Goal: Task Accomplishment & Management: Complete application form

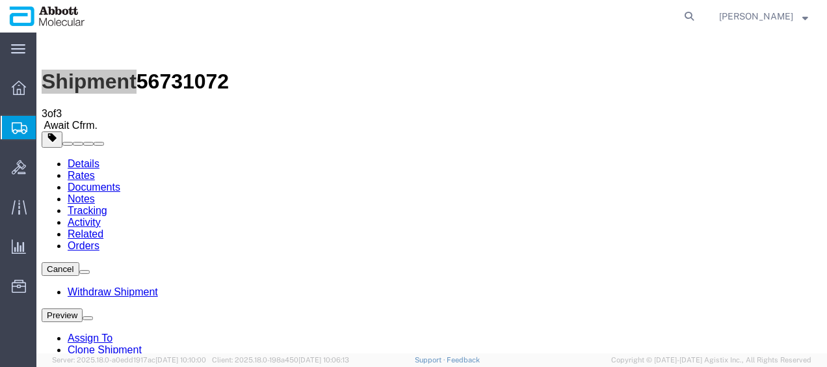
click at [0, 0] on span "Create from Template" at bounding box center [0, 0] width 0 height 0
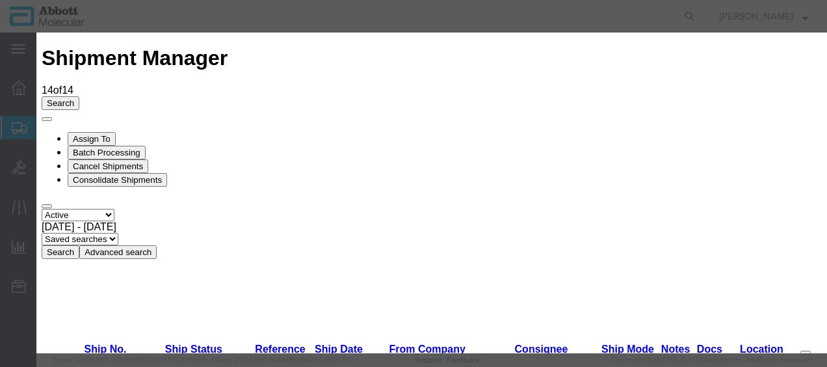
scroll to position [715, 0]
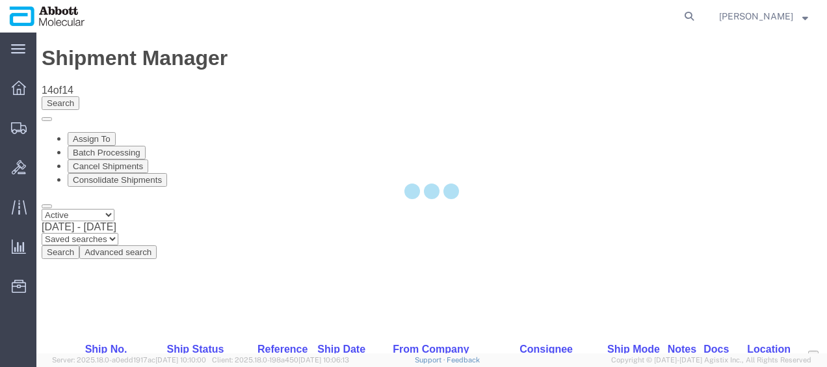
select select "48454"
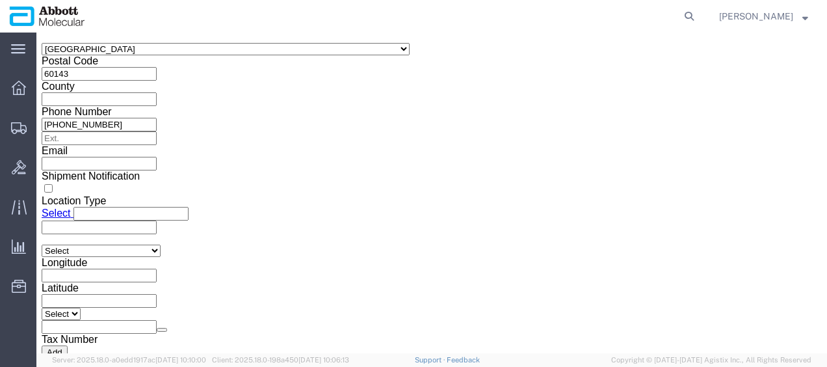
scroll to position [975, 0]
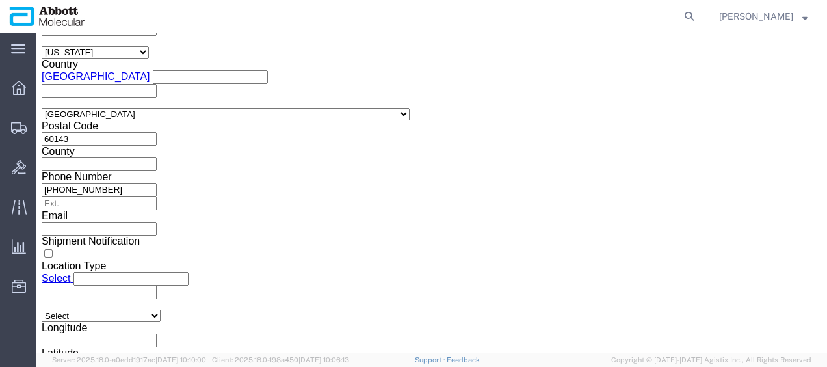
click input "text"
paste input "26 Pallets Invoice: 918045868"
drag, startPoint x: 141, startPoint y: 176, endPoint x: 49, endPoint y: 176, distance: 92.3
click div "Select Account Type Activity ID Airline Appointment Number ASN Batch Request # …"
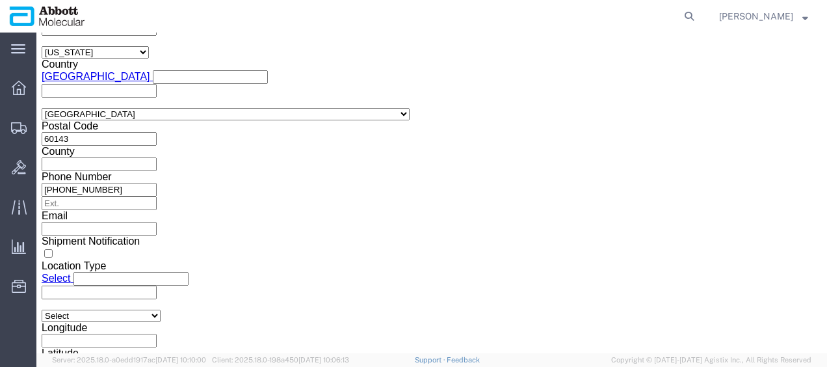
type input "918045868"
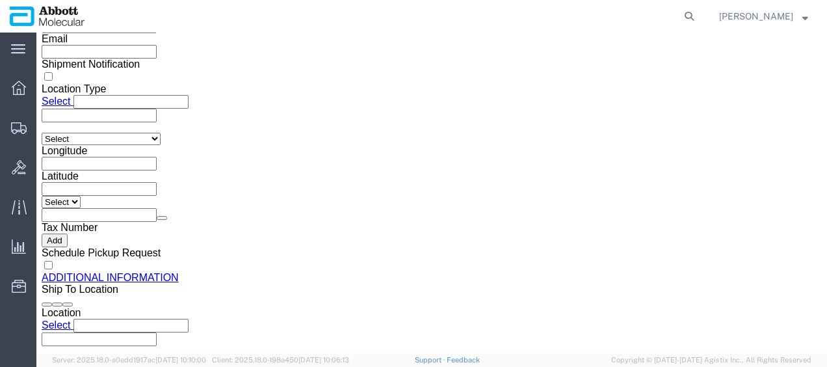
scroll to position [1194, 0]
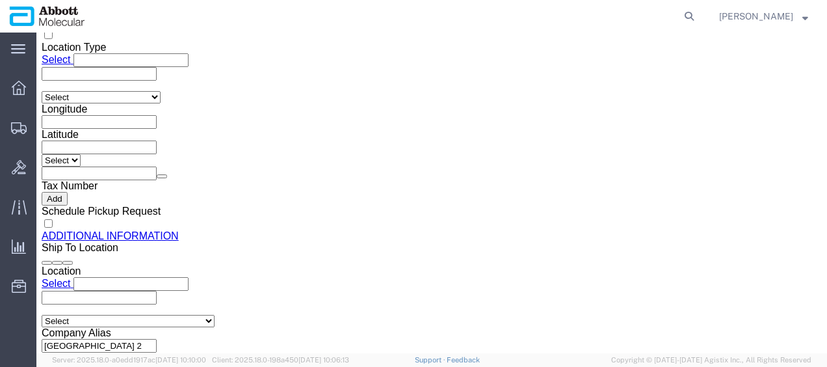
click button "Continue"
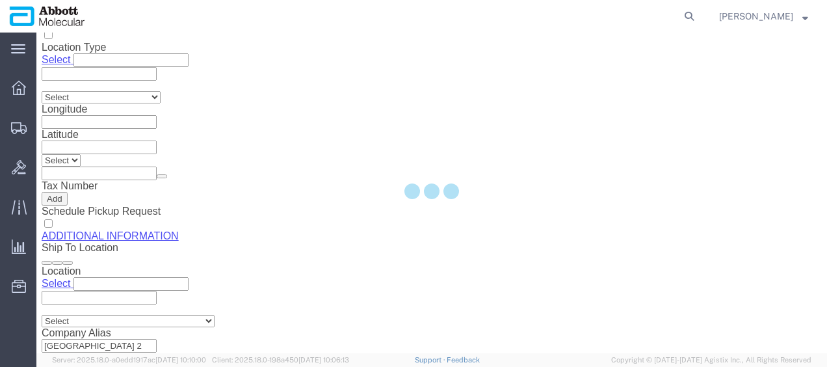
scroll to position [116, 0]
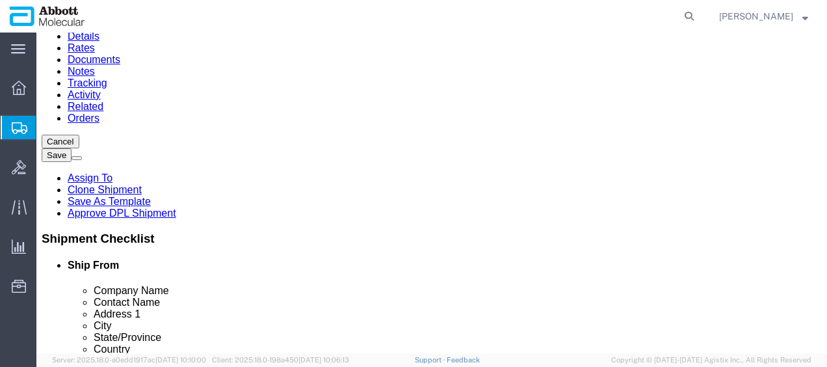
click select "Select Box (B) Box (C) Box (D) Cardboard Box(es) Crate (Instrument) Crate(s) En…"
select select "PSST"
click select "Select Box (B) Box (C) Box (D) Cardboard Box(es) Crate (Instrument) Crate(s) En…"
drag, startPoint x: 148, startPoint y: 205, endPoint x: 53, endPoint y: 192, distance: 95.7
click div "Package Type Select Box (B) Box (C) Box (D) Cardboard Box(es) Crate (Instrument…"
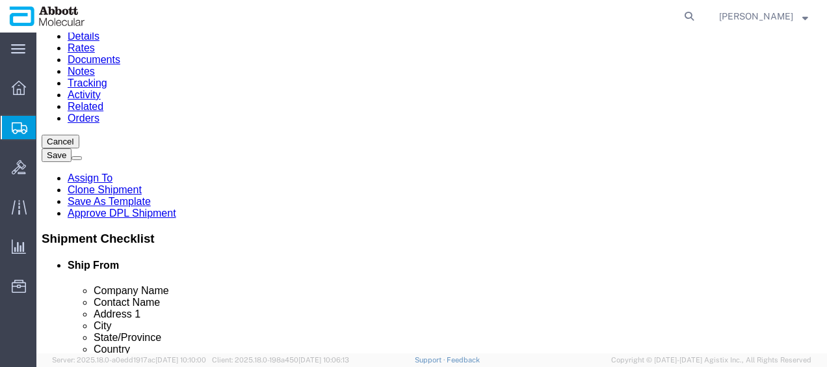
drag, startPoint x: 136, startPoint y: 178, endPoint x: 64, endPoint y: 170, distance: 72.7
click div "Package Type Select Box (B) Box (C) Box (D) Cardboard Box(es) Crate (Instrument…"
type input "26"
click input "text"
type input "48"
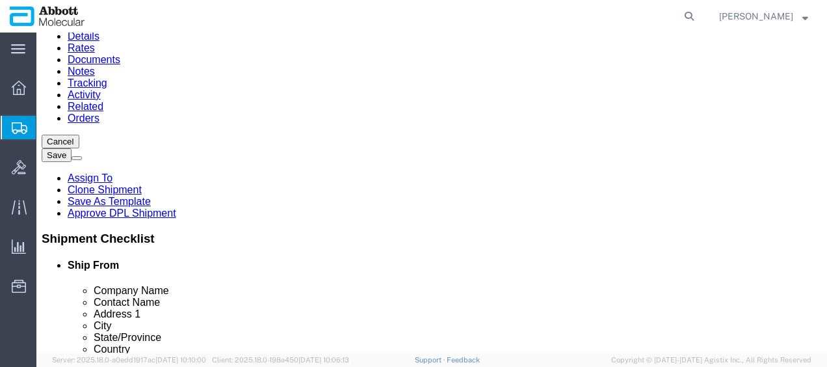
type input "40"
type input "52"
type input "4394"
click input "checkbox"
checkbox input "true"
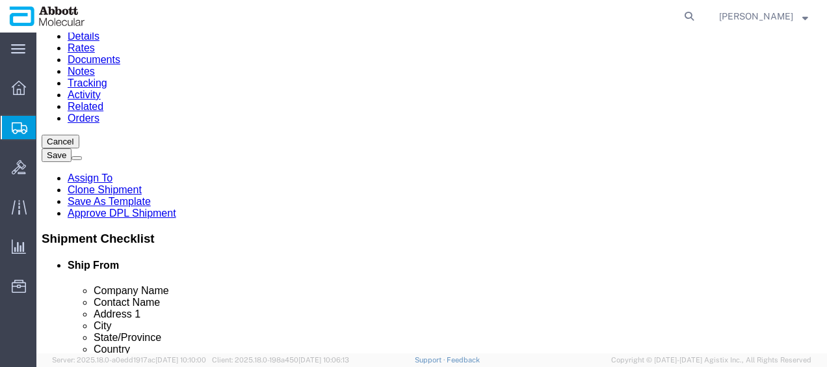
type input "AMBIENT"
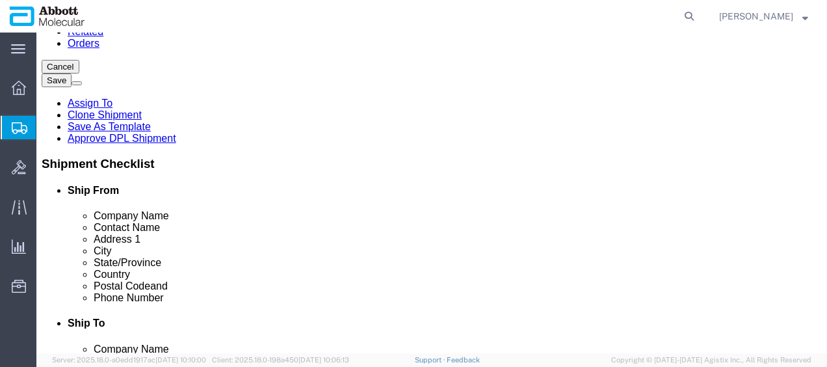
click link "Add Content"
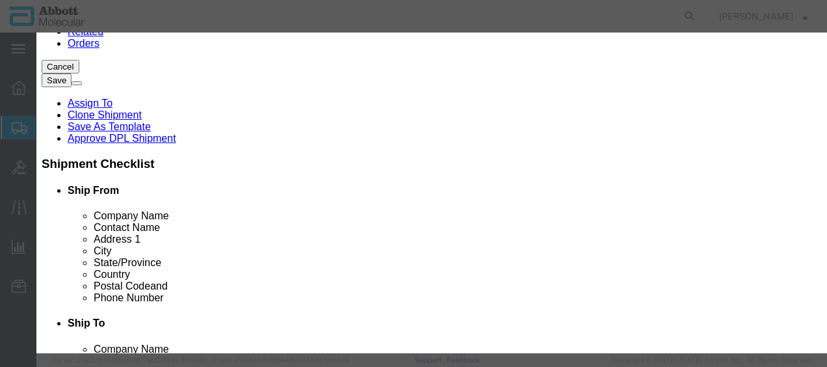
click input "text"
type input "09n2610"
click strong "09N2610"
select select
checkbox input "false"
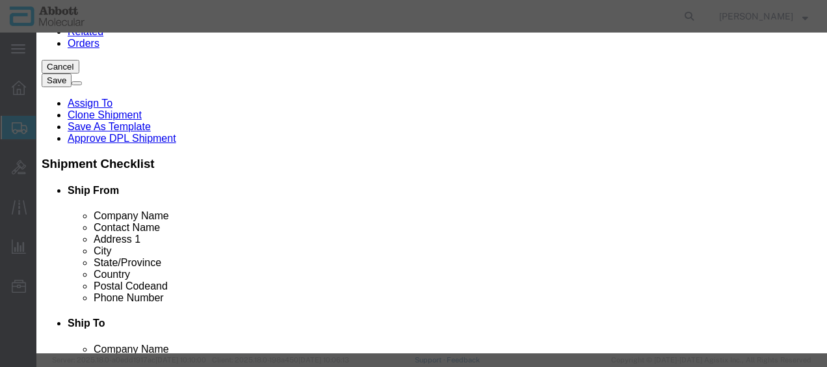
select select "US"
type input "AMBIENT"
type input "3926909985"
select select "BIS"
checkbox input "false"
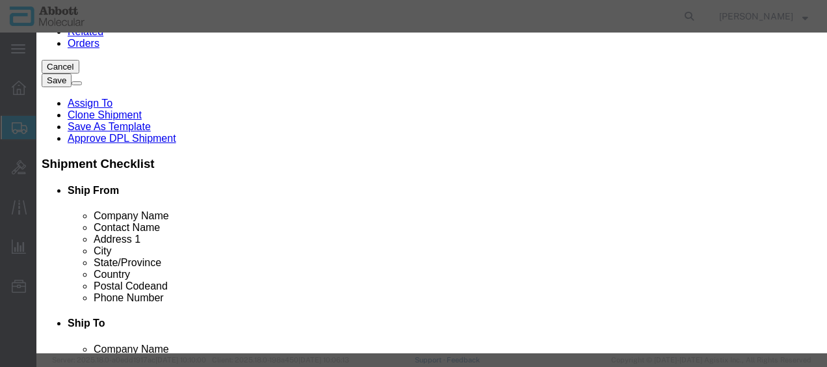
checkbox input "false"
type input "09N2610"
type textarea "Alinity m Integrated Reaction Units (IRU)"
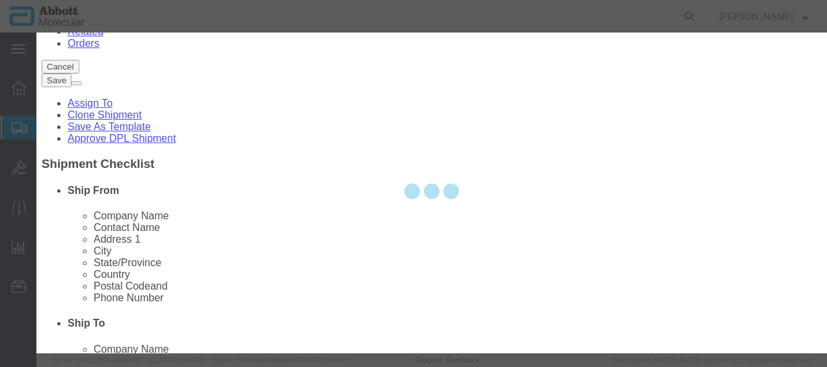
select select "NLR"
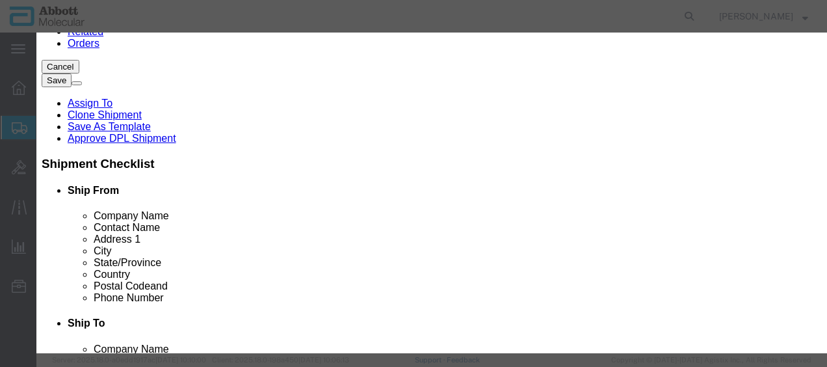
type input "09N2610"
type input "780"
type input "1"
drag, startPoint x: 555, startPoint y: 147, endPoint x: 554, endPoint y: 161, distance: 14.4
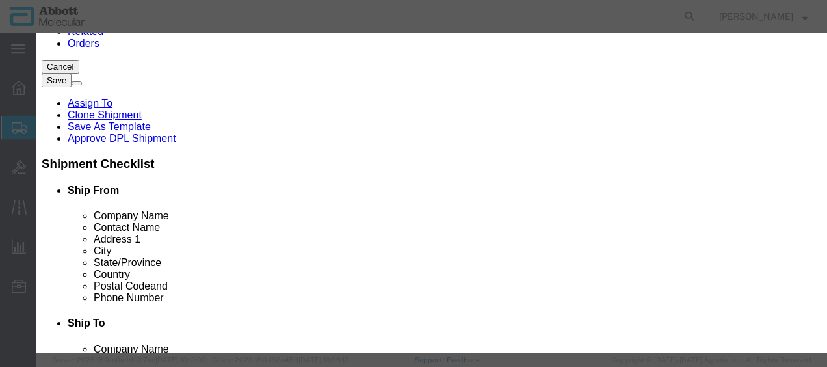
click select "Select Account Type Activity ID Airline Appointment Number ASN Batch Number Bil…"
select select "BATCH_NUMBER"
click select "Select Account Type Activity ID Airline Appointment Number ASN Batch Number Bil…"
type input "3239809"
select select "BATCH_NUMBER"
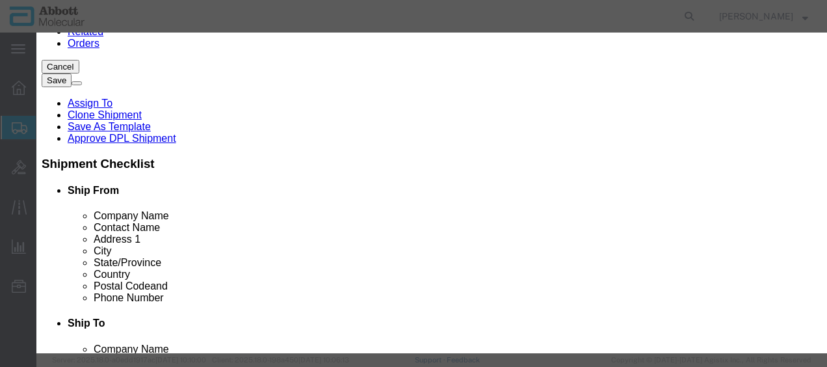
scroll to position [390, 0]
type input "3259236"
click button "Save & Close"
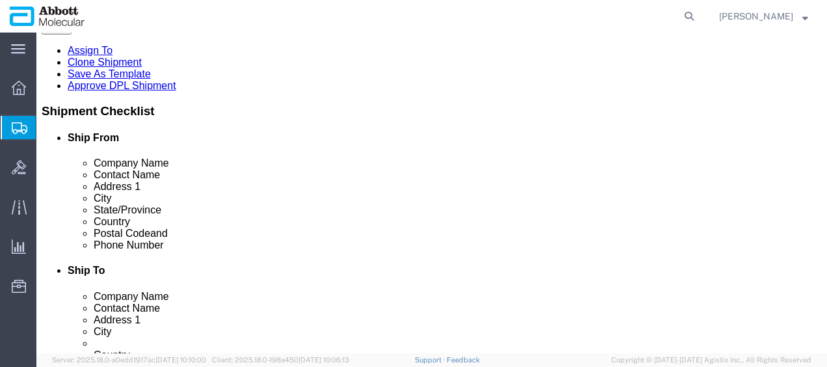
scroll to position [307, 0]
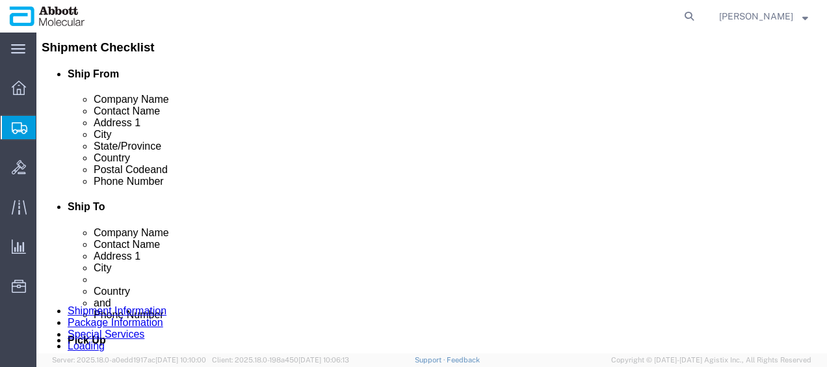
click button "Continue"
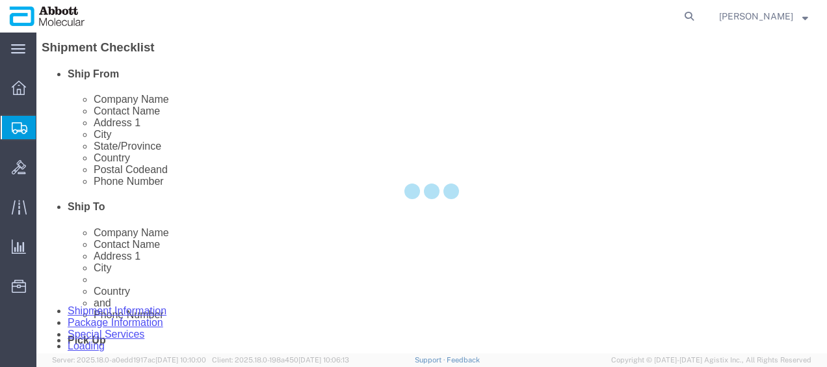
scroll to position [2303, 0]
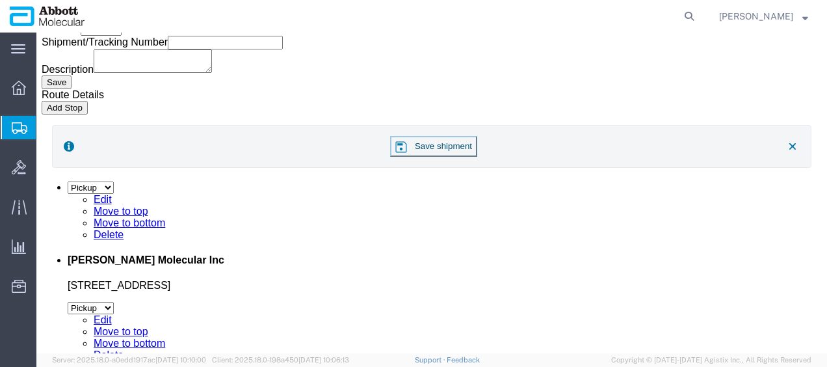
click button "Upload"
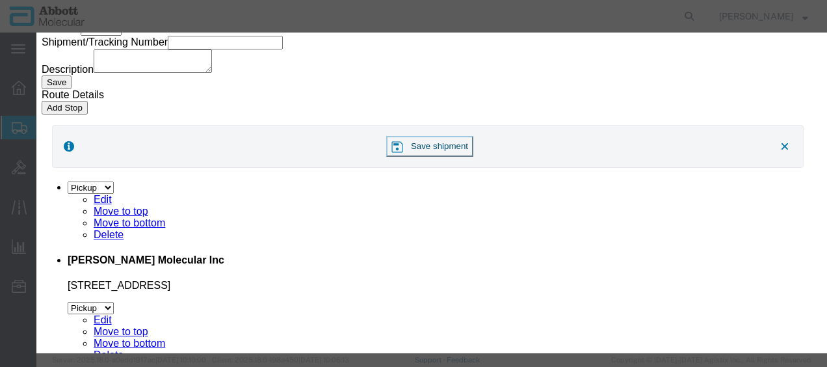
click button "Browse"
type input "C:\fakepath\918045868 SLI [PERSON_NAME].pdf"
click button "Upload"
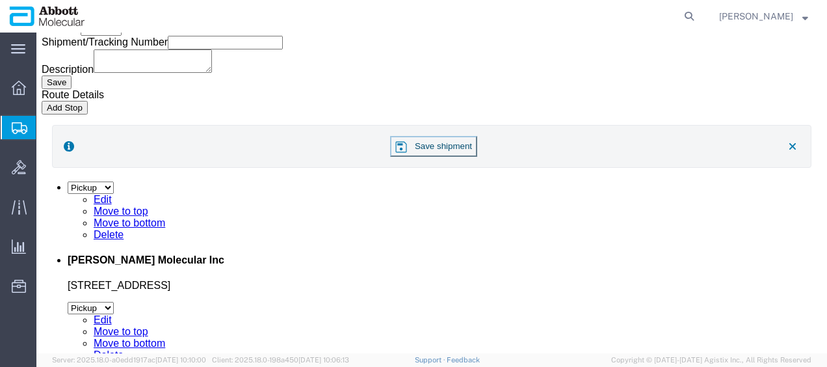
drag, startPoint x: 35, startPoint y: 14, endPoint x: 177, endPoint y: 18, distance: 141.8
click h1 "Shipment 56731589"
copy h1 "Shipment 56731589"
click button "Rate Shipment"
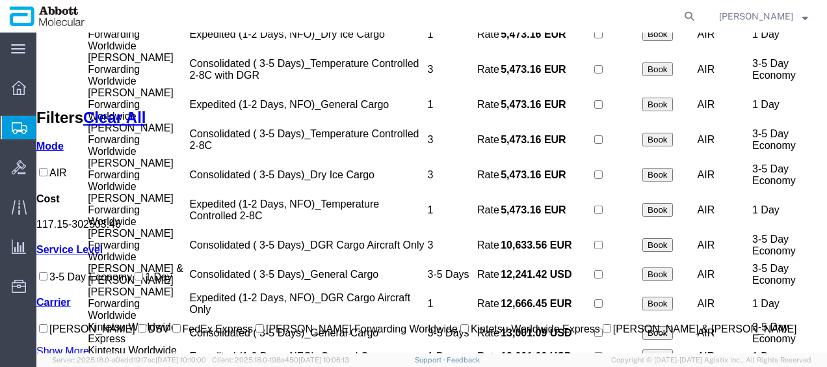
scroll to position [130, 0]
click at [256, 324] on input "[PERSON_NAME] Forwarding Worldwide" at bounding box center [260, 328] width 8 height 8
checkbox input "true"
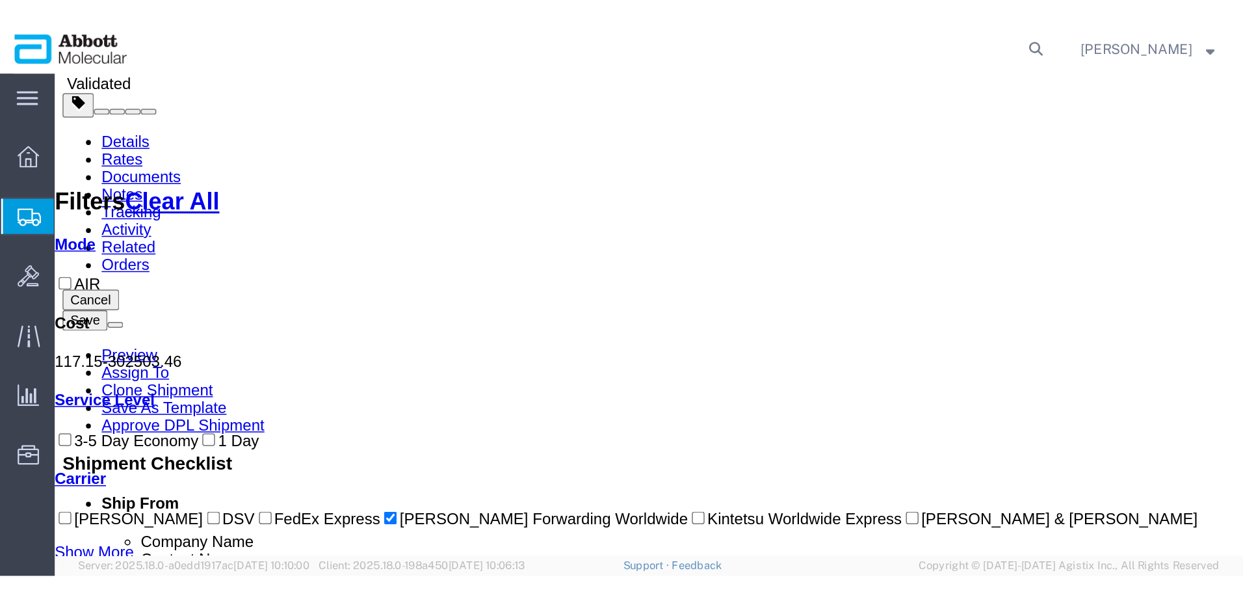
scroll to position [0, 0]
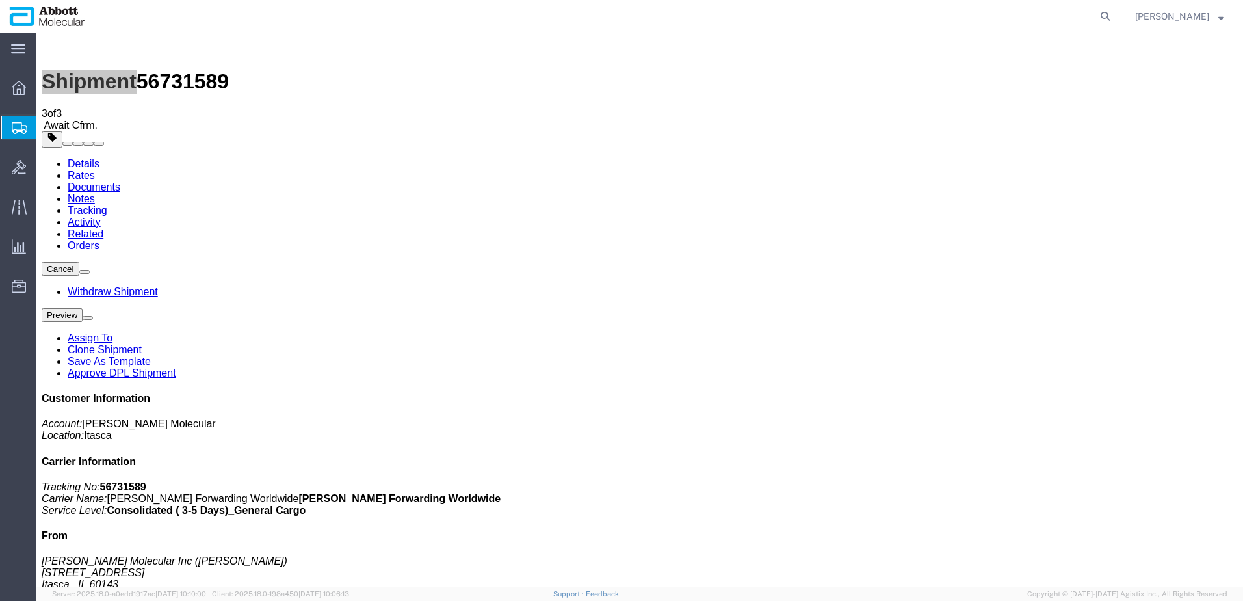
click at [0, 0] on span "Create from Template" at bounding box center [0, 0] width 0 height 0
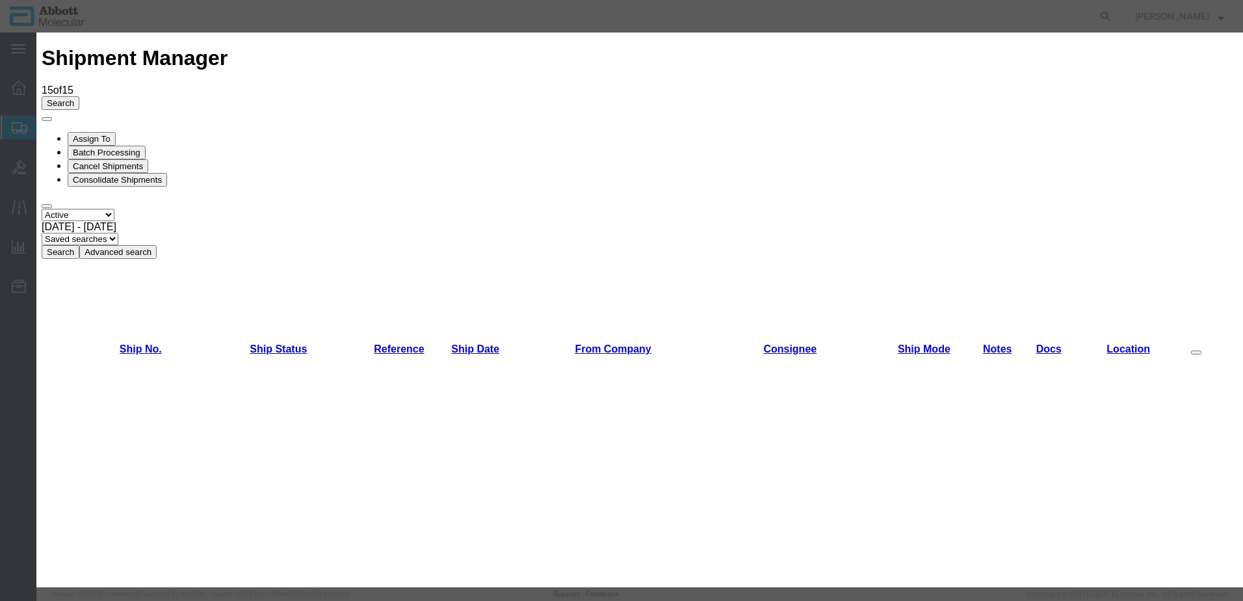
scroll to position [650, 0]
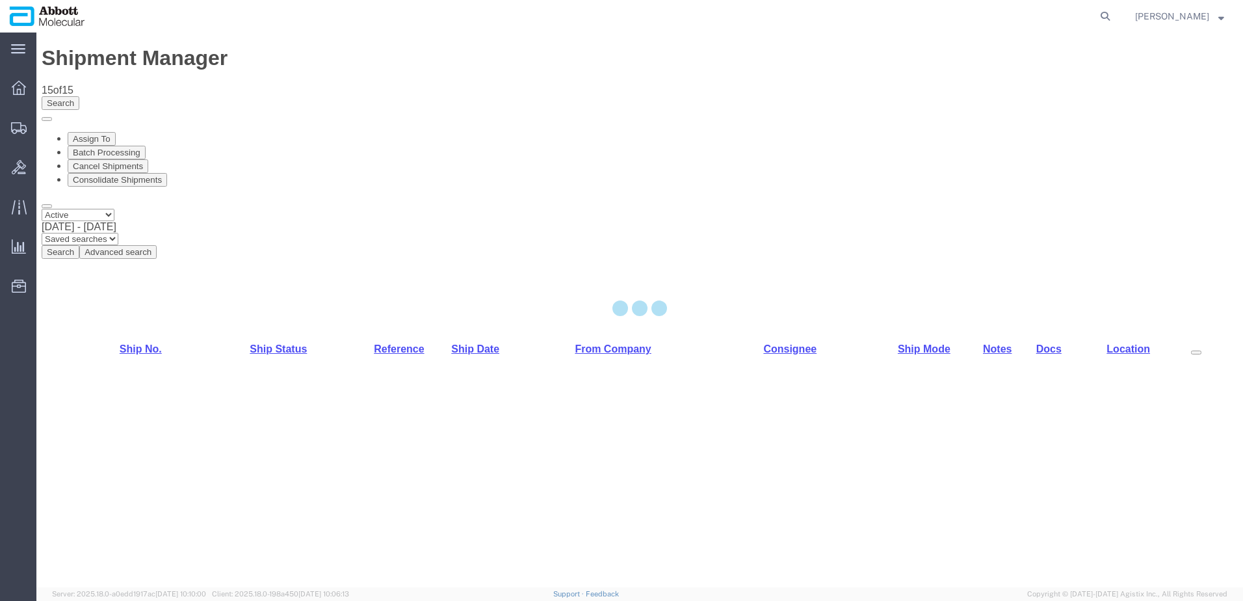
select select "48454"
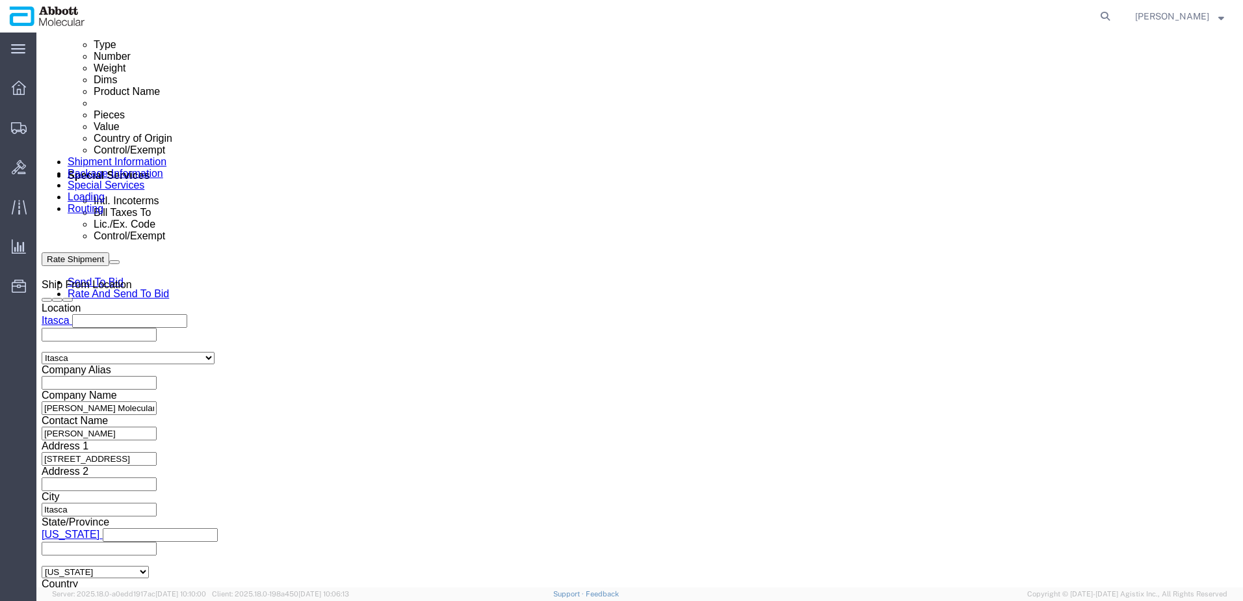
scroll to position [715, 0]
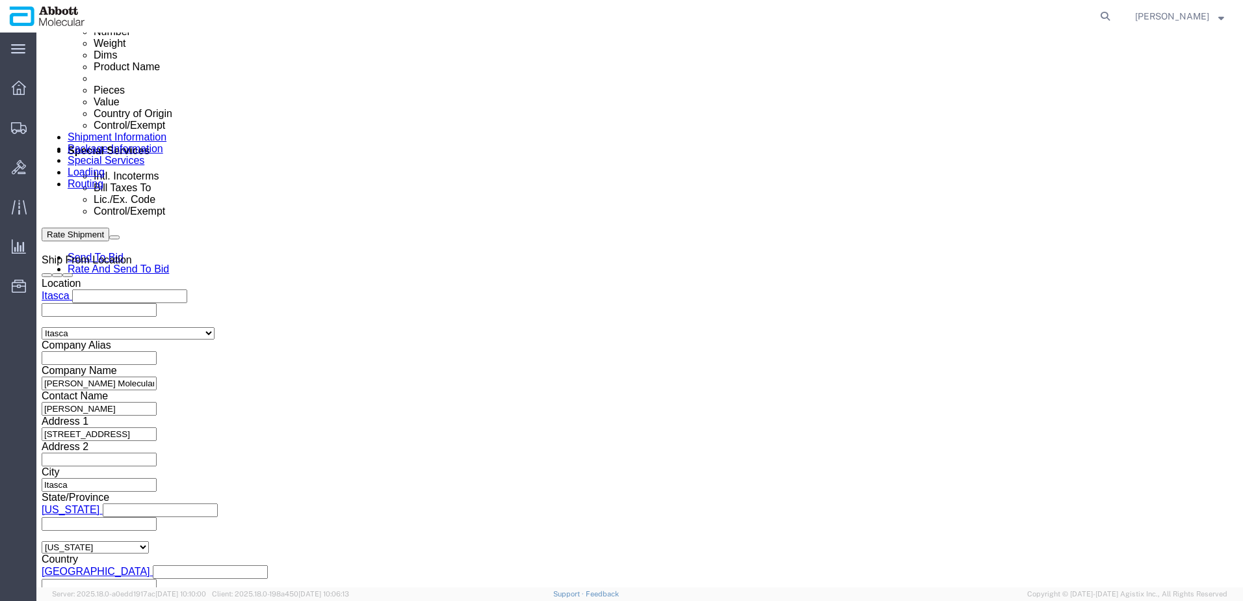
click input "text"
paste input "918036800"
type input "918036800"
select select "INVOICE"
paste input "918048502"
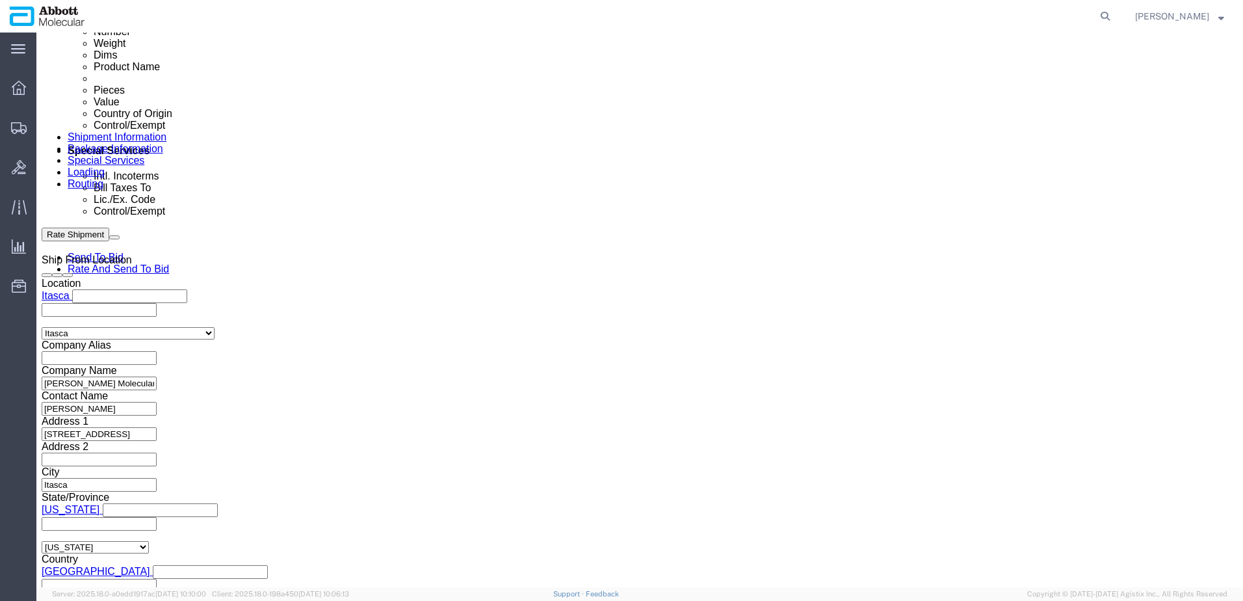
type input "918048502"
select select "INVOICE"
paste input "918048501"
type input "918048501"
drag, startPoint x: 178, startPoint y: 295, endPoint x: 127, endPoint y: 297, distance: 50.1
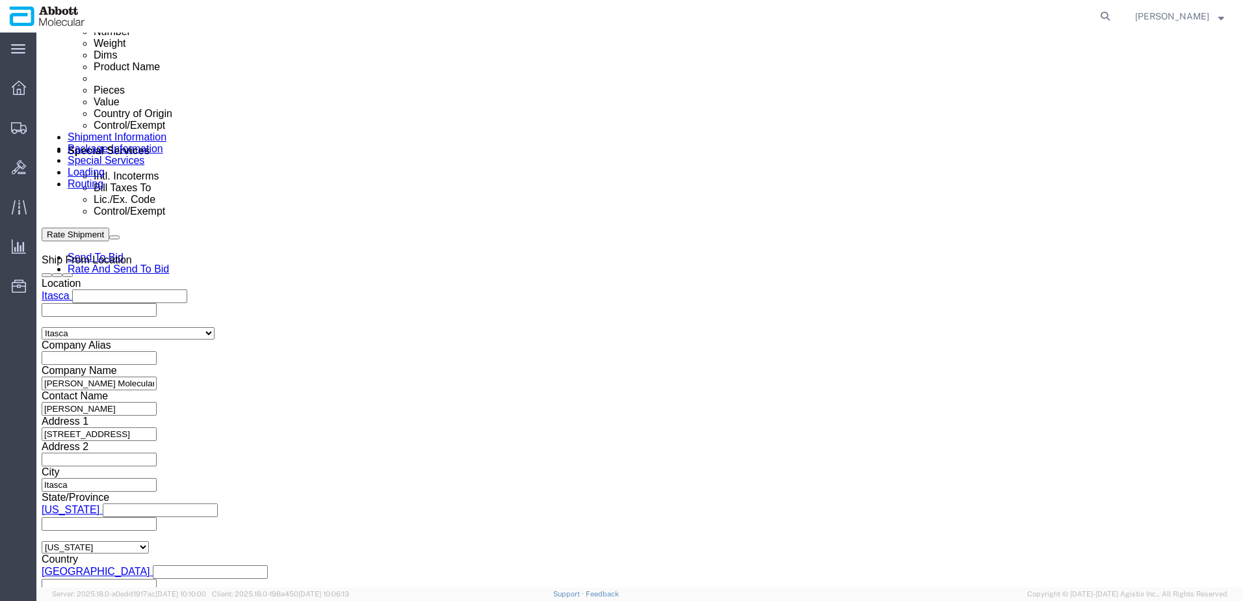
click div "Select Account Type Activity ID Airline Appointment Number ASN Batch Request # …"
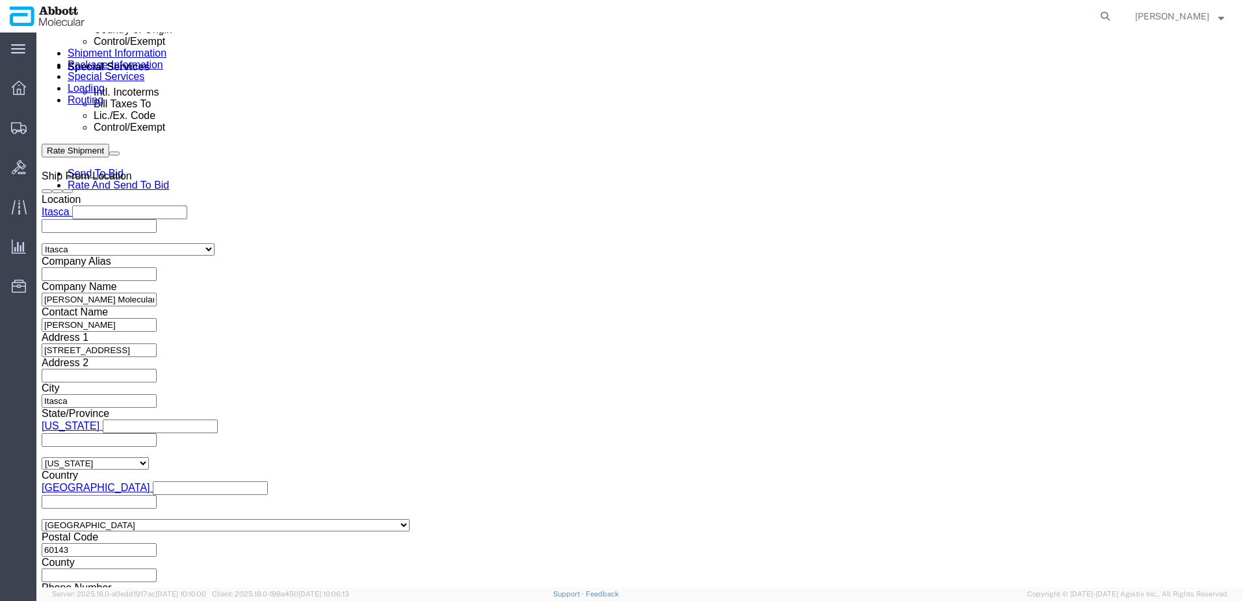
scroll to position [812, 0]
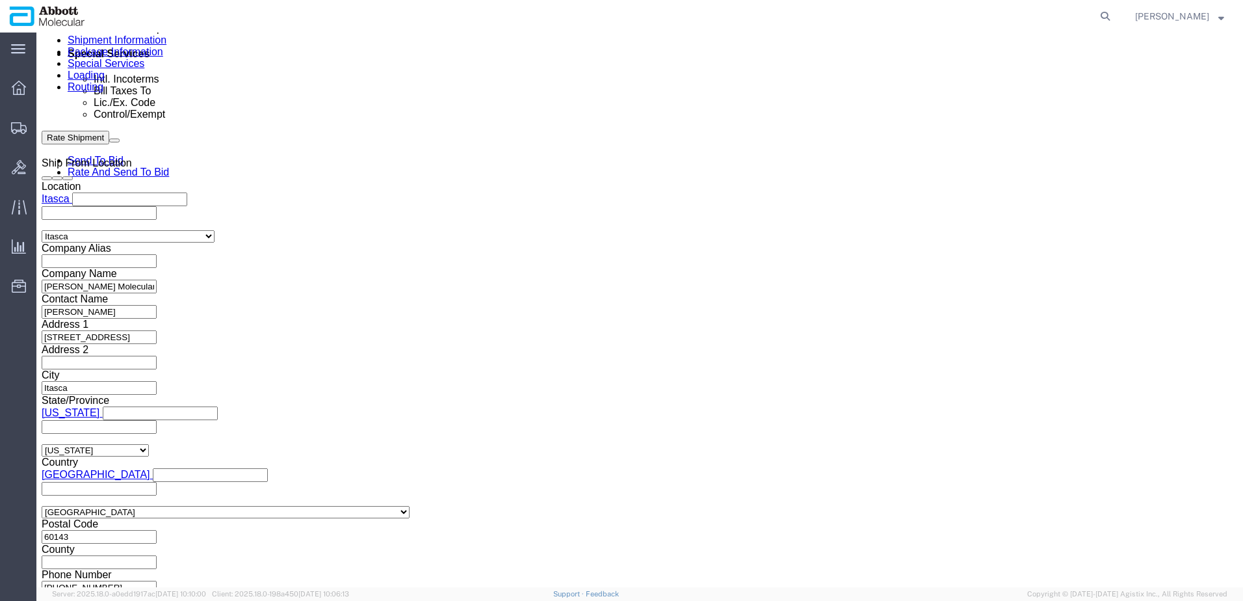
click button "Continue"
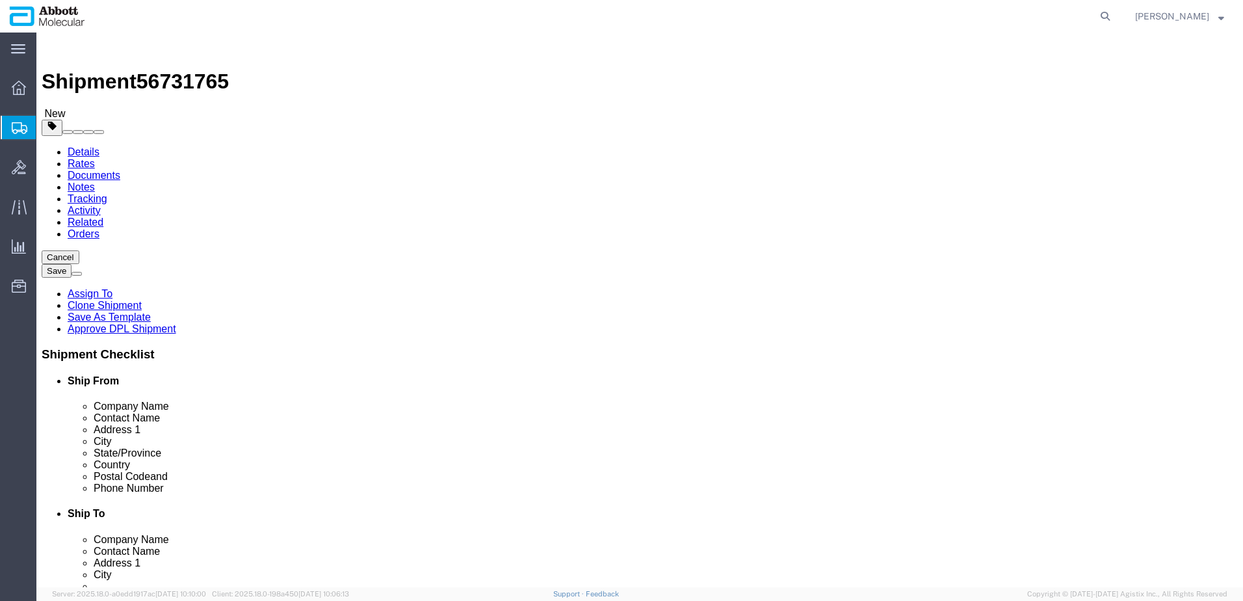
drag, startPoint x: 192, startPoint y: 225, endPoint x: 202, endPoint y: 238, distance: 16.3
click select "Select Box (B) Box (C) Box (D) Cardboard Box(es) Crate (Instrument) Crate(s) En…"
select select "PSST"
click select "Select Box (B) Box (C) Box (D) Cardboard Box(es) Crate (Instrument) Crate(s) En…"
click input "text"
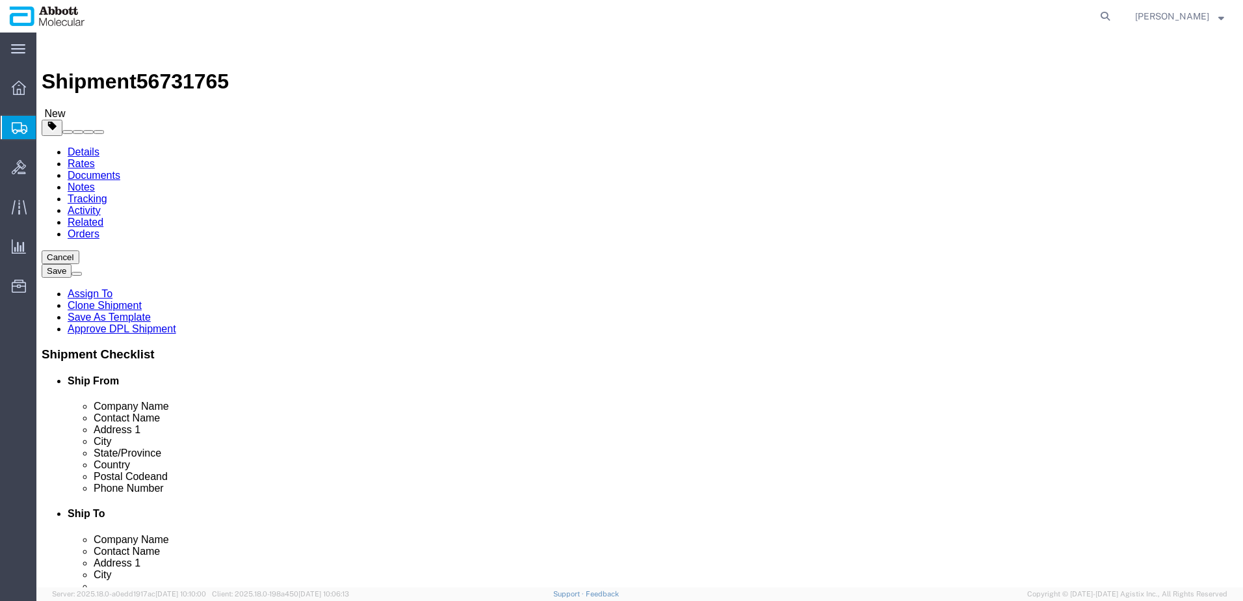
type input "48"
type input "40"
type input "52"
click input "checkbox"
checkbox input "true"
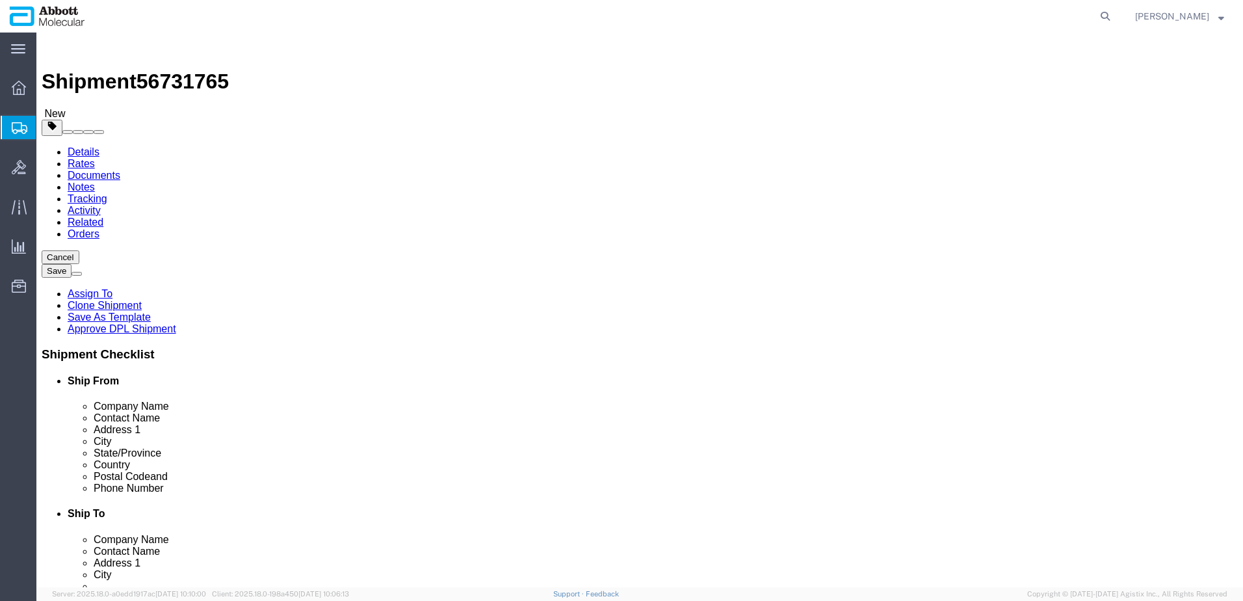
type input "AMBIENT"
click link "Add Package"
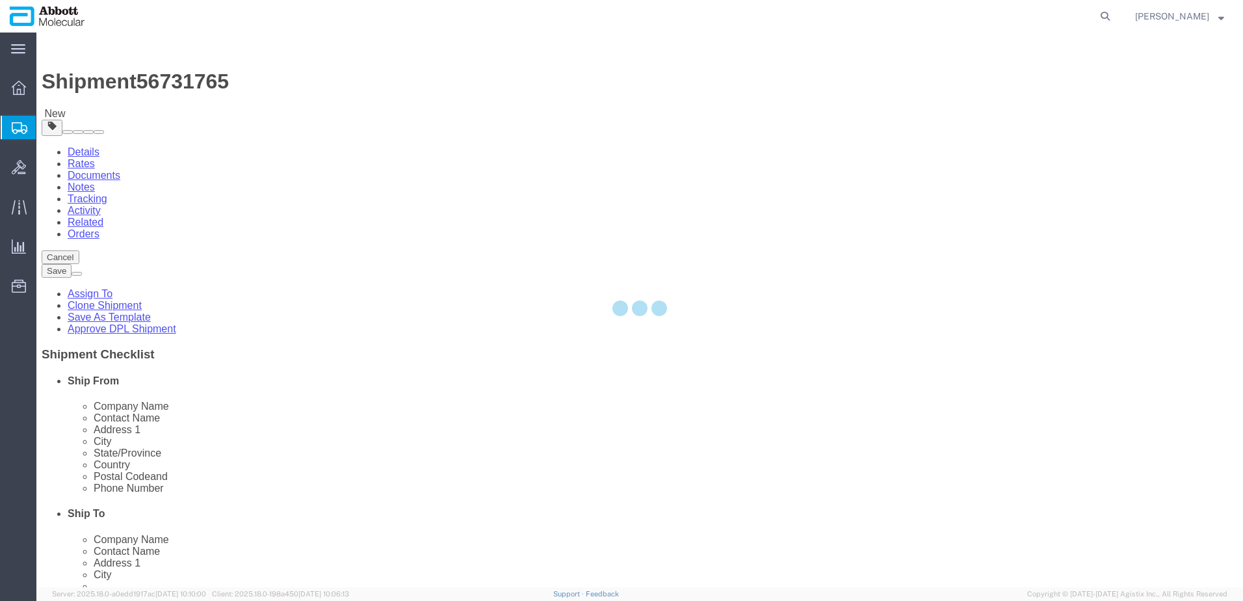
select select "PSST"
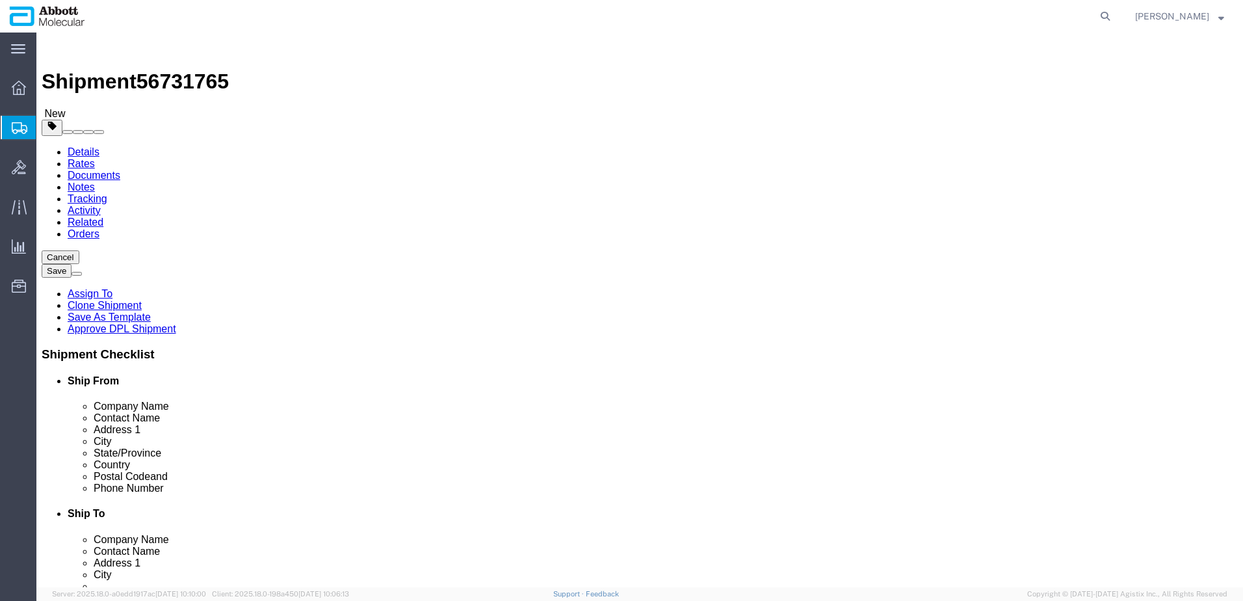
drag, startPoint x: 243, startPoint y: 222, endPoint x: 238, endPoint y: 233, distance: 12.2
click select "Select Box (B) Box (C) Box (D) Cardboard Box(es) Crate (Instrument) Crate(s) En…"
drag, startPoint x: 573, startPoint y: 60, endPoint x: 616, endPoint y: 119, distance: 73.0
click ul "Details Rates Documents Notes Tracking Activity Related Orders"
click input "1"
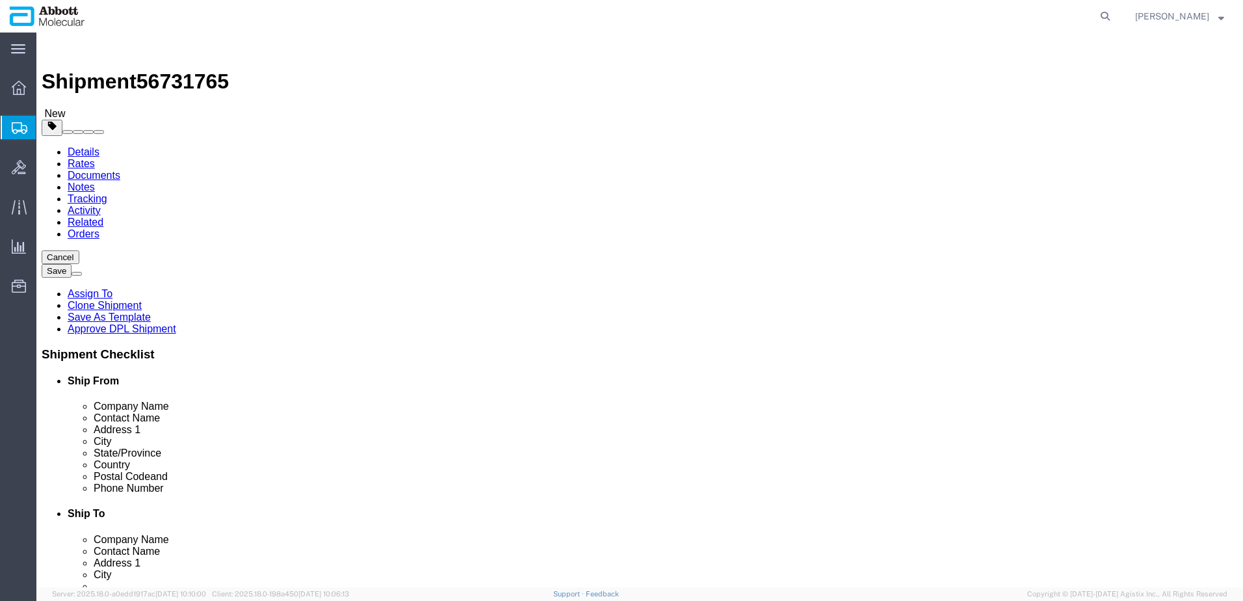
click select "Select Box (B) Box (C) Box (D) Cardboard Box(es) Crate (Instrument) Crate(s) En…"
select select "PSST"
click select "Select Box (B) Box (C) Box (D) Cardboard Box(es) Crate (Instrument) Crate(s) En…"
type input "9"
type input "48"
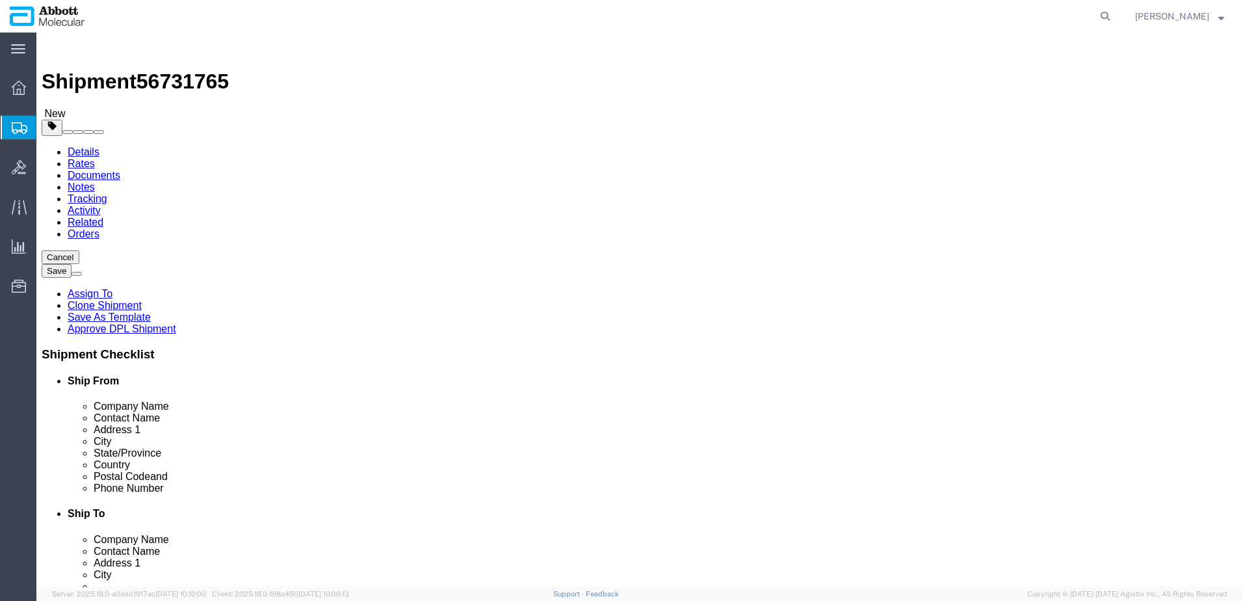
type input "40"
type input "49"
click input "checkbox"
checkbox input "true"
type input "AMBIENT"
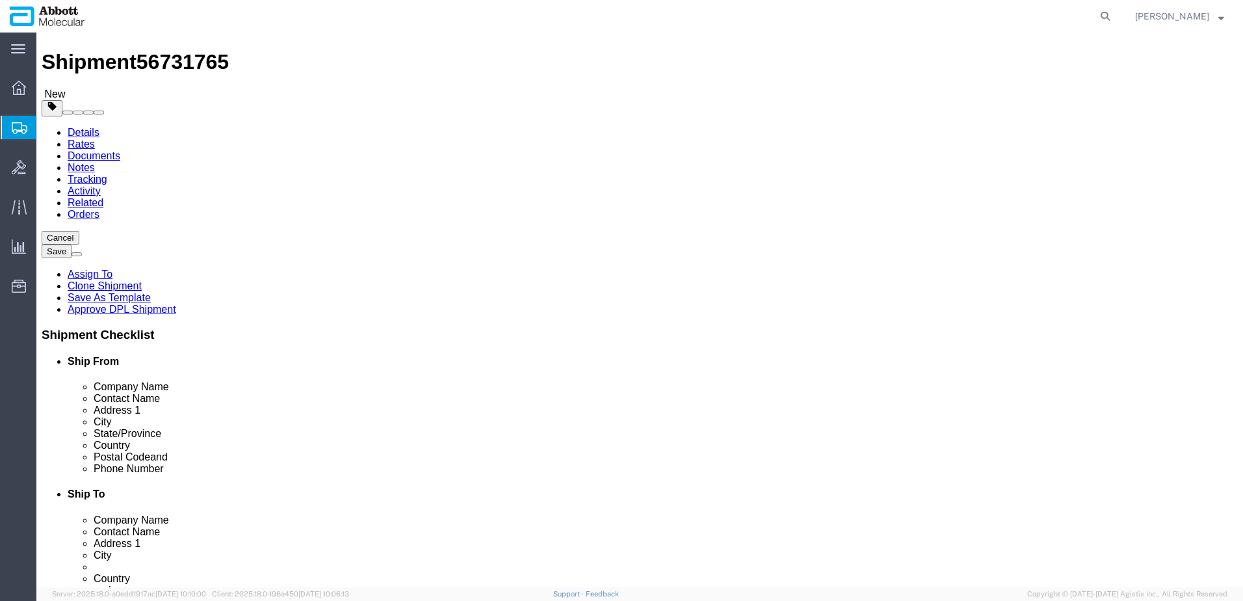
scroll to position [38, 0]
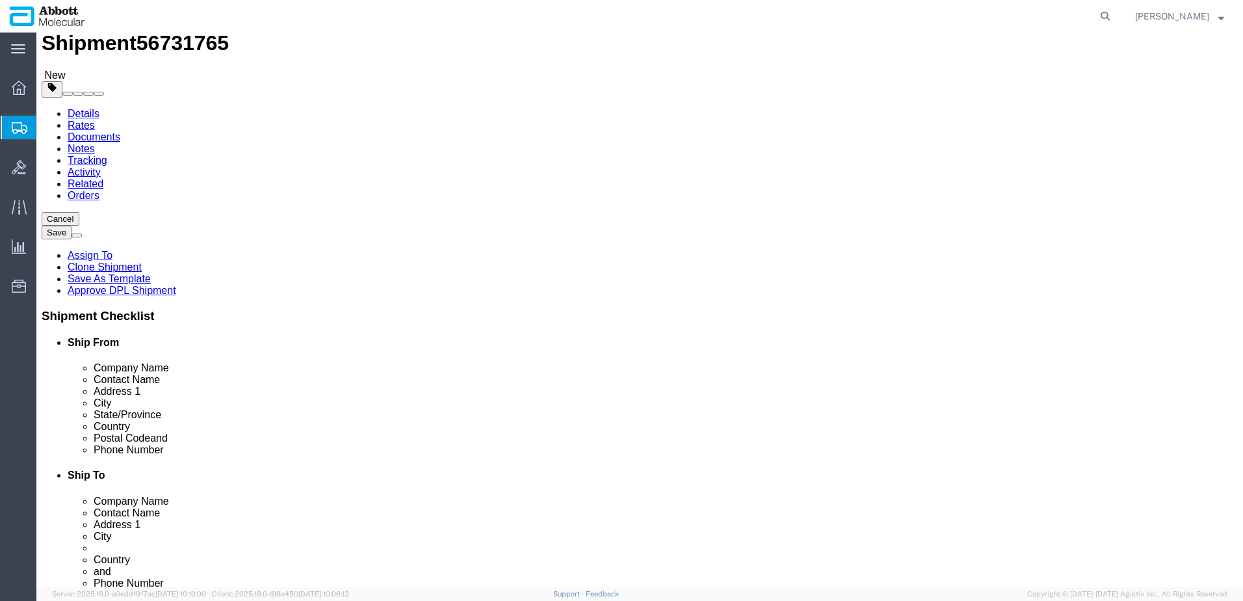
click link "Add Package"
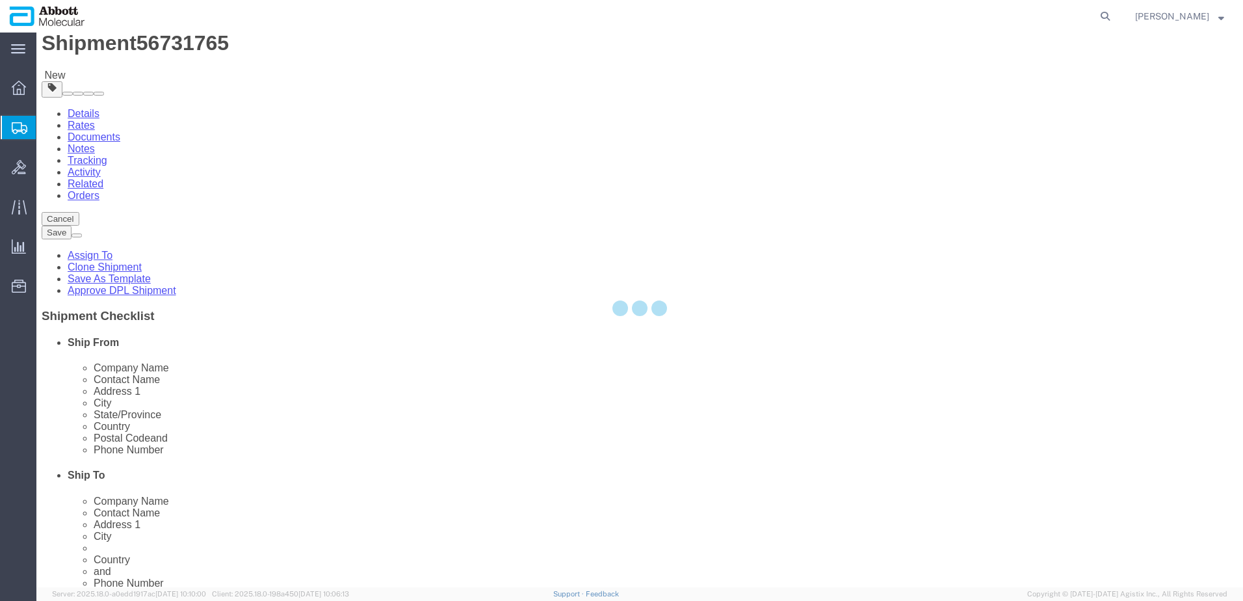
scroll to position [0, 0]
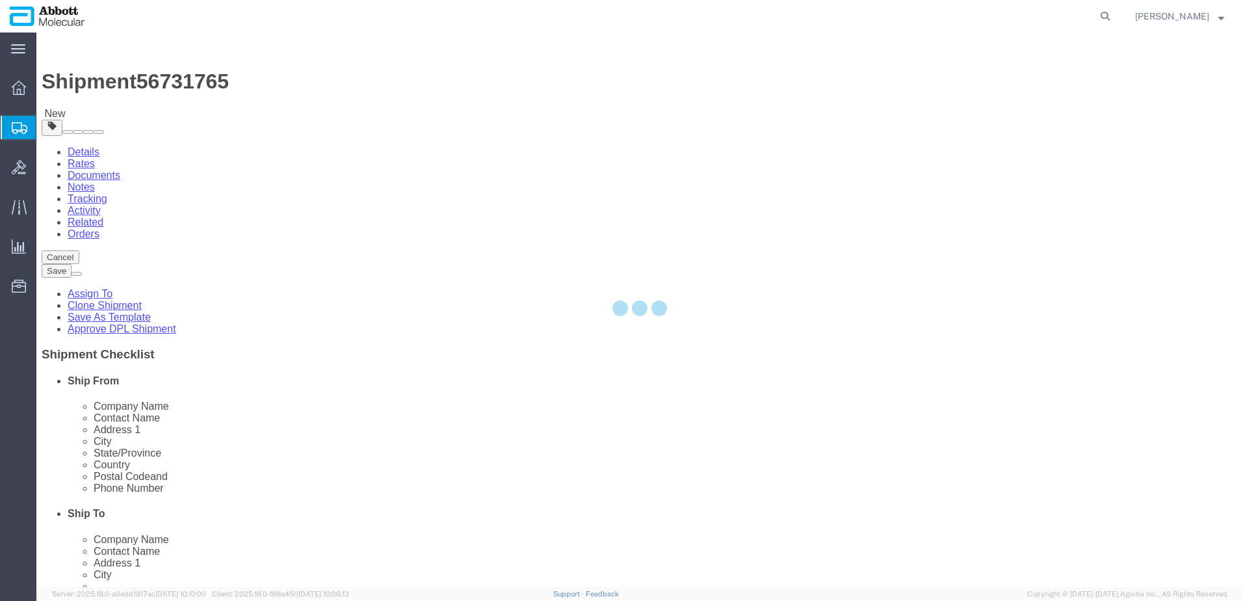
select select "PSST"
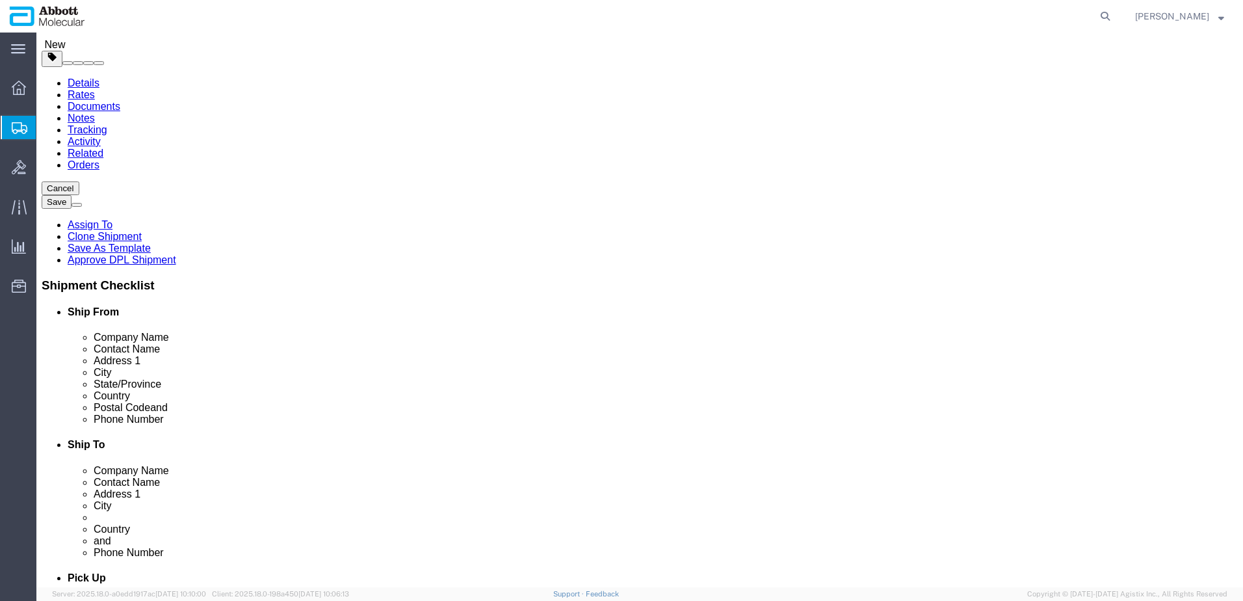
scroll to position [235, 0]
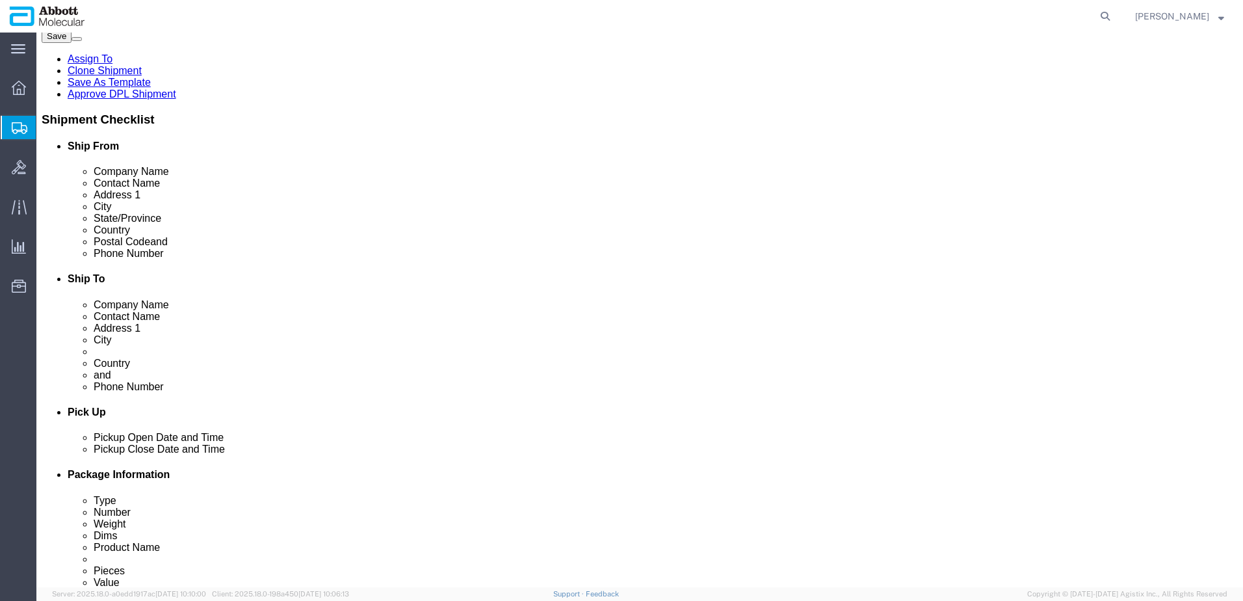
click select "Select Box (B) Box (C) Box (D) Cardboard Box(es) Crate (Instrument) Crate(s) En…"
select select "PSST"
click select "Select Box (B) Box (C) Box (D) Cardboard Box(es) Crate (Instrument) Crate(s) En…"
click input "text"
type input "48"
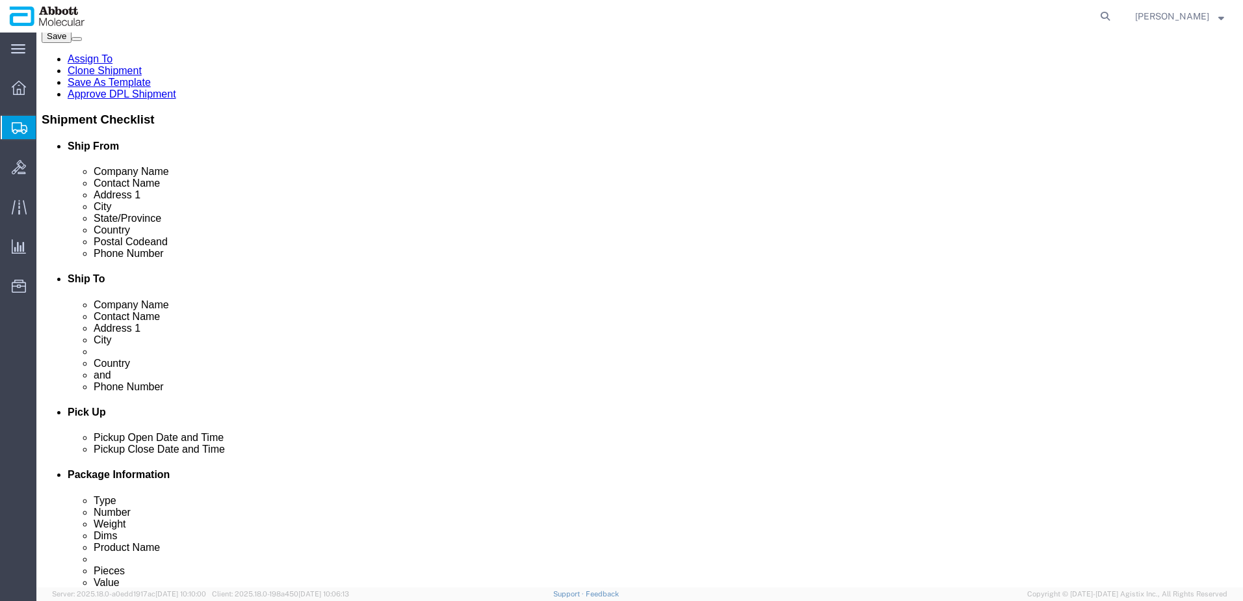
type input "40"
type input "41"
click input "checkbox"
checkbox input "true"
type input "AMBIENT"
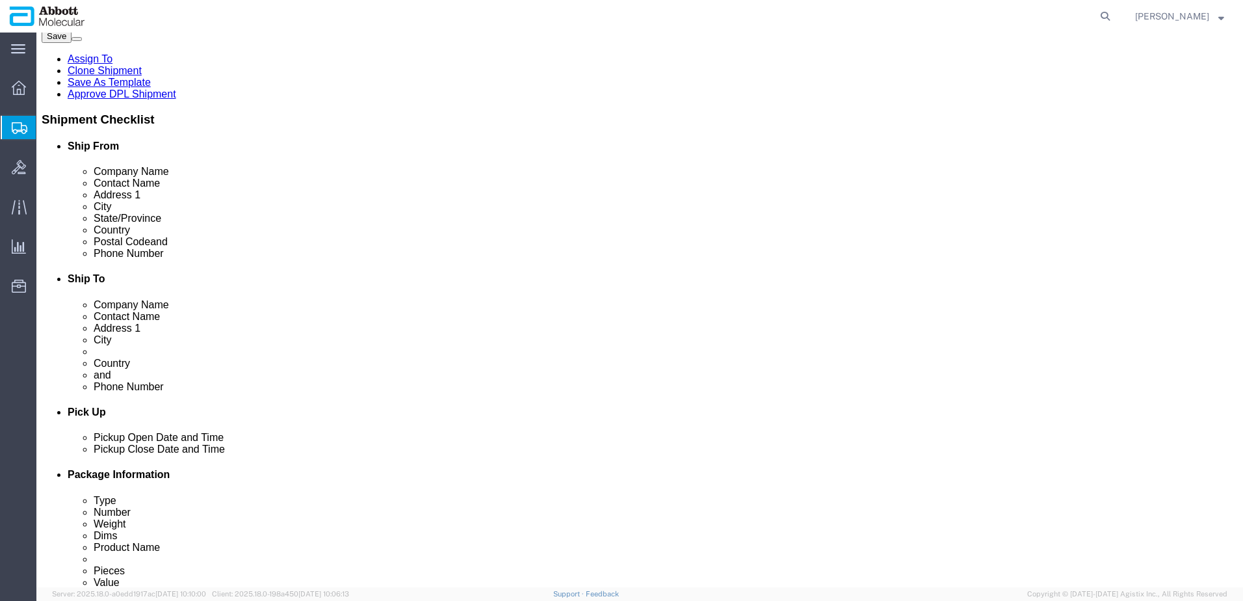
drag, startPoint x: 200, startPoint y: 388, endPoint x: 101, endPoint y: 395, distance: 99.1
click div "Weight 0.00 Select kgs lbs Ship. t°"
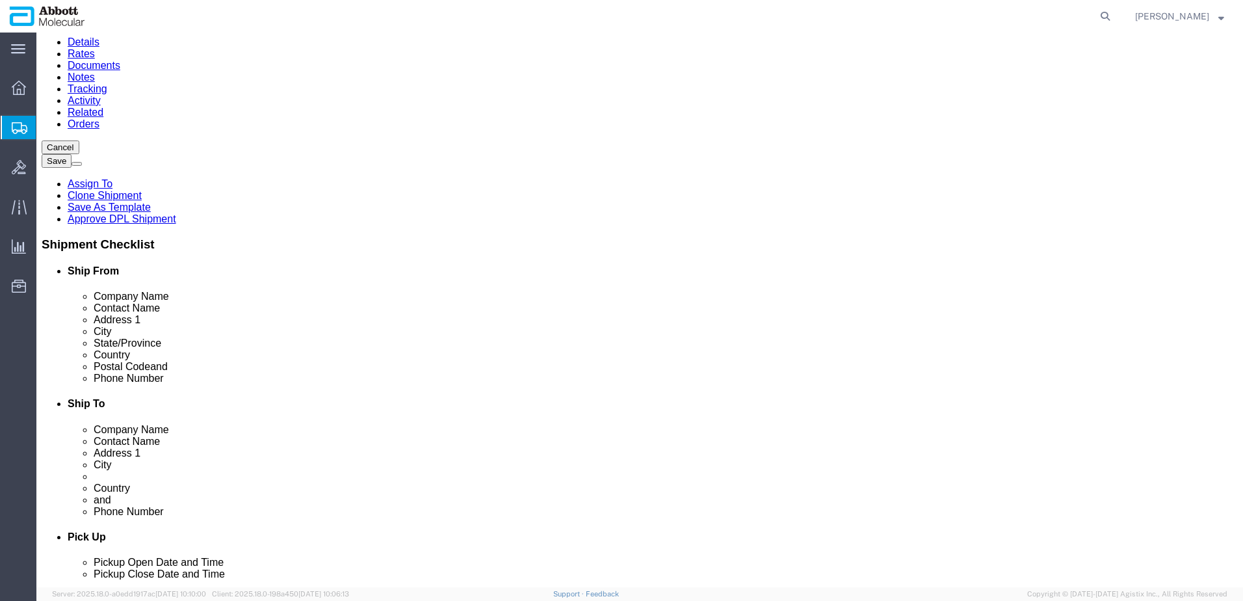
scroll to position [0, 0]
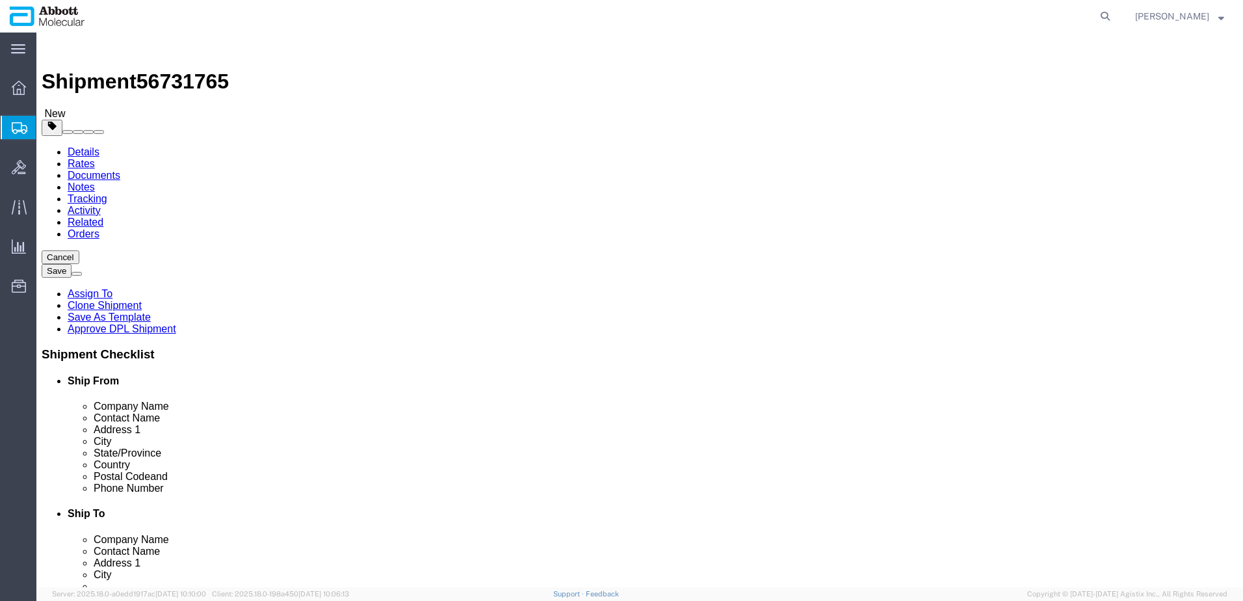
type input "120"
drag, startPoint x: 686, startPoint y: 323, endPoint x: 473, endPoint y: 325, distance: 212.7
click div "1 x Pallet(s) Standard (Stackable) Package Type Select Box (B) Box (C) Box (D) …"
type input "122"
drag, startPoint x: 682, startPoint y: 325, endPoint x: 609, endPoint y: 325, distance: 73.5
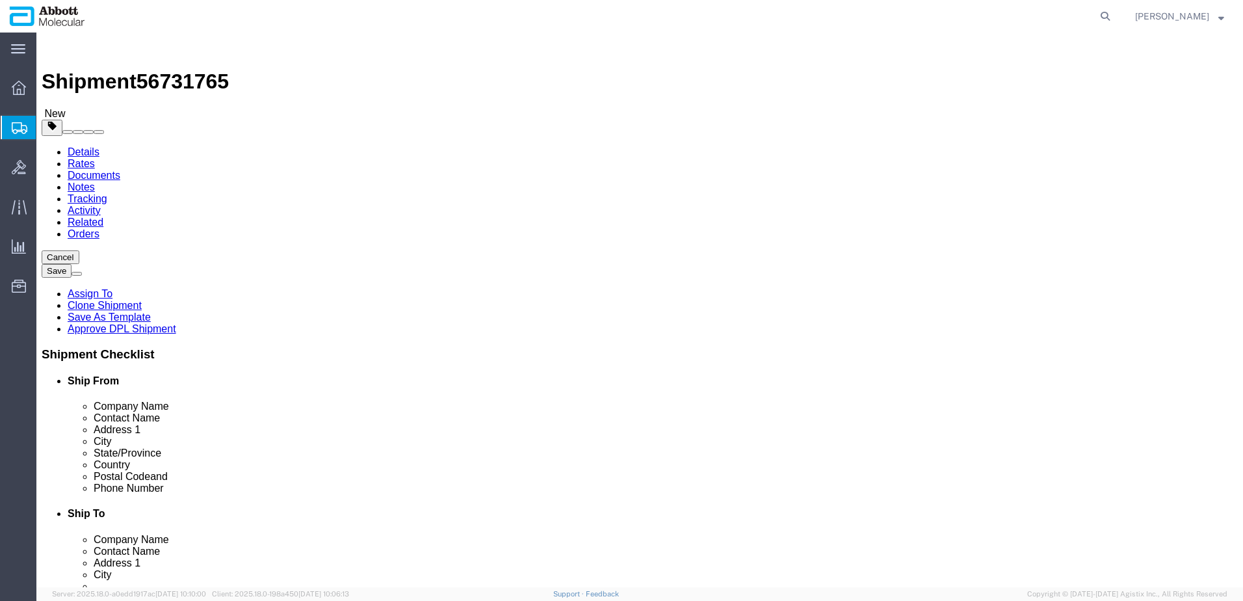
click div "Weight 122 Select kgs lbs Ship. t°"
drag, startPoint x: 193, startPoint y: 324, endPoint x: 41, endPoint y: 336, distance: 152.7
click div "Weight 0.00 Select kgs lbs Ship. t°"
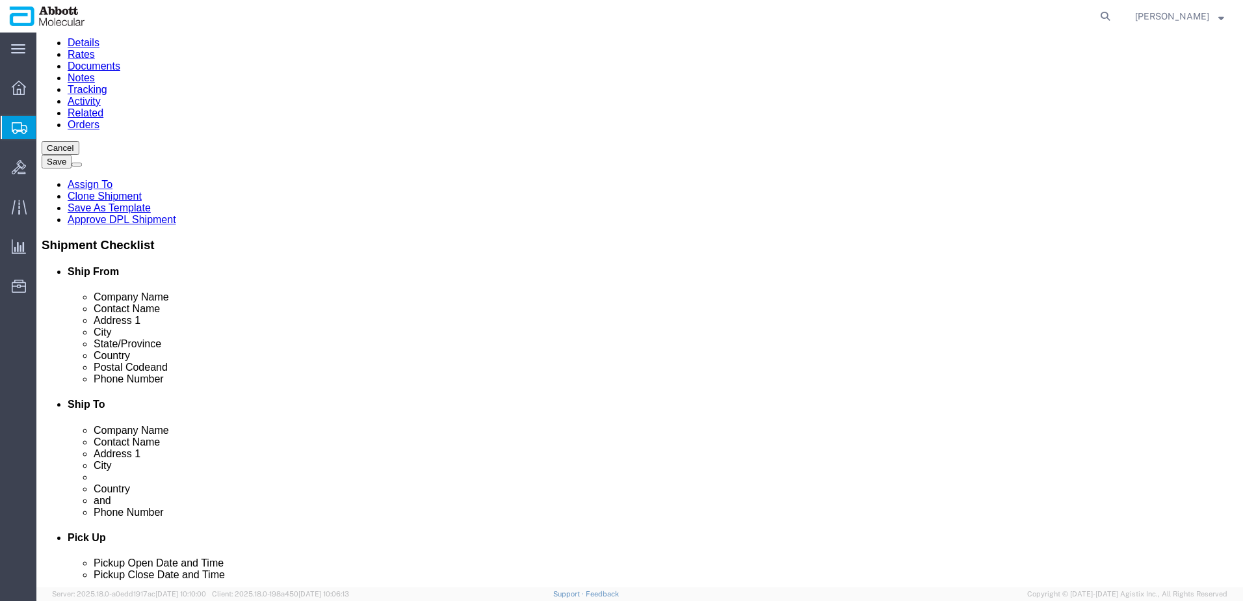
scroll to position [130, 0]
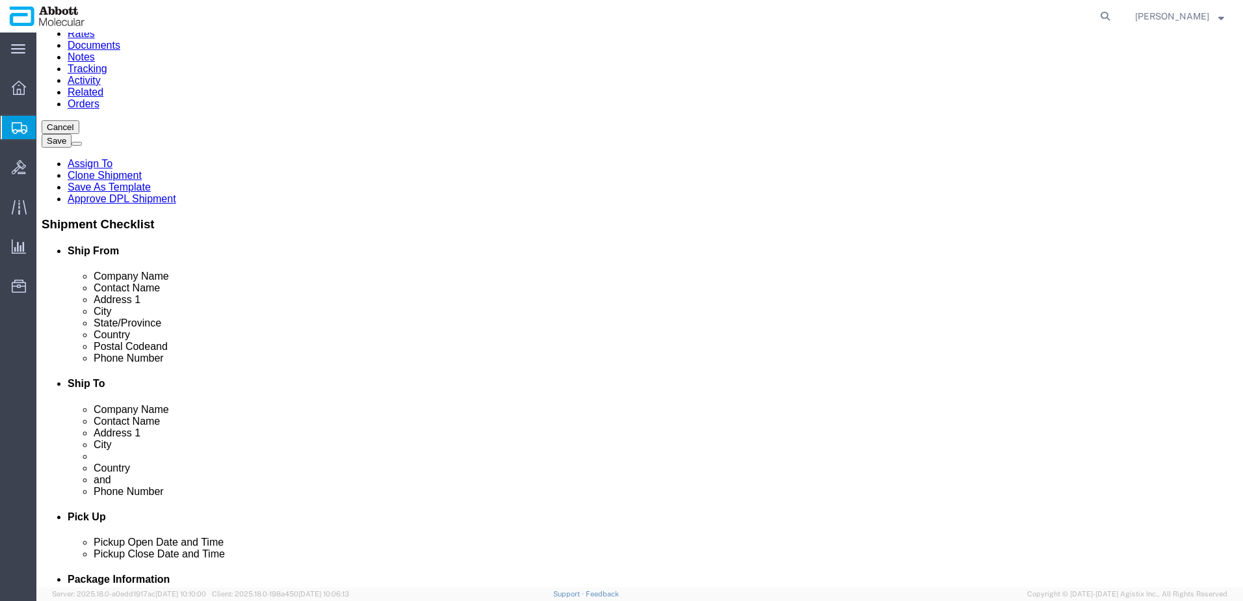
type input "130"
drag, startPoint x: 659, startPoint y: 194, endPoint x: 676, endPoint y: 193, distance: 16.3
click input "text"
type input "1122"
click link "Add Content"
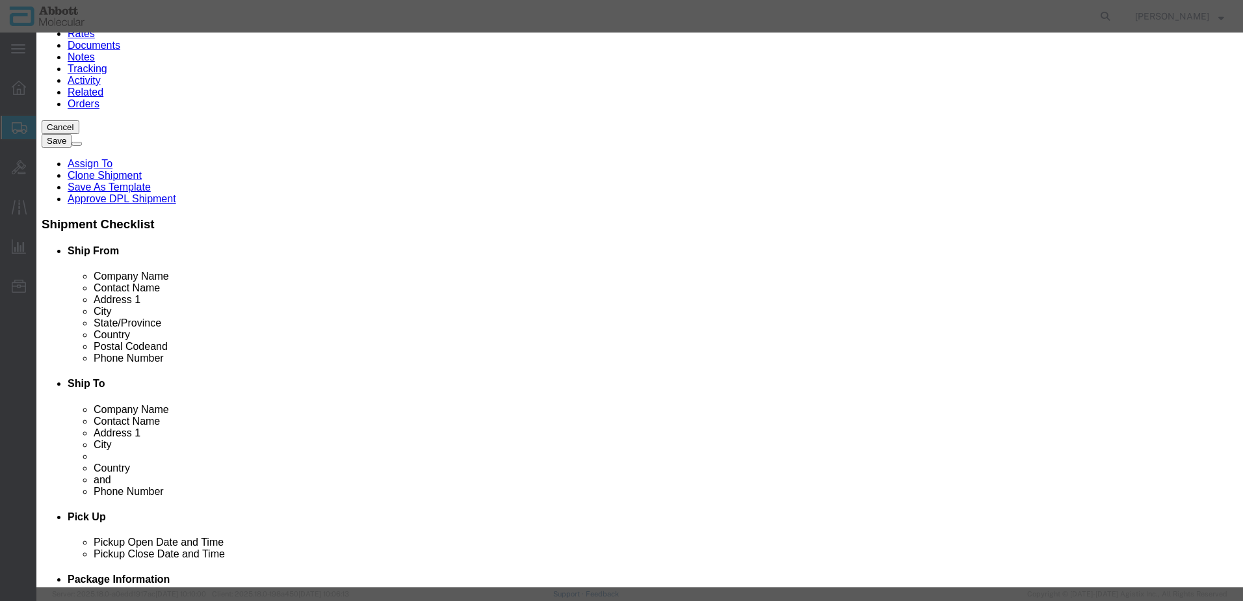
click input "text"
type input "09r0333"
click strong "09R0333"
select select "USD"
select select "US"
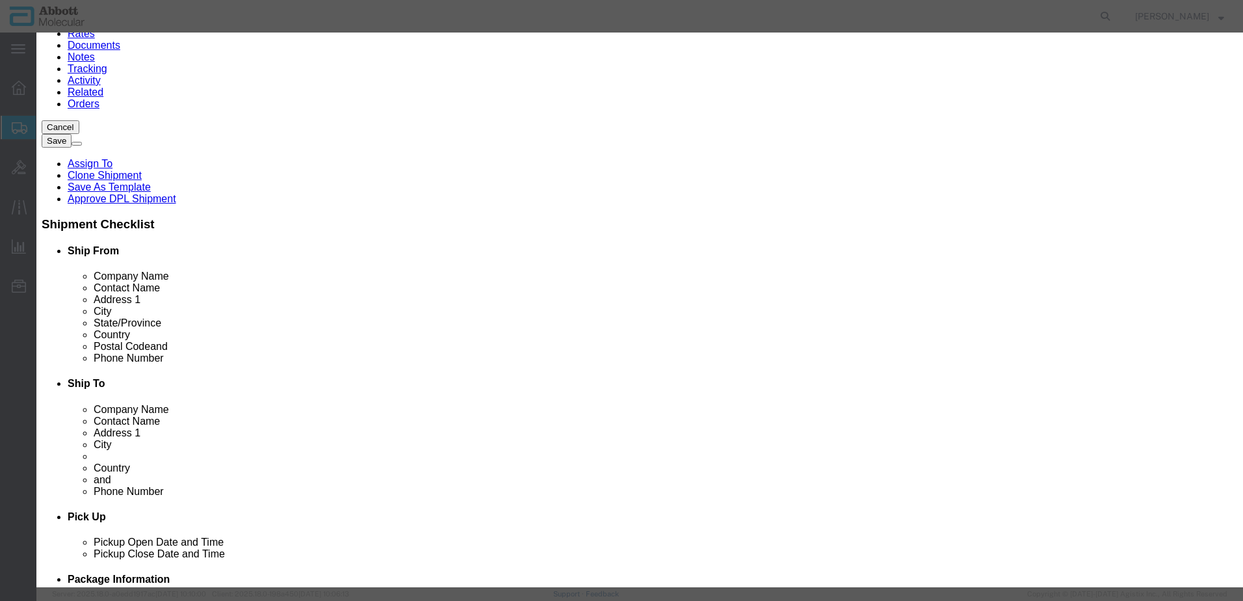
type input "3926909910"
type input "EAR99"
select select "BIS"
type input "09R0333"
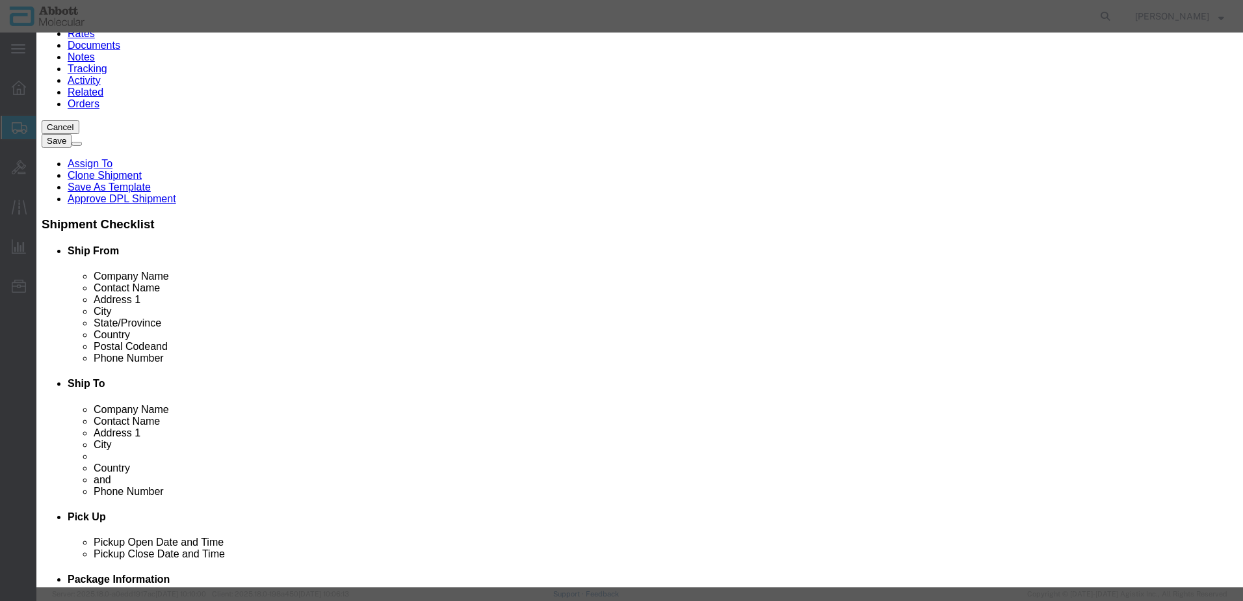
type input "09R0333"
type textarea "simpli-COLLECT HPV Collection Kit"
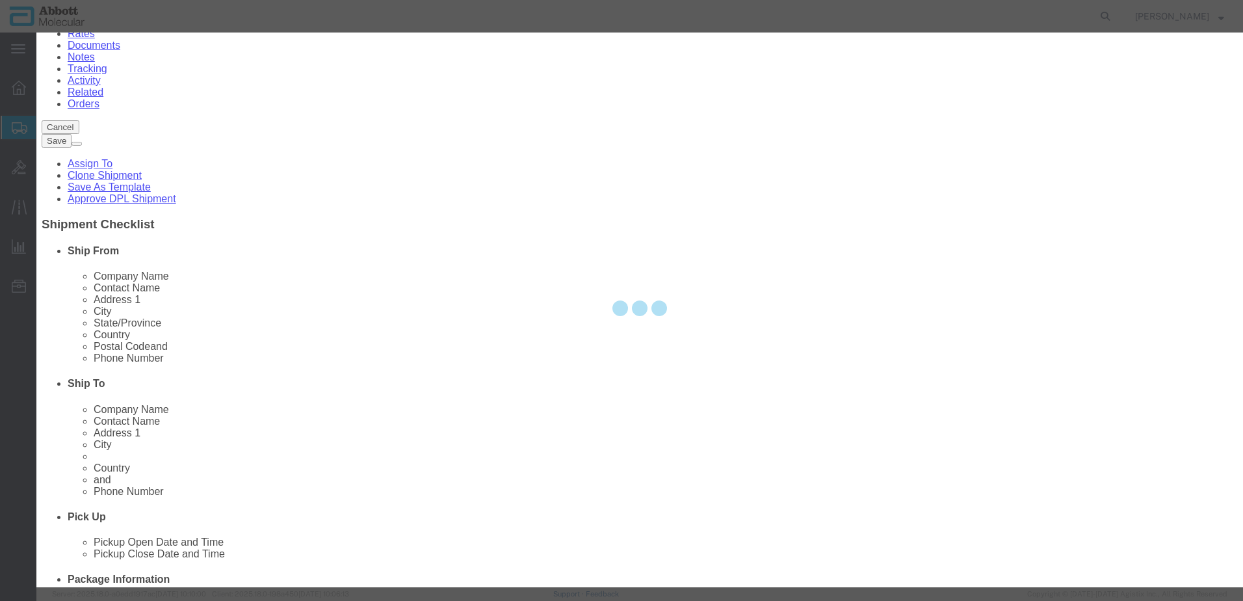
select select "NLR"
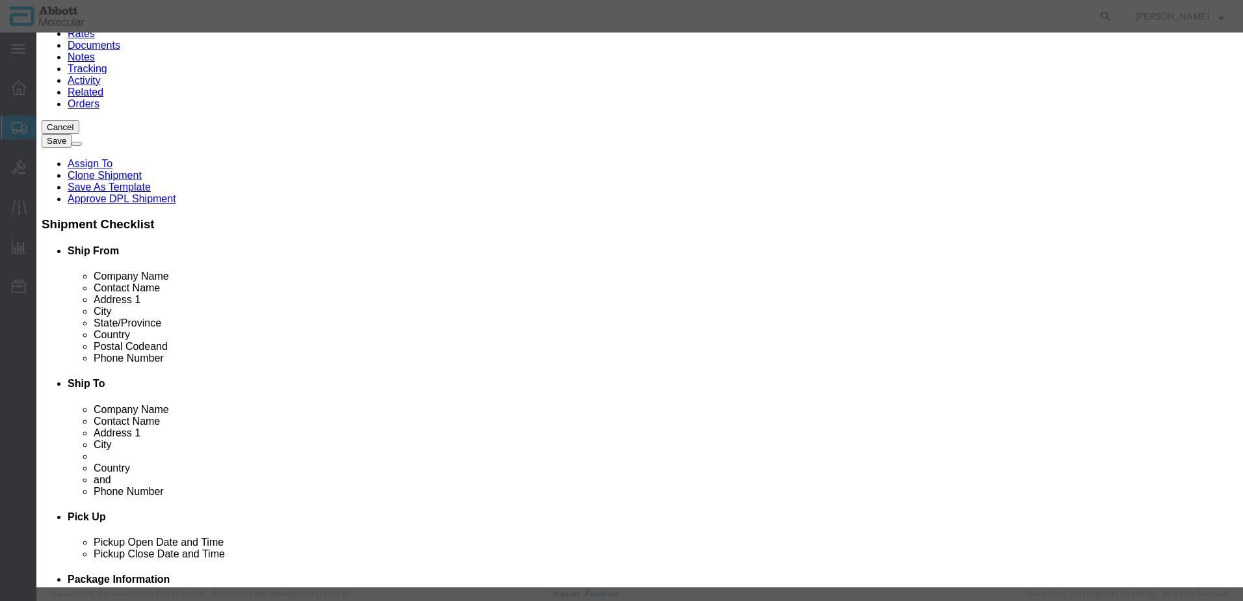
type input "09R0333"
type input "20"
type input "1"
click select "Select Account Type Activity ID Airline Appointment Number ASN Batch Number Bil…"
select select "BATCH_NUMBER"
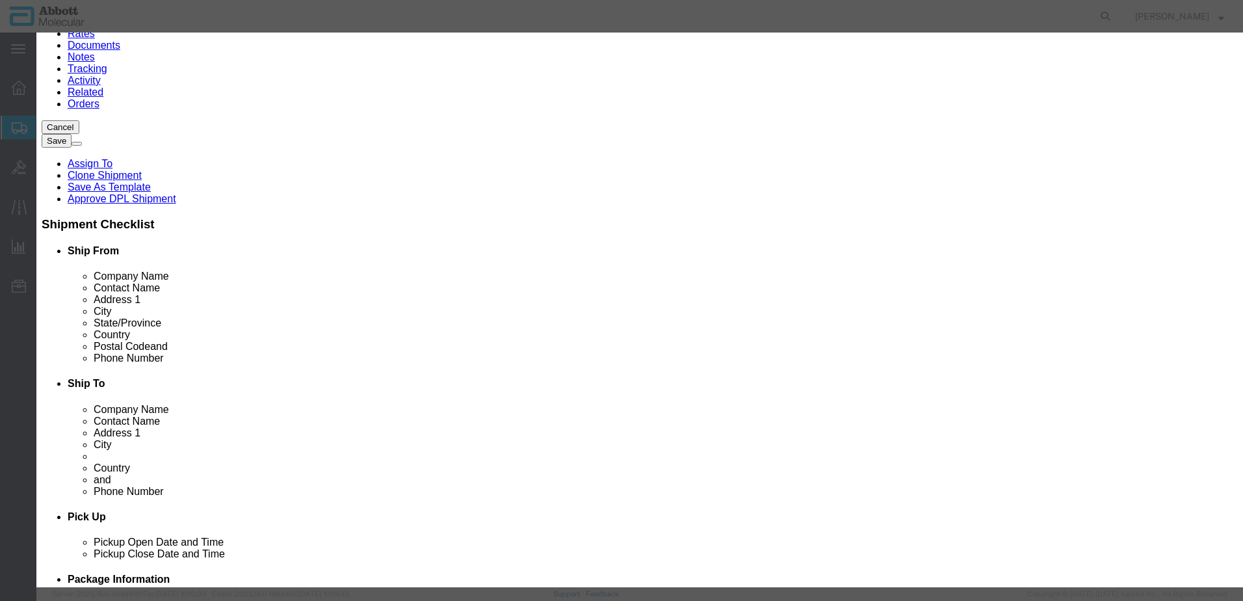
click select "Select Account Type Activity ID Airline Appointment Number ASN Batch Number Bil…"
type input "ASK002"
click button "Save & Close"
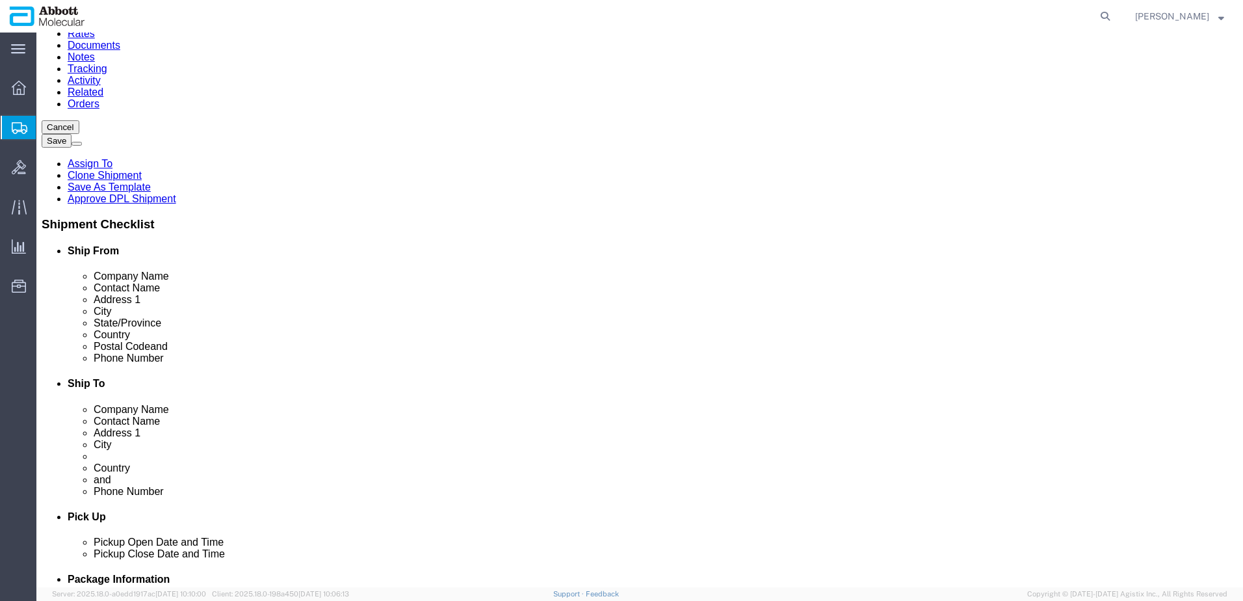
click link "Add Content"
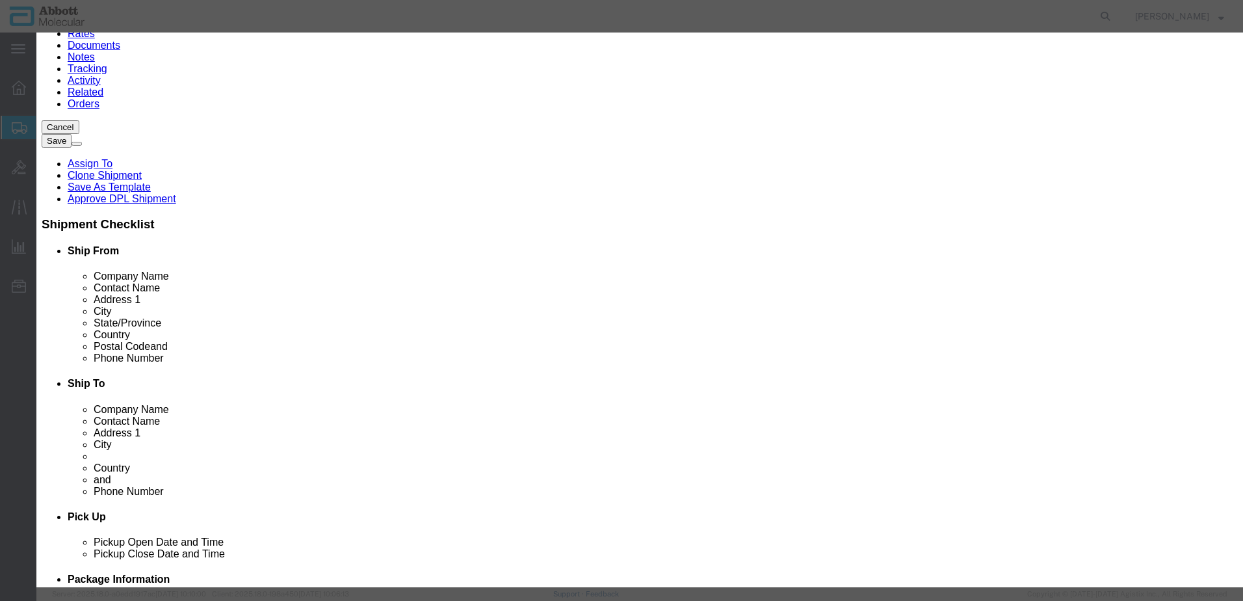
click input "text"
type input "09N6502"
click td "Name: 09N6502"
select select
checkbox input "false"
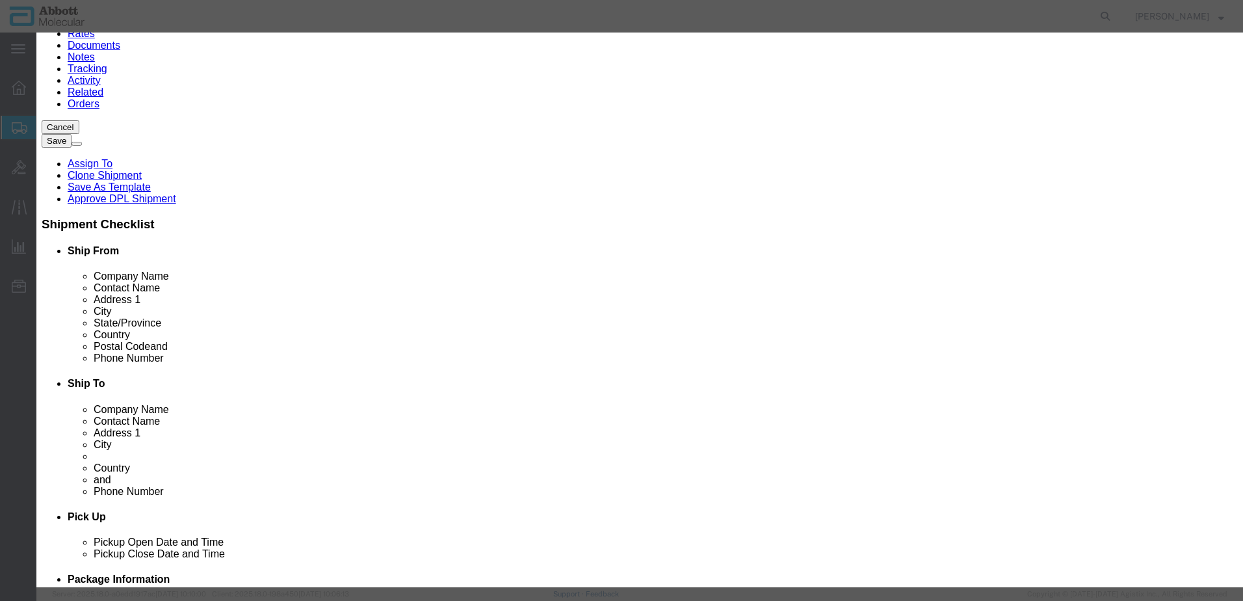
select select "US"
type input "AMBIENT"
type input "4819200040"
select select "BIS"
checkbox input "false"
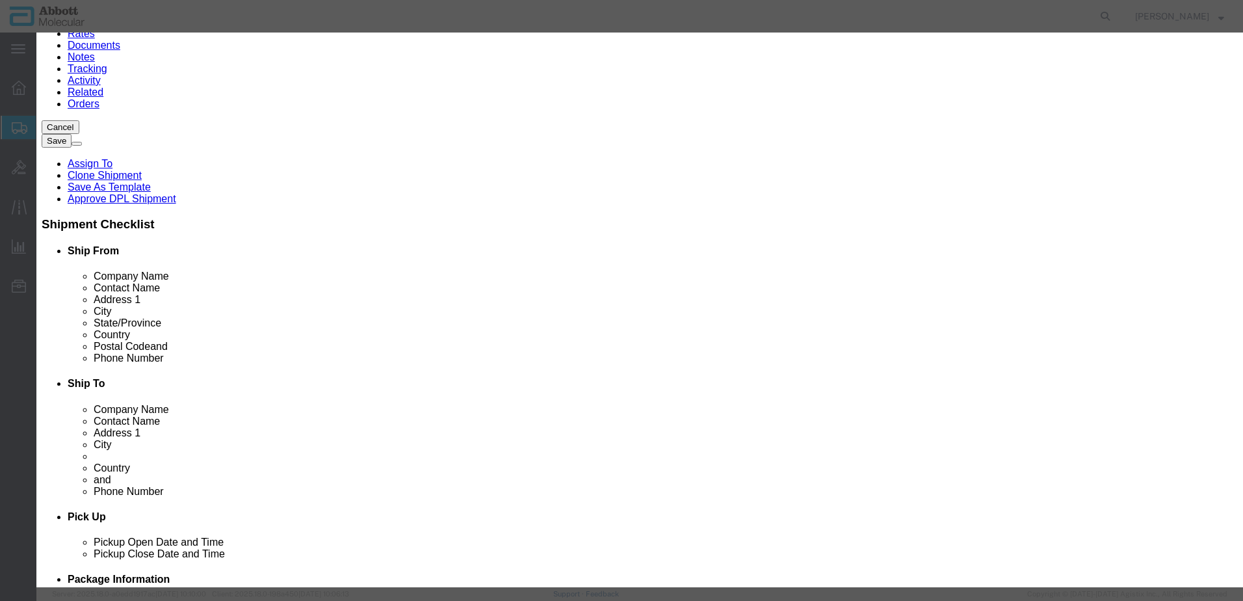
checkbox input "false"
type input "09N6502"
type textarea "Alinity mp Solid Waste Disposable Container"
select select "NLR"
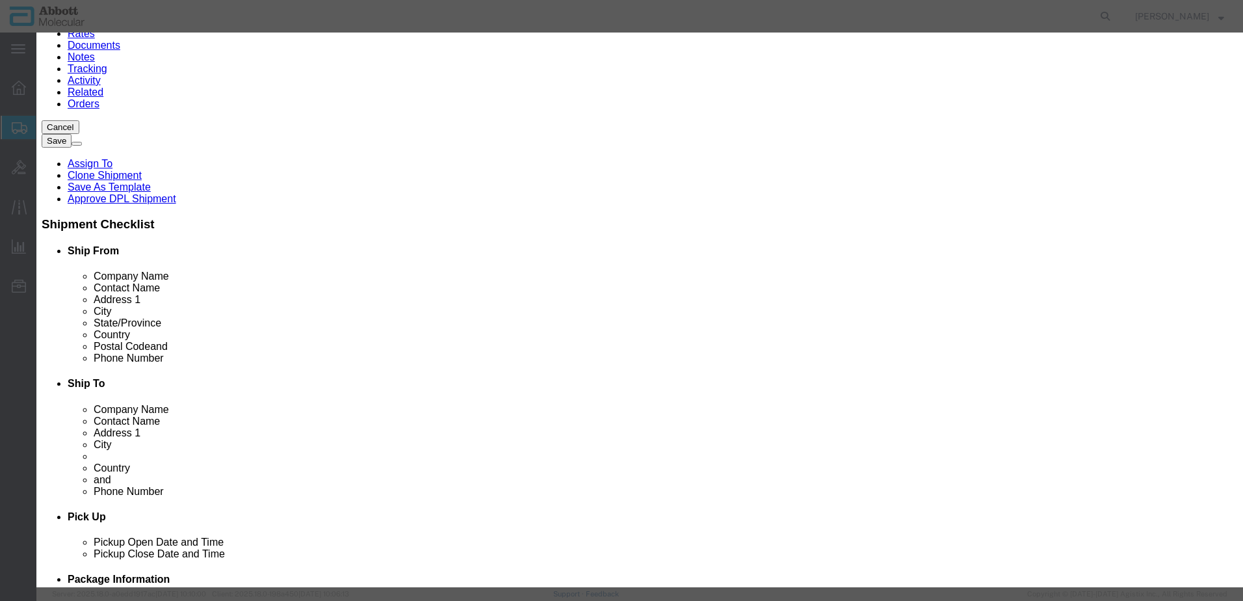
type input "09N6502"
type input "16"
type input "1"
drag, startPoint x: 730, startPoint y: 211, endPoint x: 731, endPoint y: 222, distance: 11.1
click select "Select Account Type Activity ID Airline Appointment Number ASN Batch Number Bil…"
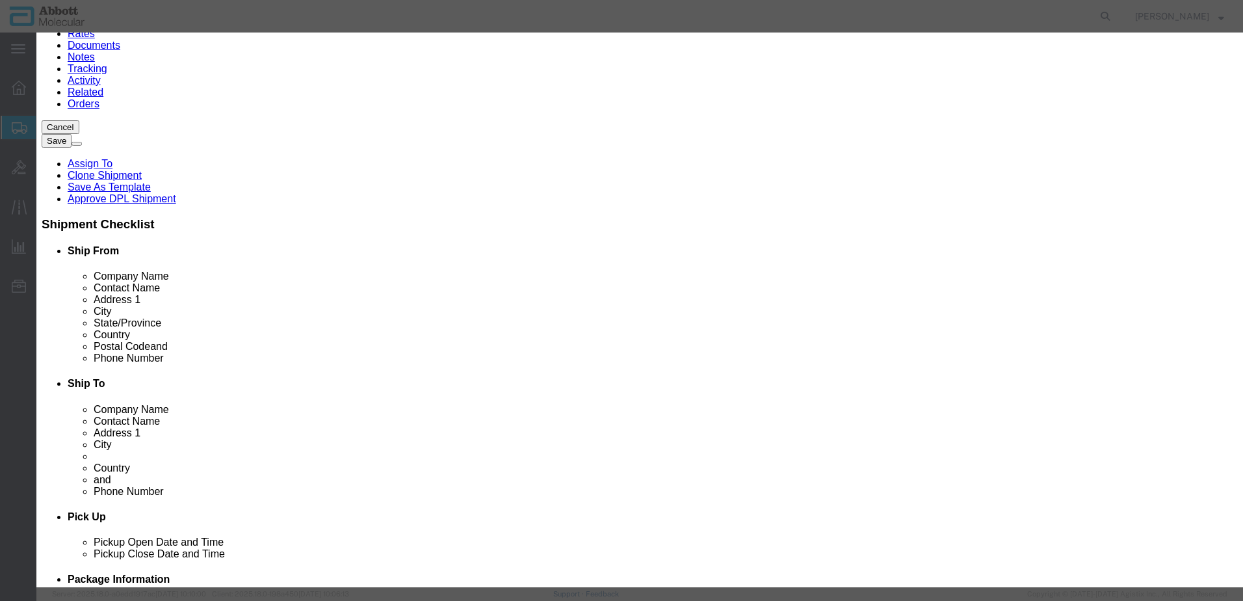
select select "BATCH_NUMBER"
click select "Select Account Type Activity ID Airline Appointment Number ASN Batch Number Bil…"
type input "35436"
click button "Save & Close"
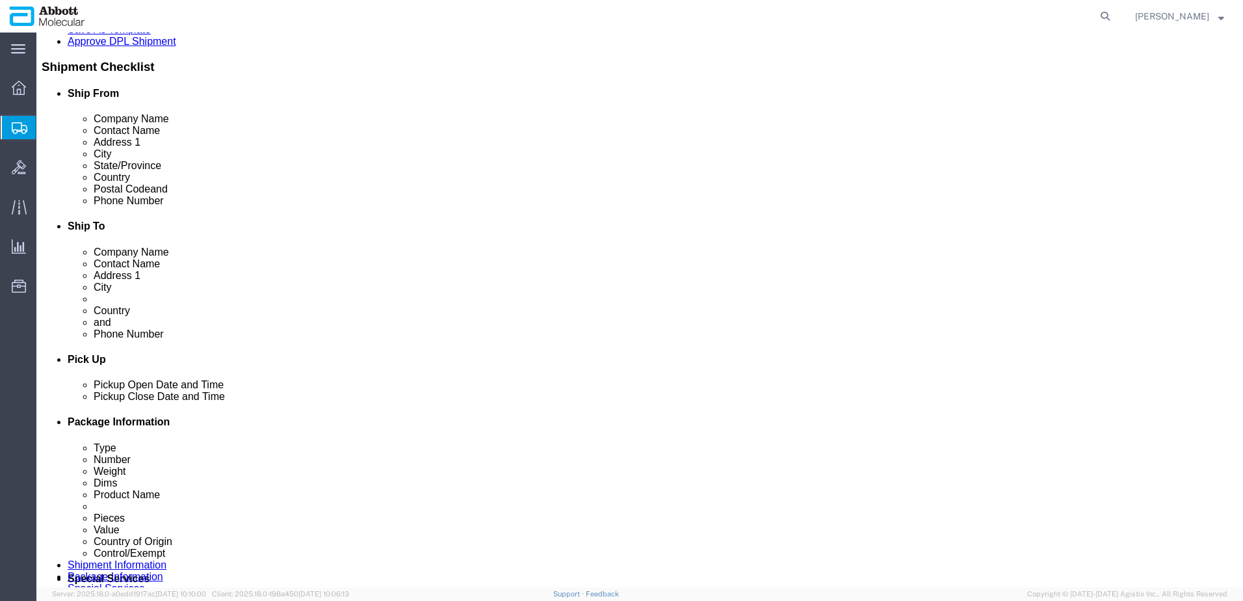
scroll to position [325, 0]
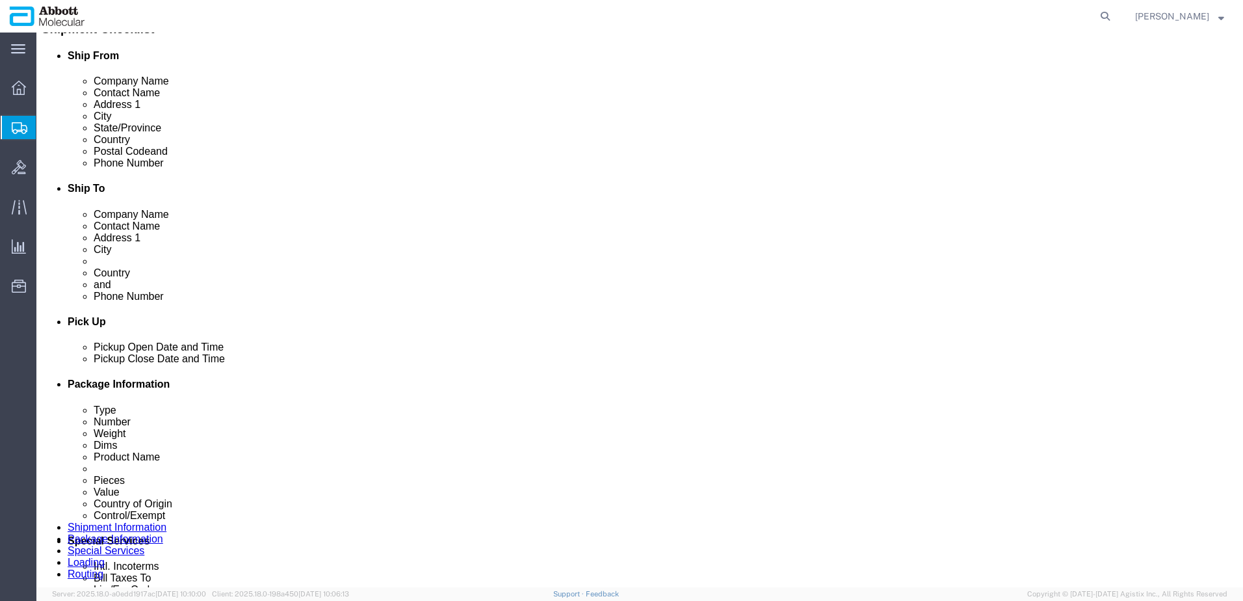
click link "Add Content"
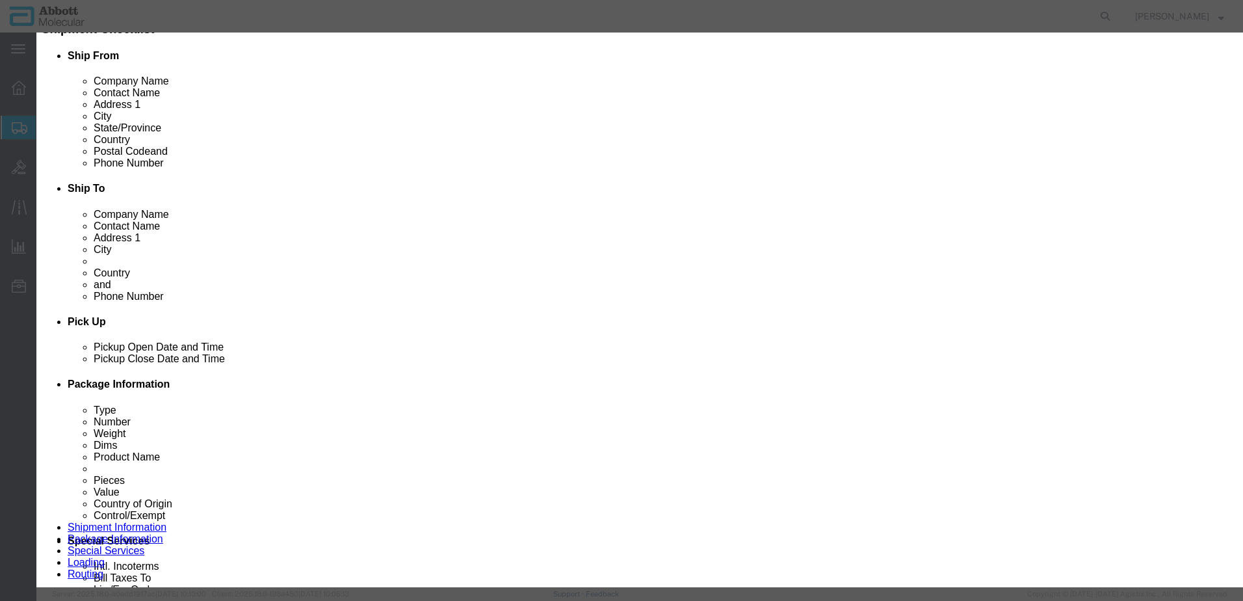
click input "text"
type input "09K1202"
click td "Model: 09K1202"
select select
checkbox input "false"
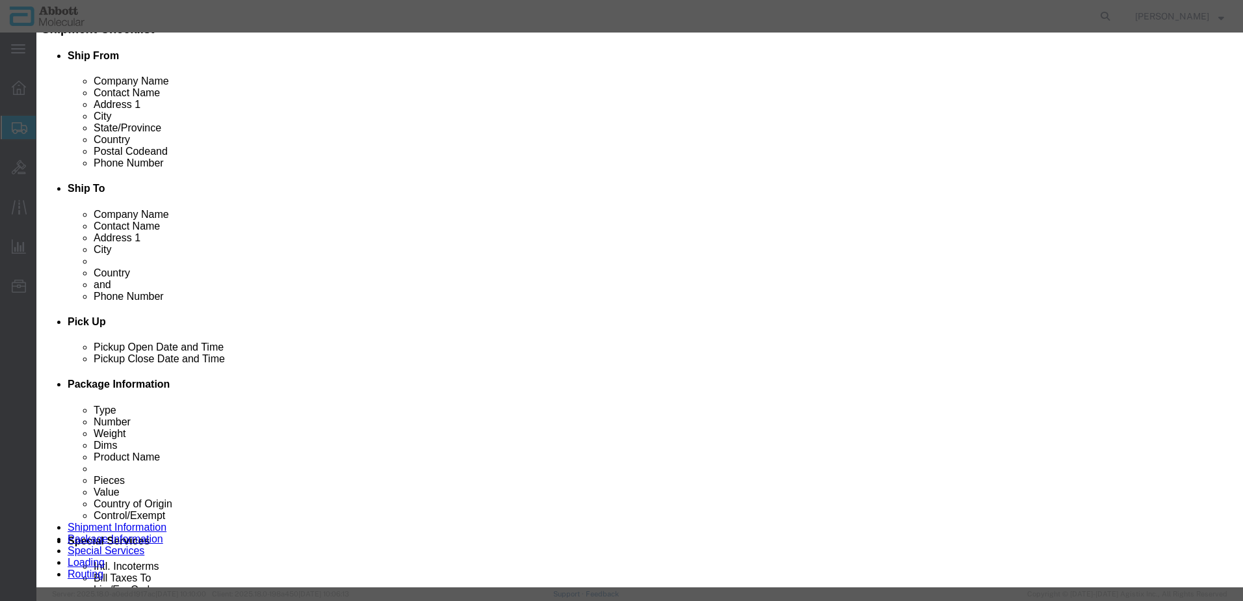
select select "US"
type input "3926909910"
select select "BIS"
checkbox input "false"
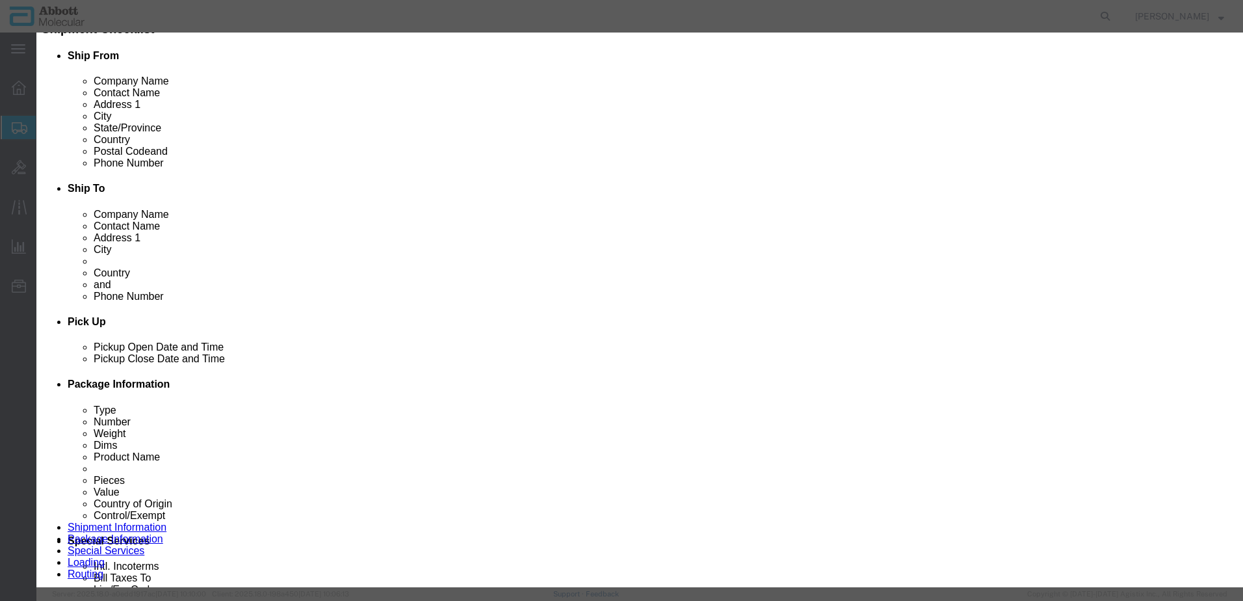
type input "09K1202"
type textarea "MULTI COLLECT PIE(BOX)"
type input "09K1202"
select select "NLR"
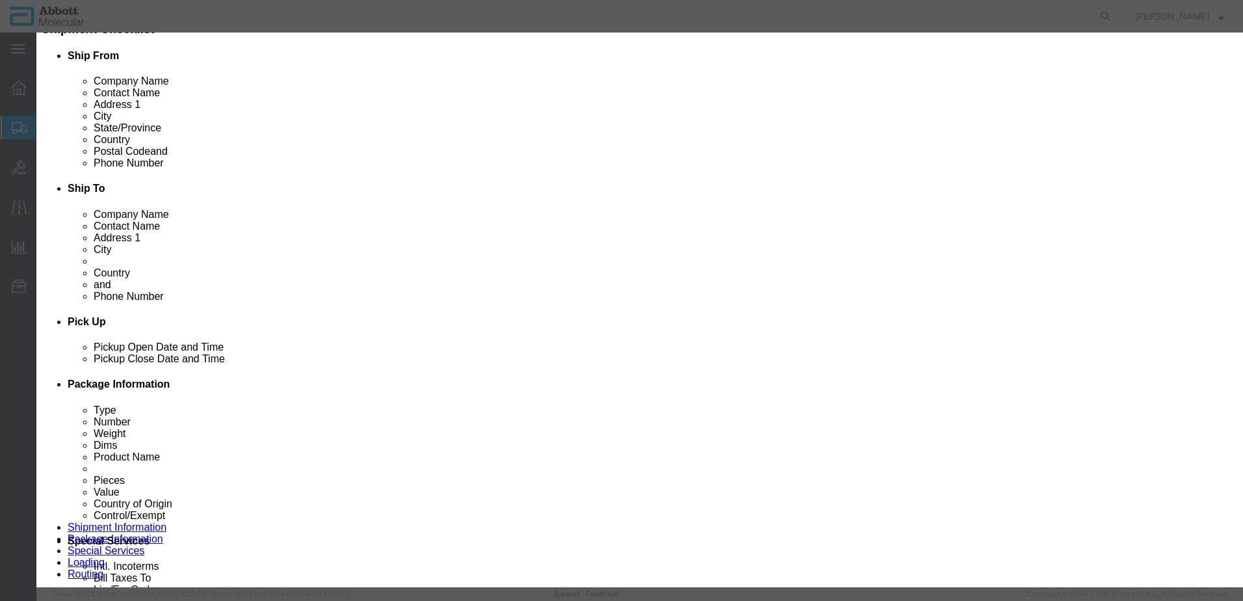
type input "108"
type input "1"
click select "Select Account Type Activity ID Airline Appointment Number ASN Batch Number Bil…"
select select "BATCH_NUMBER"
click select "Select Account Type Activity ID Airline Appointment Number ASN Batch Number Bil…"
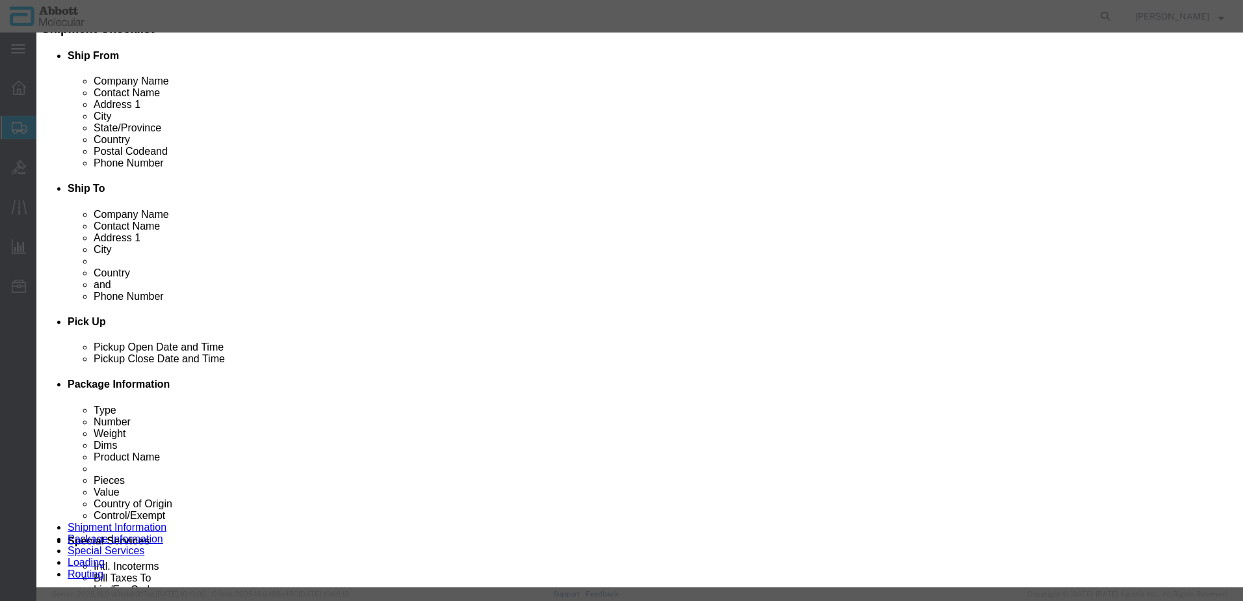
type input "AMP396"
click button "Save & Close"
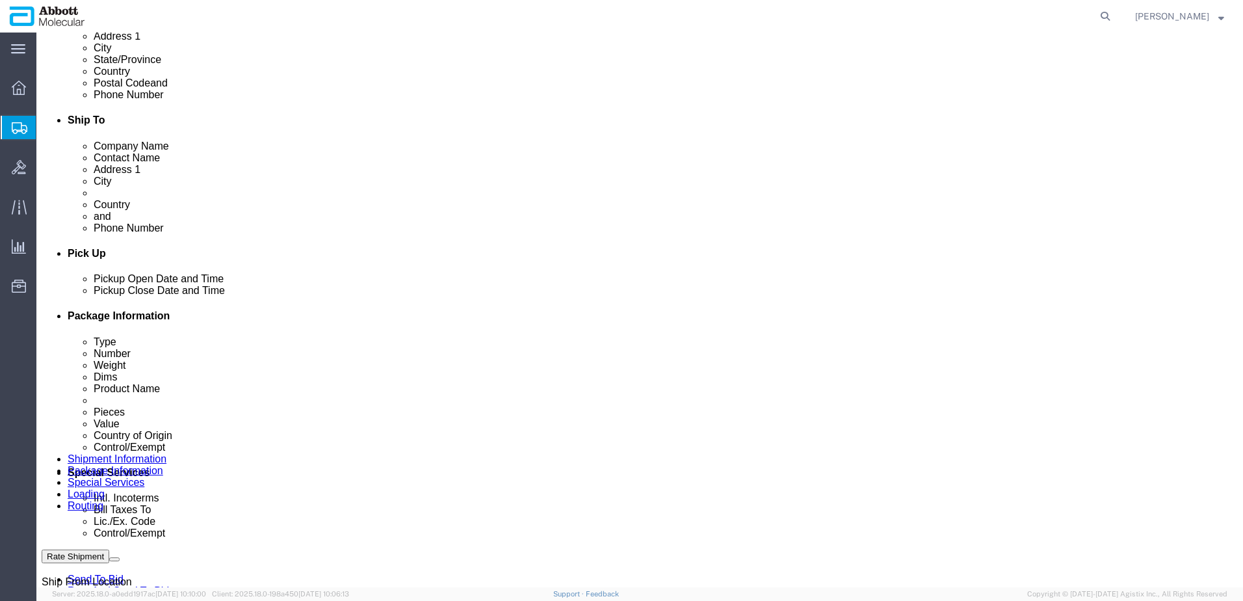
scroll to position [419, 0]
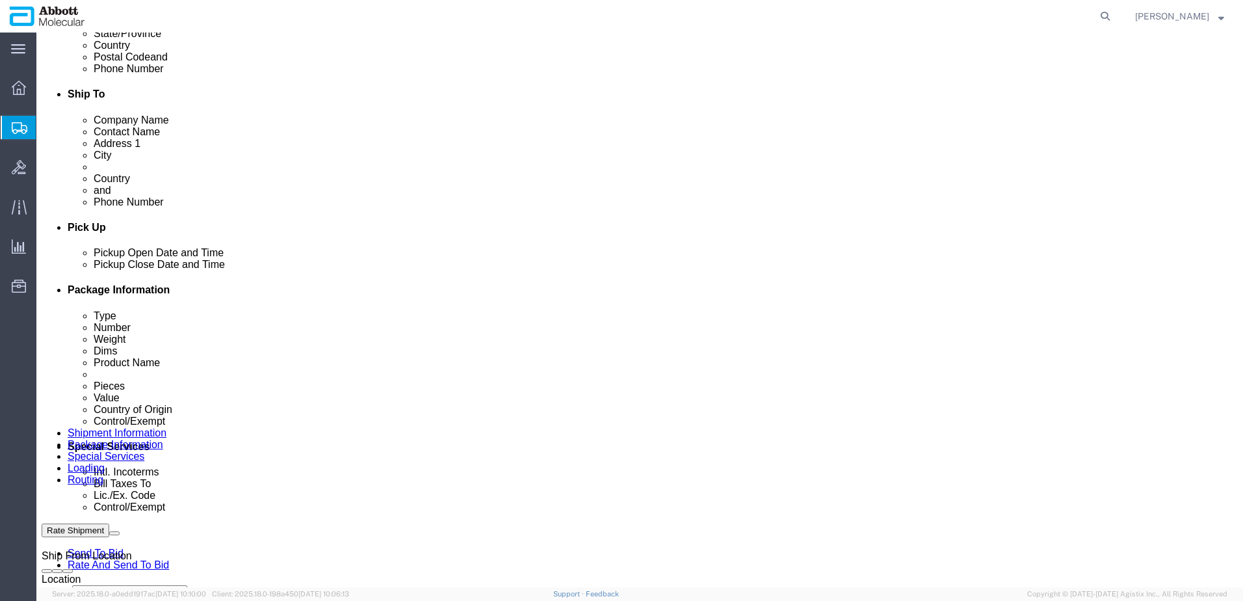
click button "Continue"
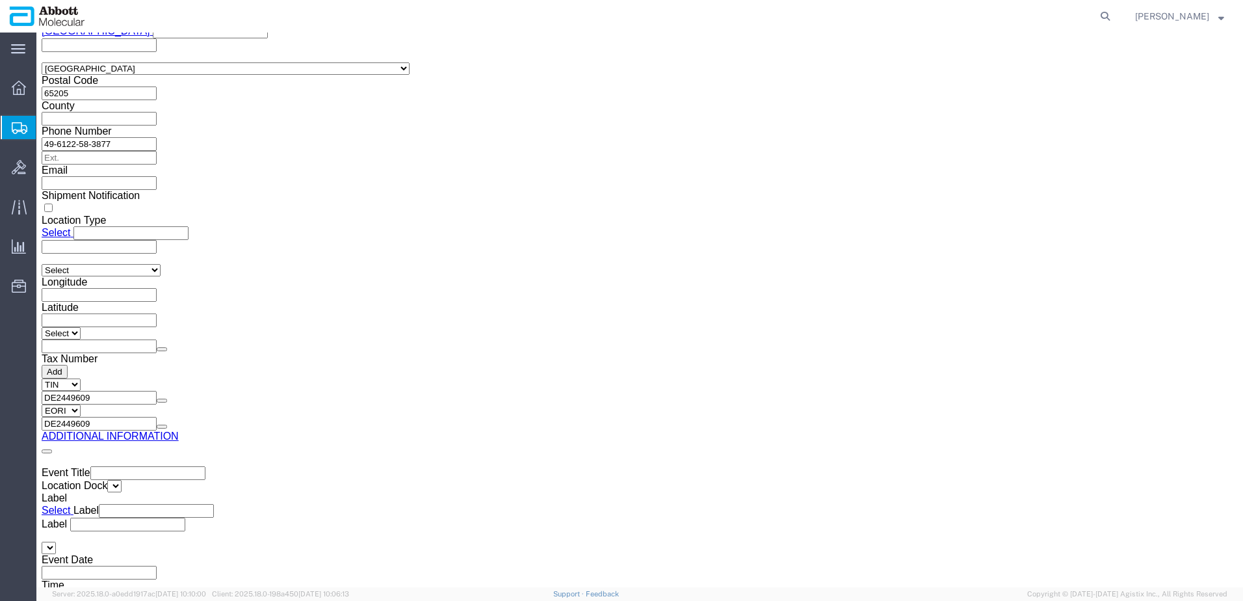
click button "Upload"
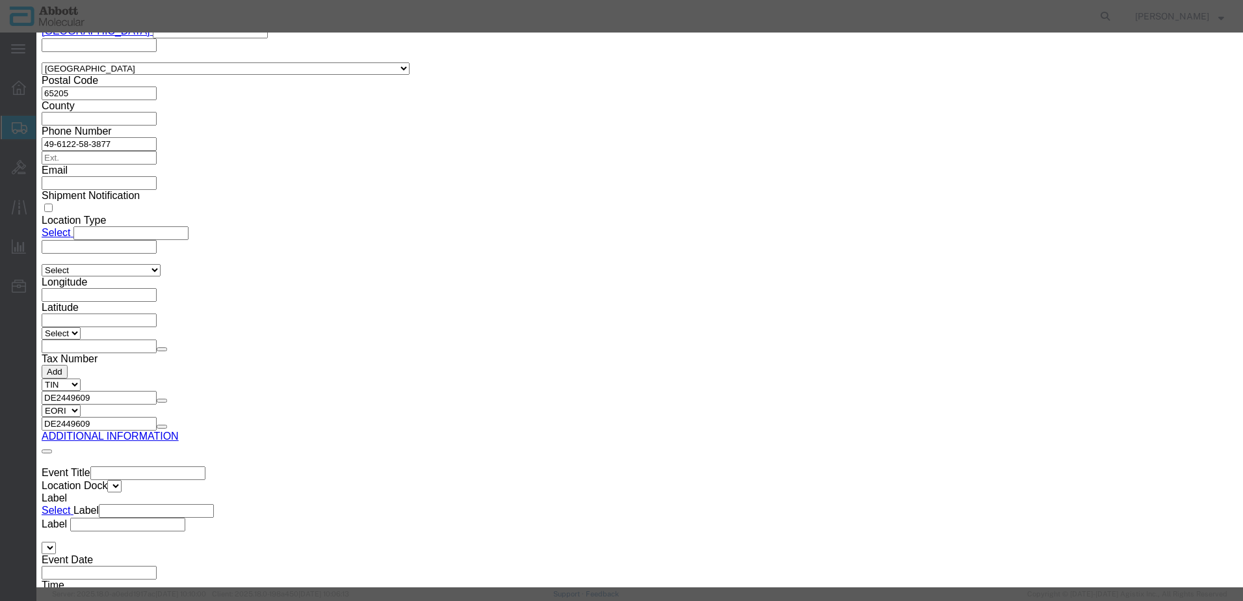
click button "Browse"
type input "C:\fakepath\918036800 SLI [PERSON_NAME].pdf"
click button "Upload"
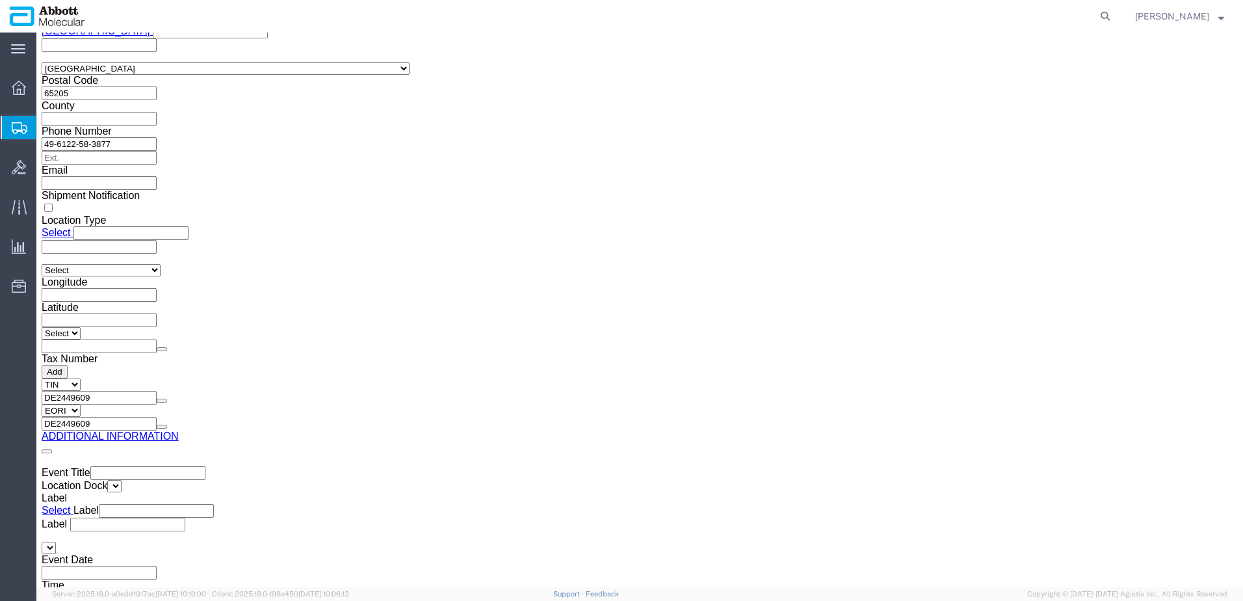
drag, startPoint x: 34, startPoint y: 16, endPoint x: 148, endPoint y: 50, distance: 119.5
click h1 "Shipment 56731765"
copy h1 "Shipment 56731765"
click button "Rate Shipment"
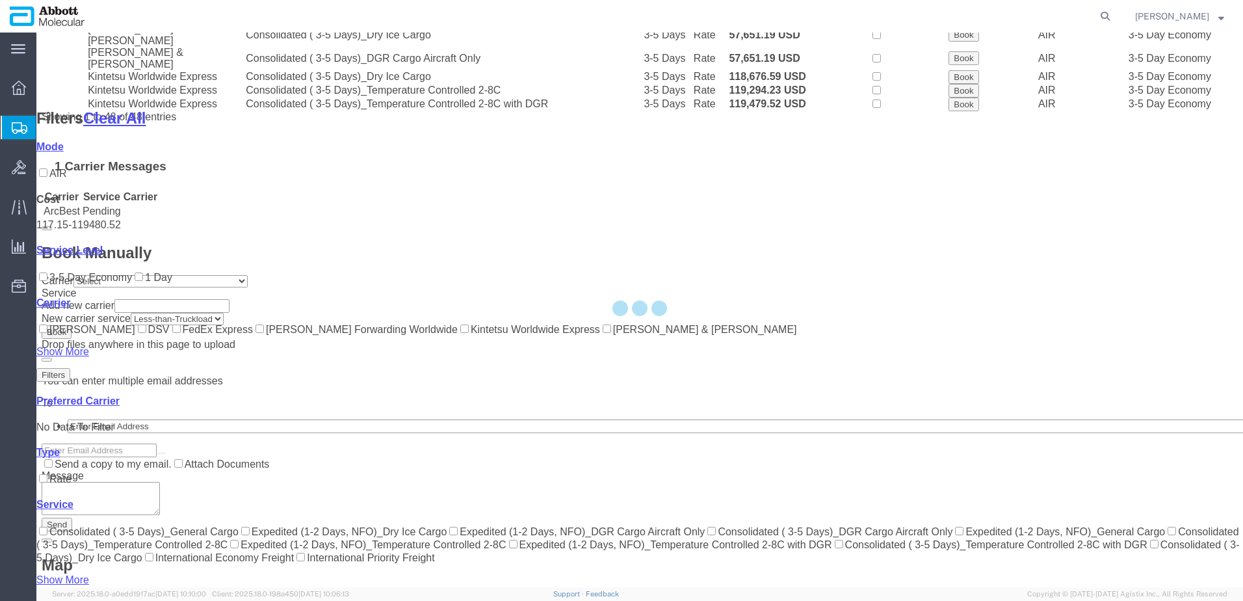
scroll to position [921, 0]
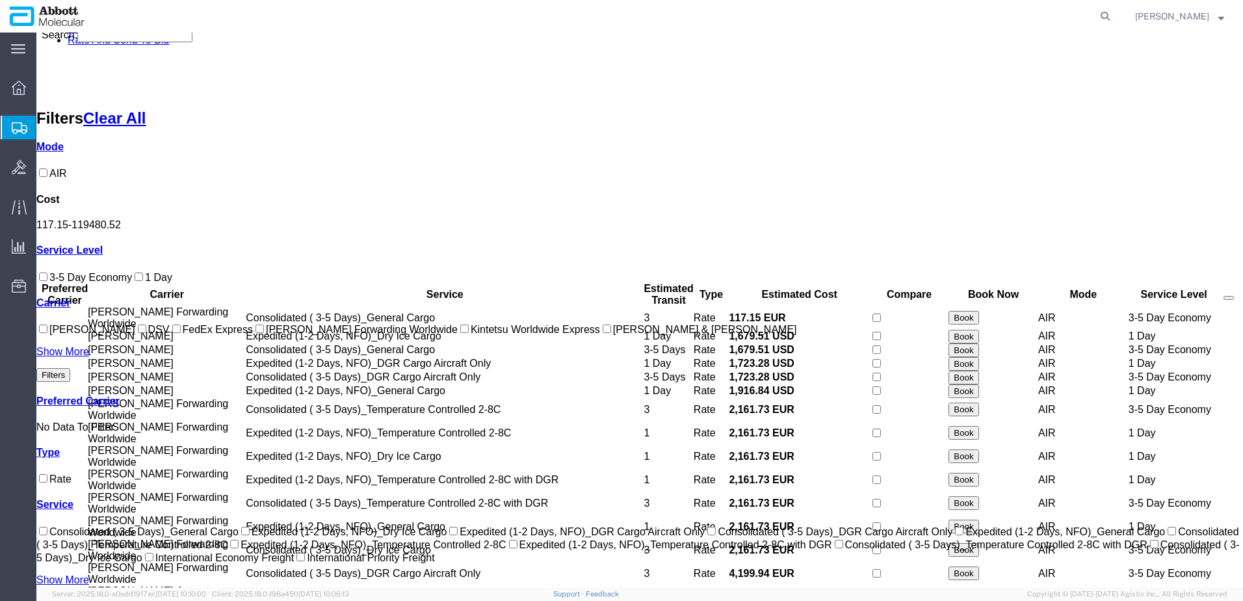
click at [256, 333] on input "[PERSON_NAME] Forwarding Worldwide" at bounding box center [260, 329] width 8 height 8
checkbox input "true"
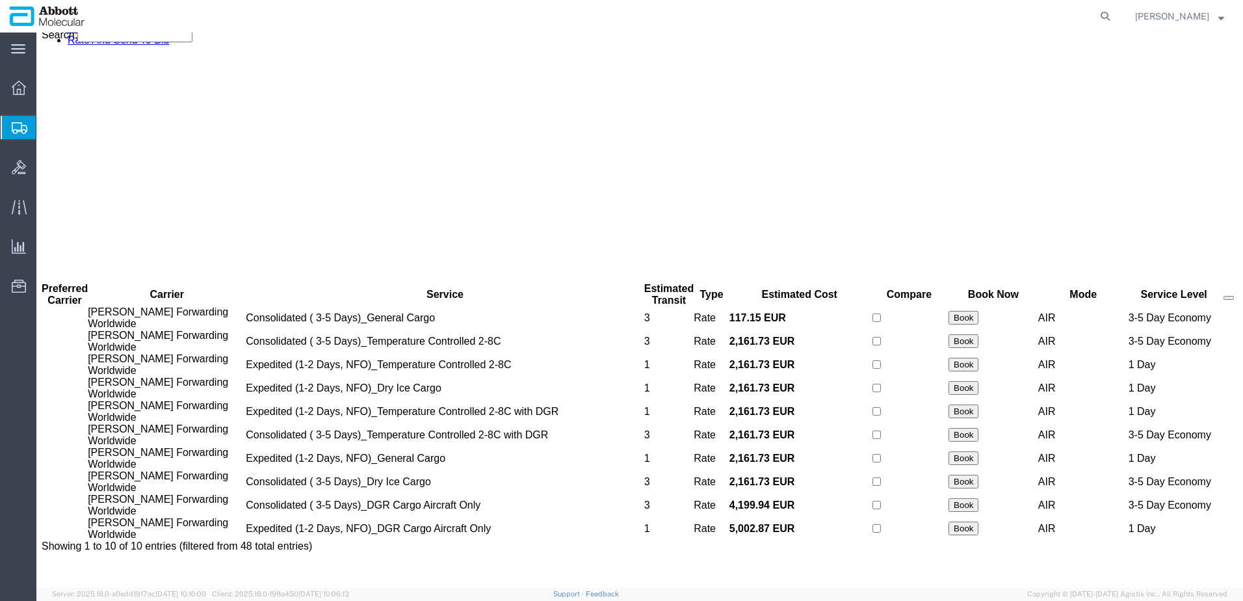
scroll to position [0, 0]
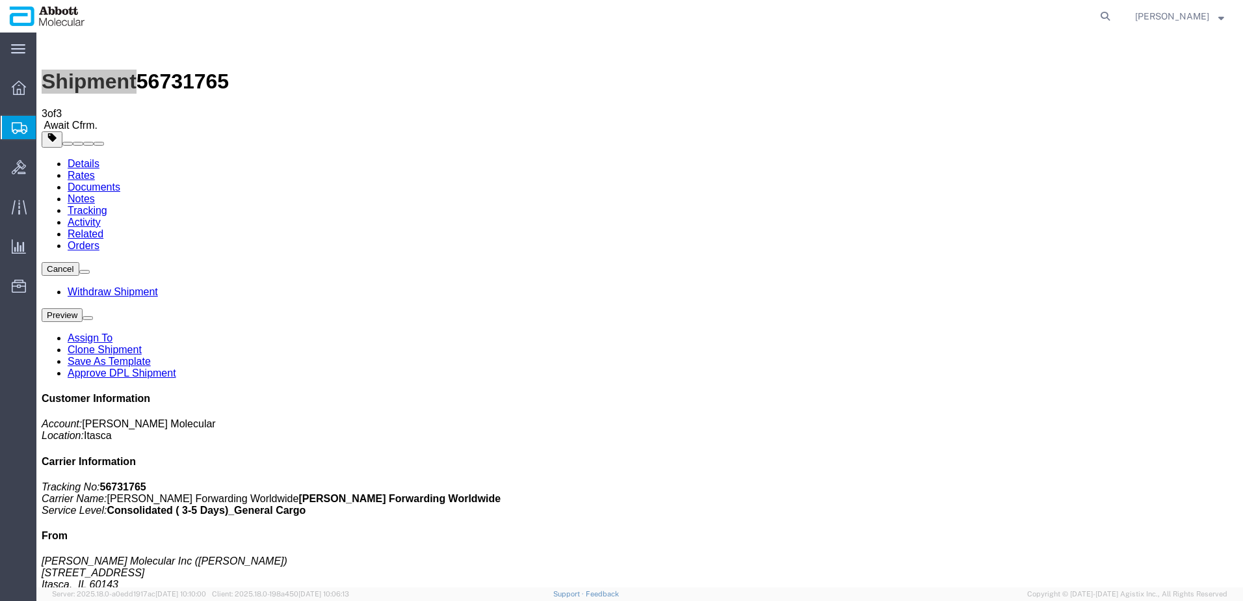
drag, startPoint x: 81, startPoint y: 193, endPoint x: 0, endPoint y: 158, distance: 88.5
click at [0, 0] on span "Create from Template" at bounding box center [0, 0] width 0 height 0
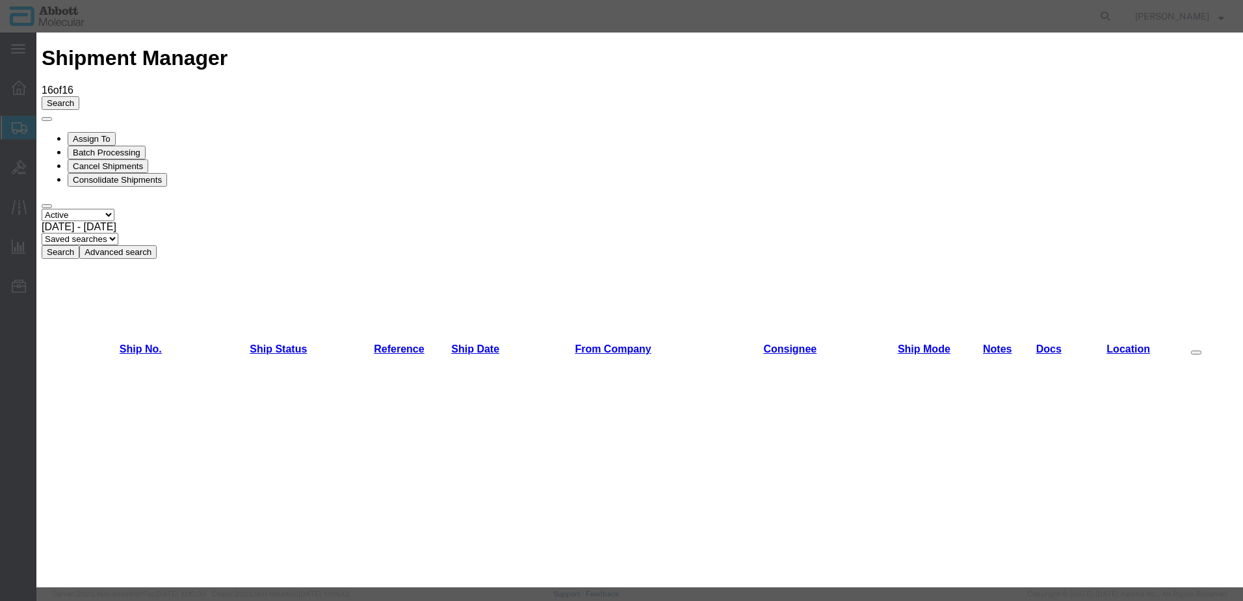
scroll to position [585, 0]
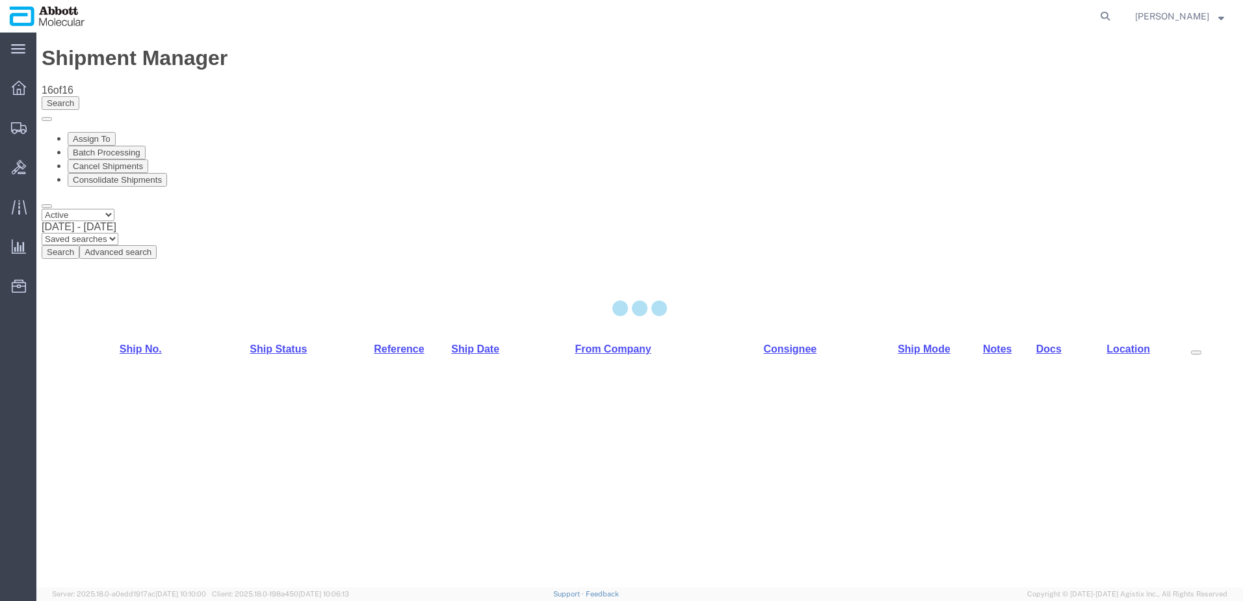
select select "48454"
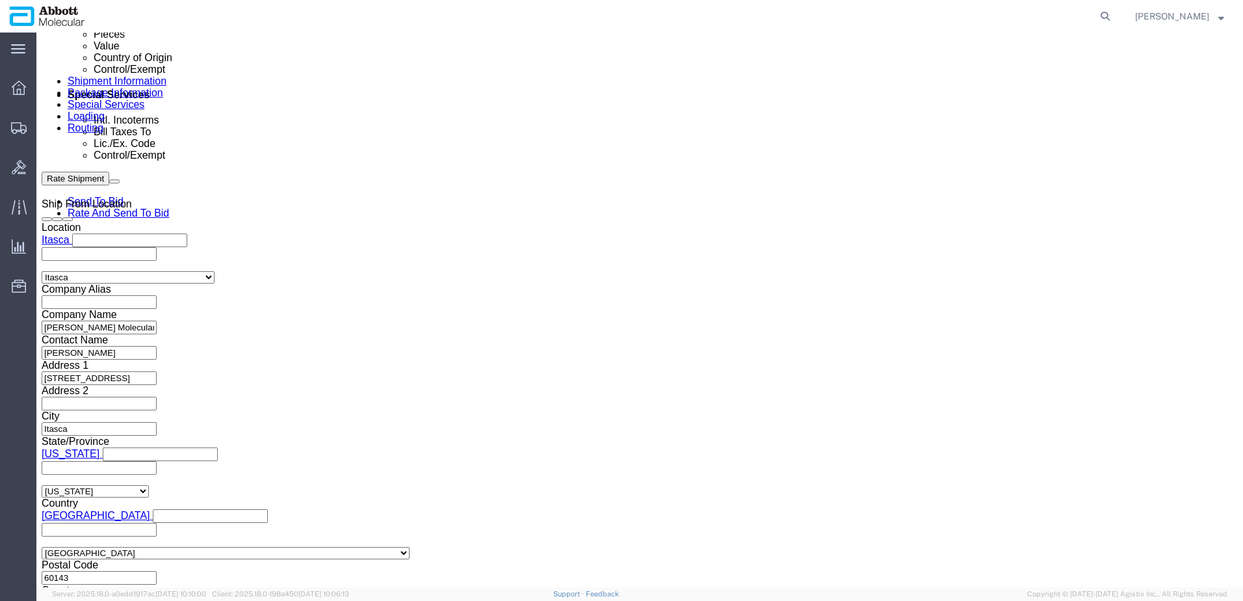
scroll to position [825, 0]
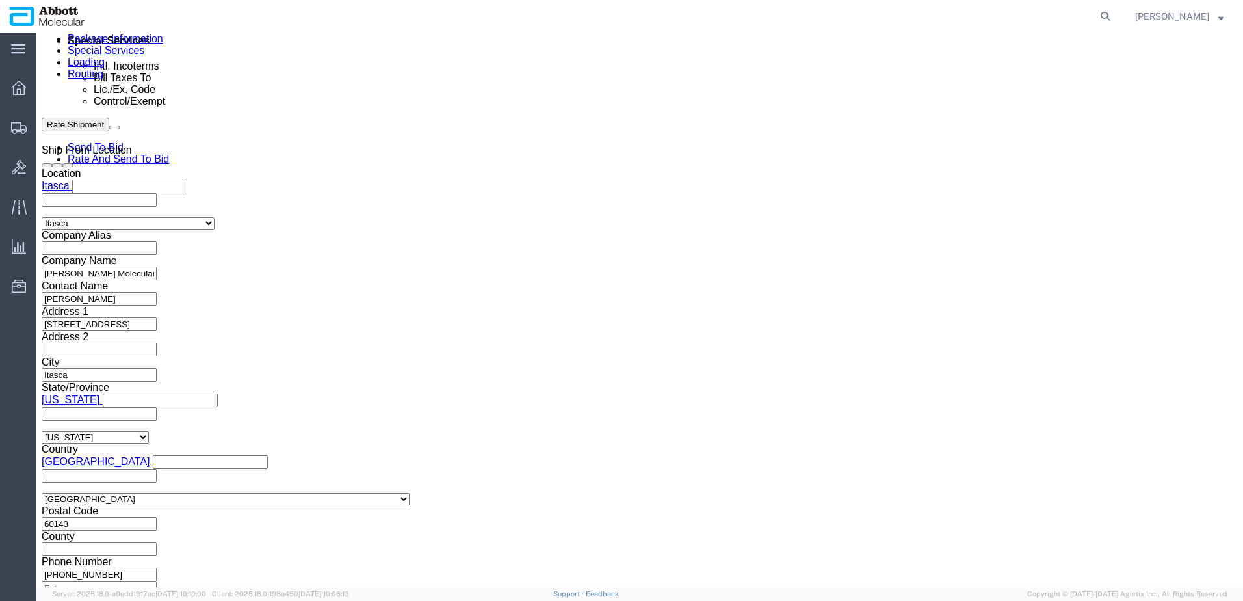
click input "text"
paste input "620669098"
type input "620669098"
select select "INVOICE"
paste input "620669098"
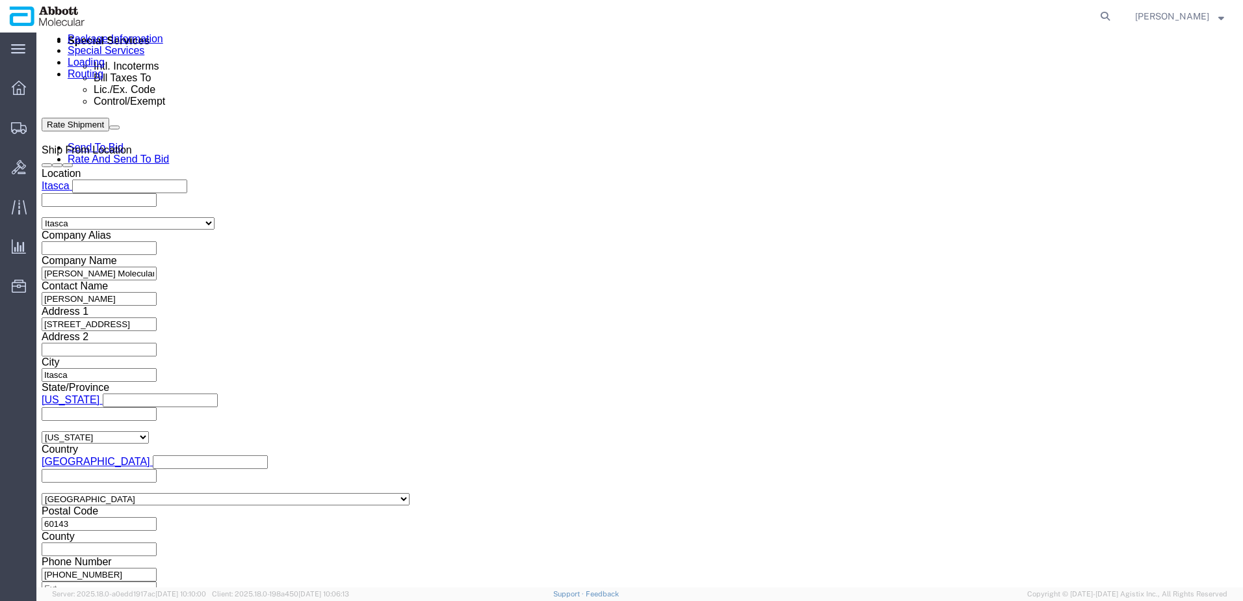
type input "620669099"
click button "Continue"
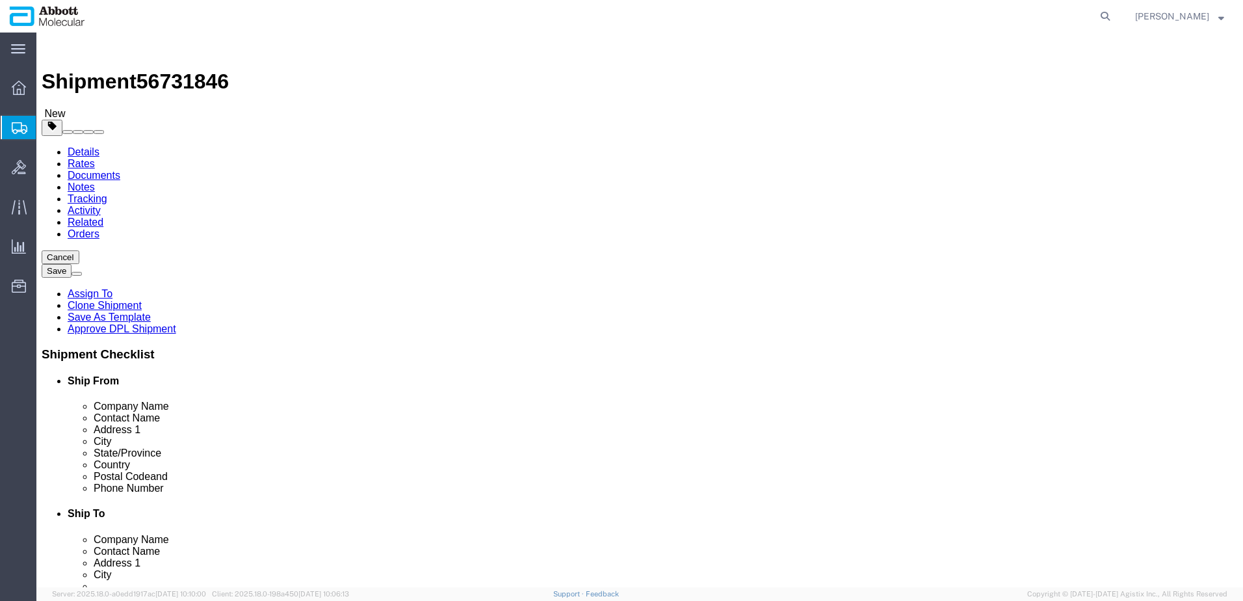
drag, startPoint x: 245, startPoint y: 226, endPoint x: 237, endPoint y: 235, distance: 11.1
click select "Select Box (B) Box (C) Box (D) Cardboard Box(es) Crate (Instrument) Crate(s) En…"
select select "BOXC"
click select "Select Box (B) Box (C) Box (D) Cardboard Box(es) Crate (Instrument) Crate(s) En…"
type input "22.00"
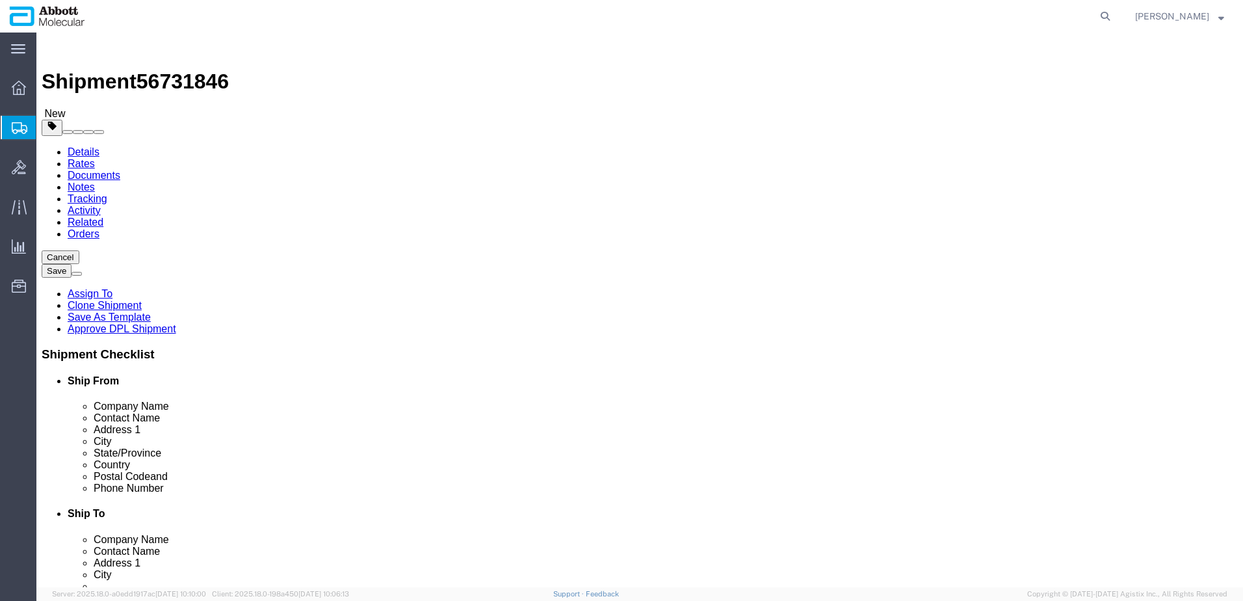
type input "18.00"
drag, startPoint x: 207, startPoint y: 302, endPoint x: 118, endPoint y: 290, distance: 90.5
click div "Package Type Select Box (B) Box (C) Box (D) Cardboard Box(es) Crate (Instrument…"
type input "20"
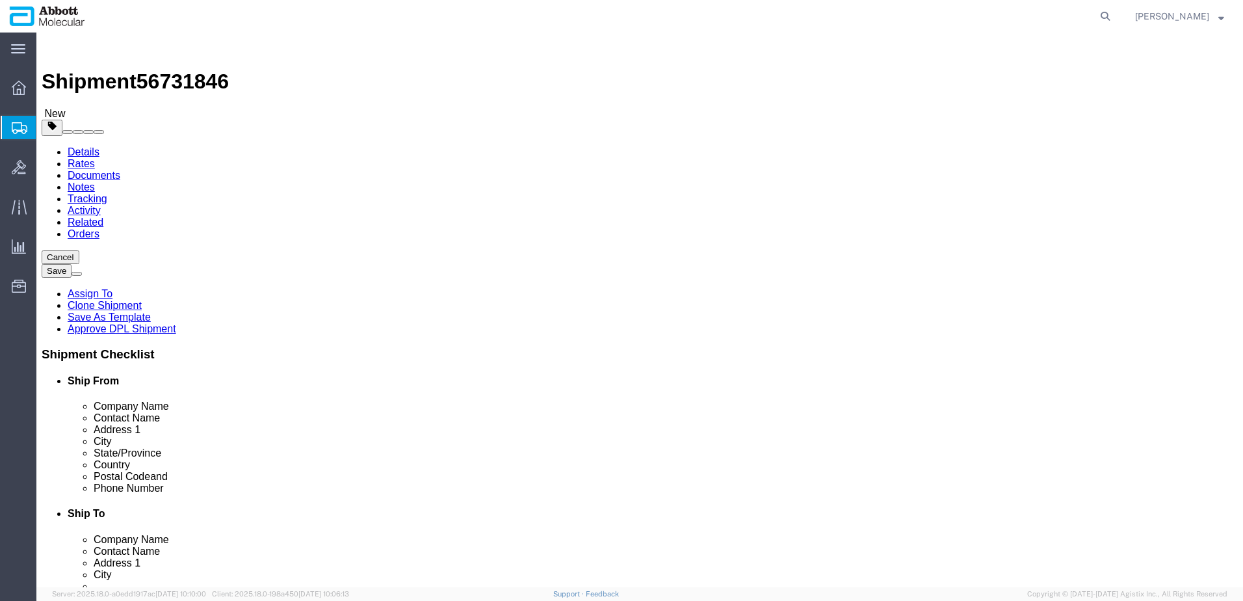
click input "checkbox"
checkbox input "true"
drag, startPoint x: 197, startPoint y: 325, endPoint x: 198, endPoint y: 361, distance: 36.4
type input "FROZEN"
click link "Add Content"
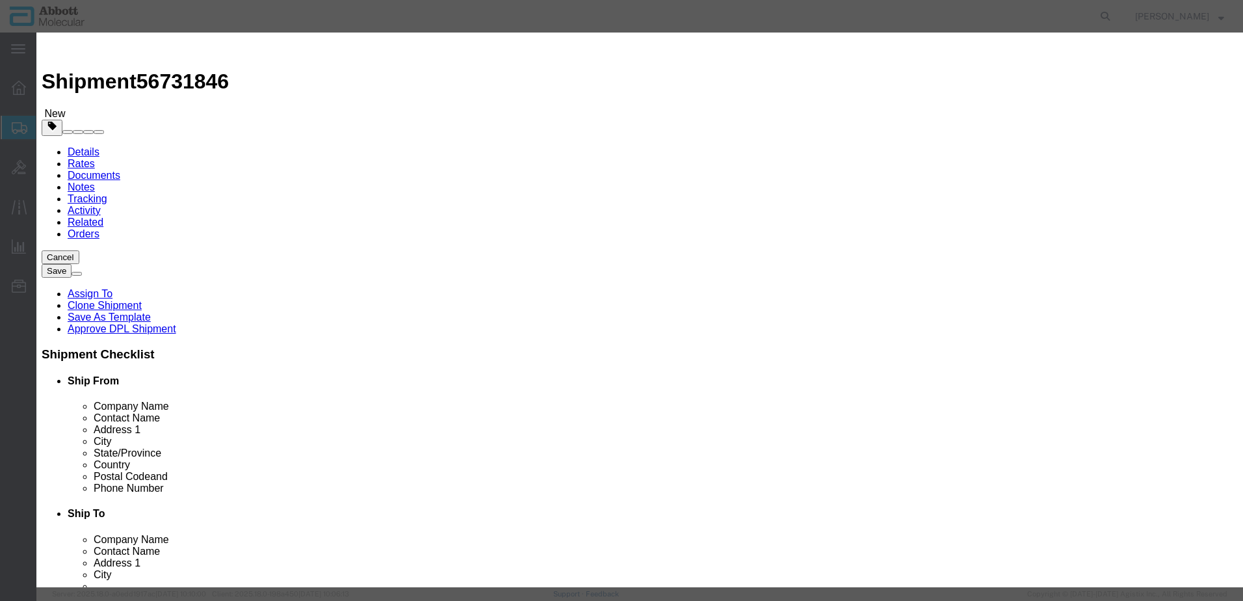
click input "text"
type input "06J3615"
click strong "06J3615"
select select
checkbox input "false"
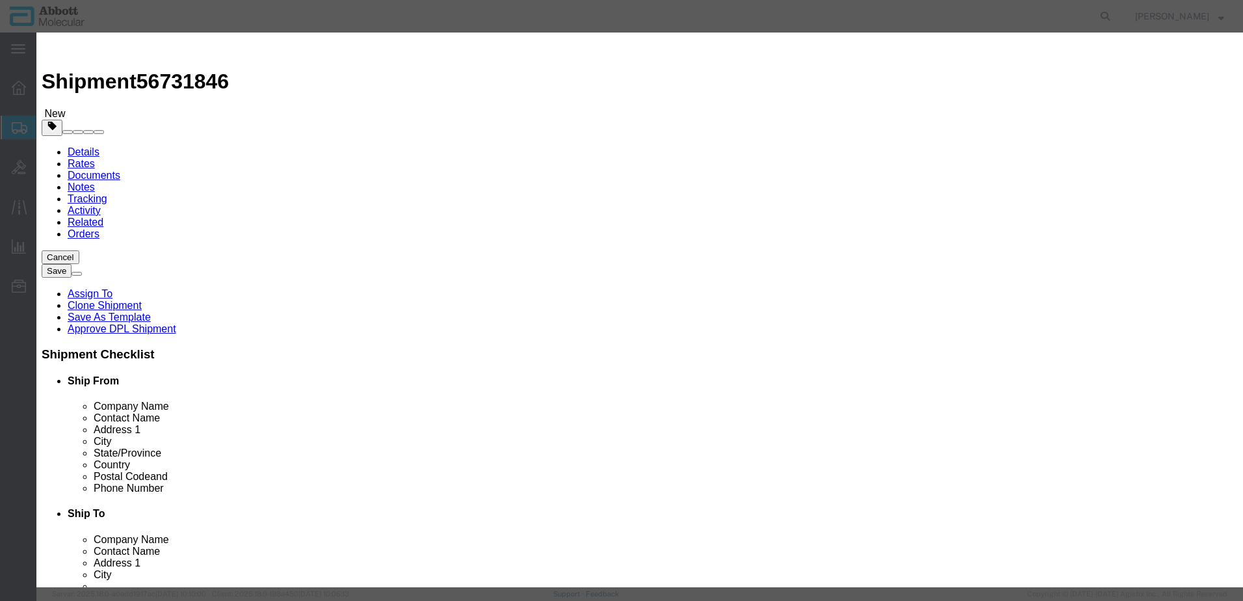
select select "US"
type input "3822190080"
select select "BIS"
checkbox input "false"
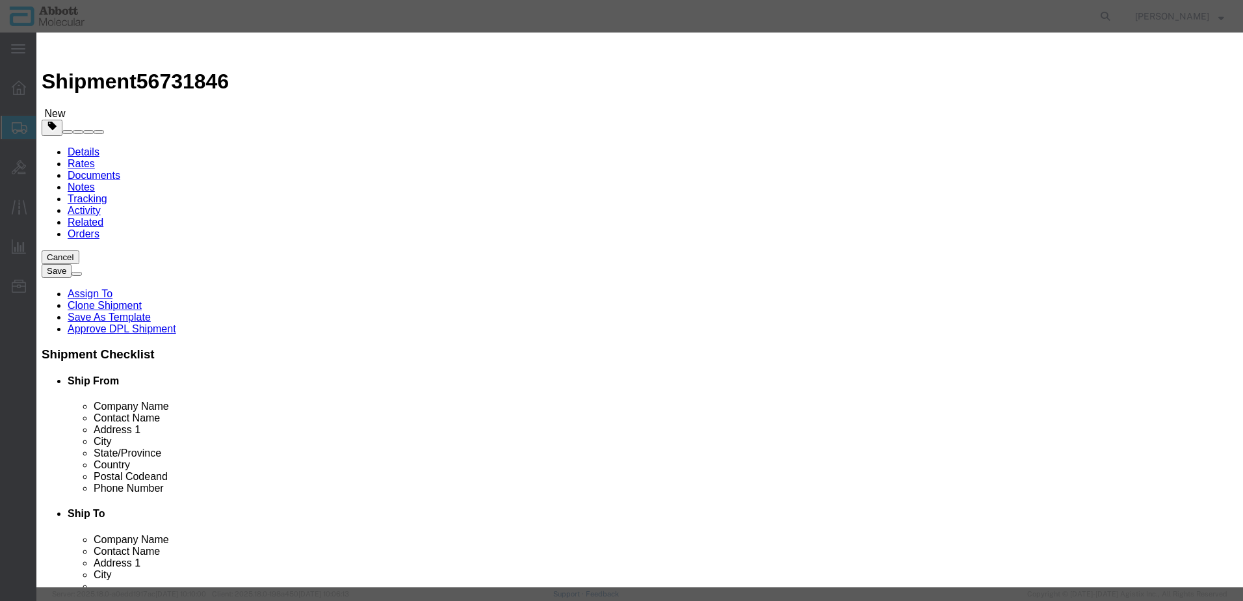
type input "06J3615"
type textarea "VYS CEP 15 SO 32-130015"
type input "06J3615"
select select "NLR"
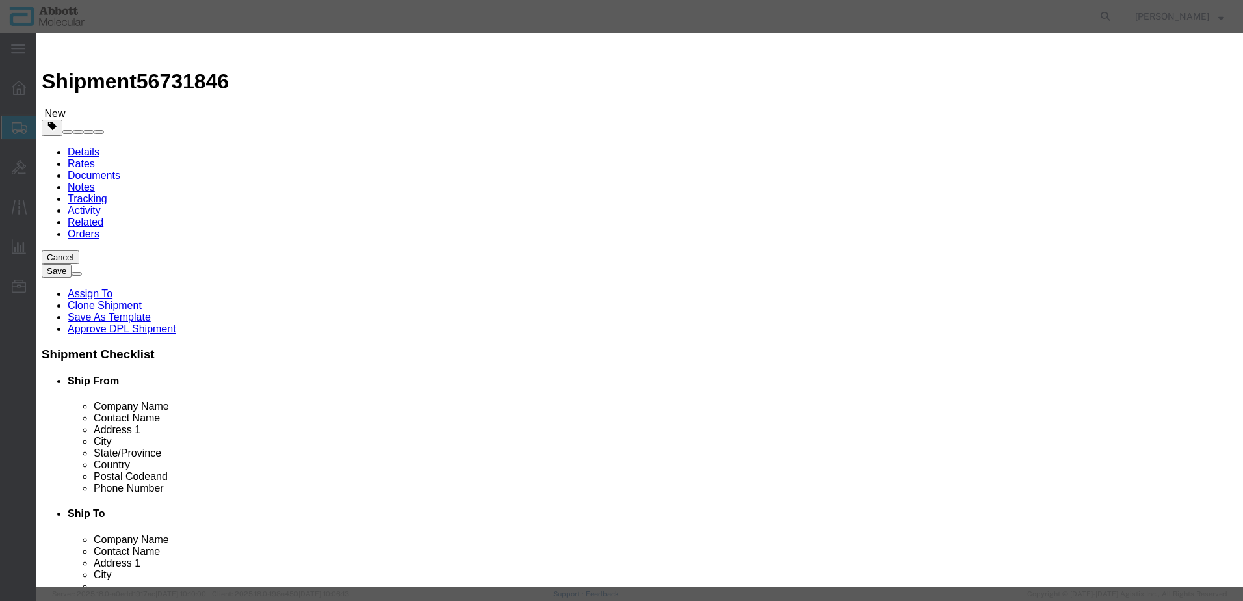
type input "2"
type input "1"
drag, startPoint x: 798, startPoint y: 212, endPoint x: 798, endPoint y: 220, distance: 7.8
click select "Select Account Type Activity ID Airline Appointment Number ASN Batch Number Bil…"
select select "BATCH_NUMBER"
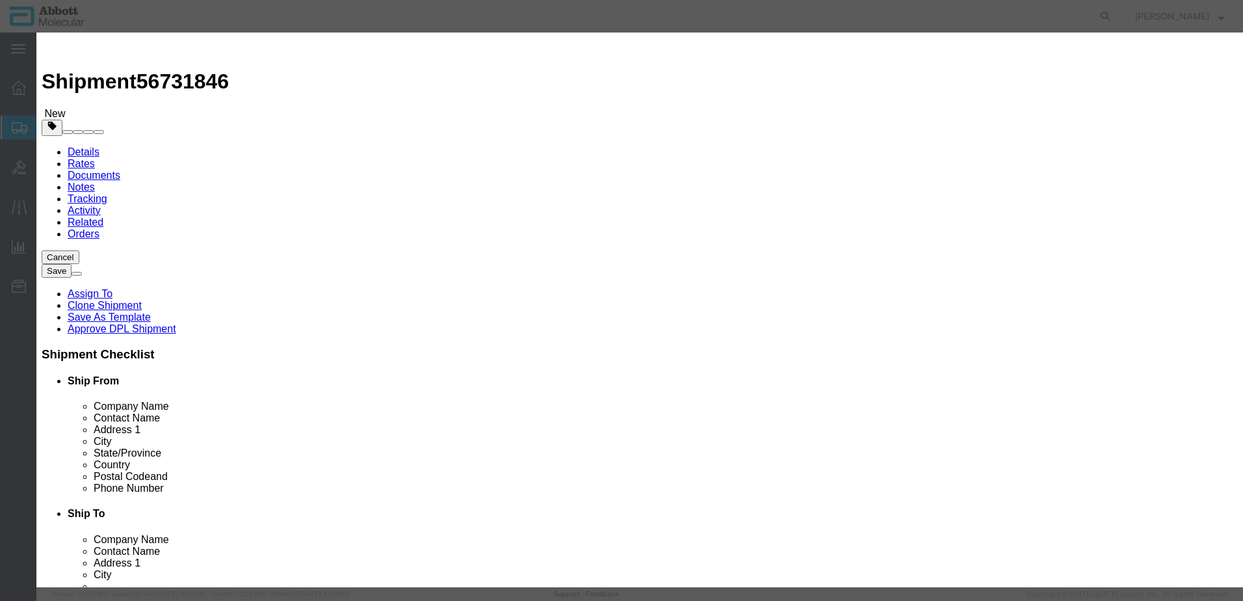
click select "Select Account Type Activity ID Airline Appointment Number ASN Batch Number Bil…"
type input "416020"
click button "Save & Close"
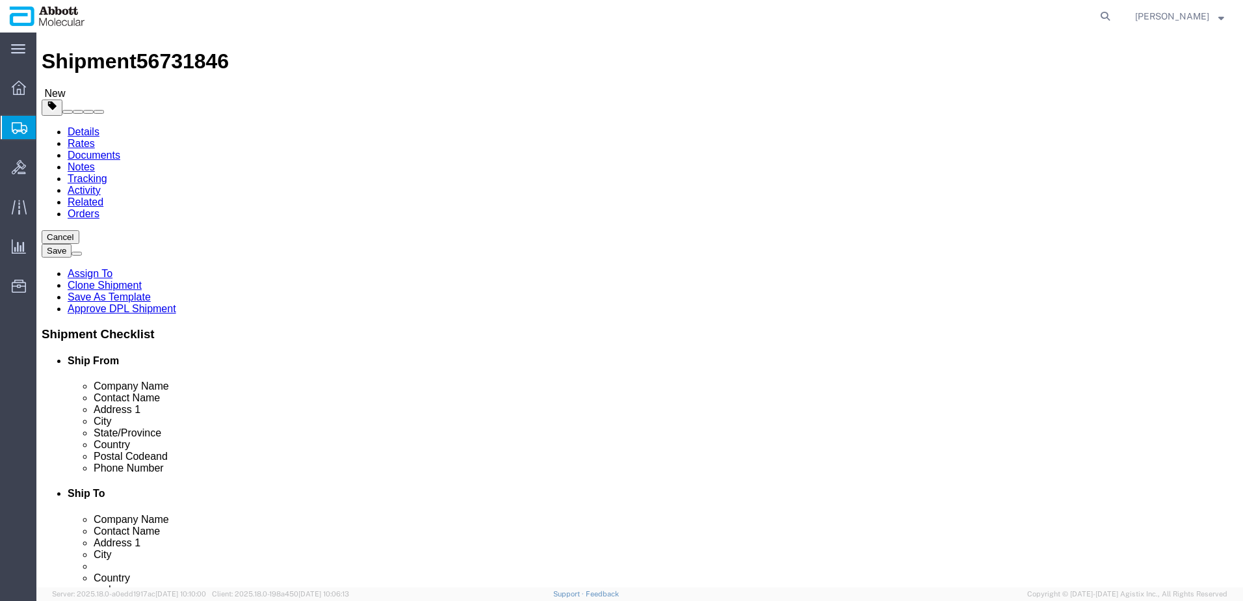
scroll to position [29, 0]
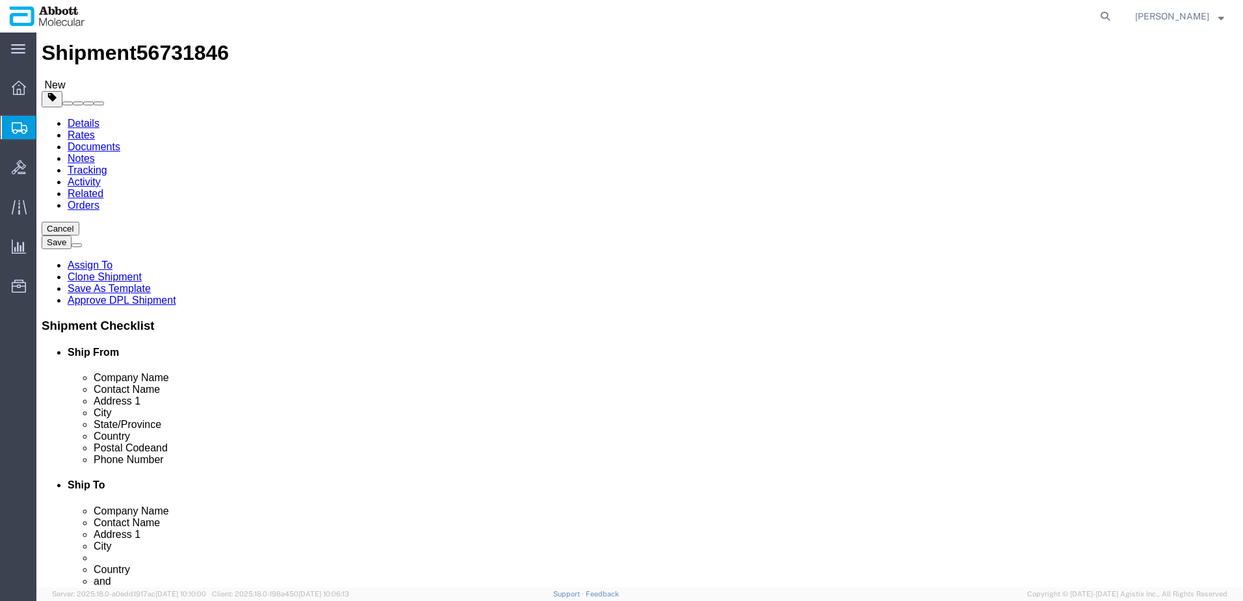
click button "Continue"
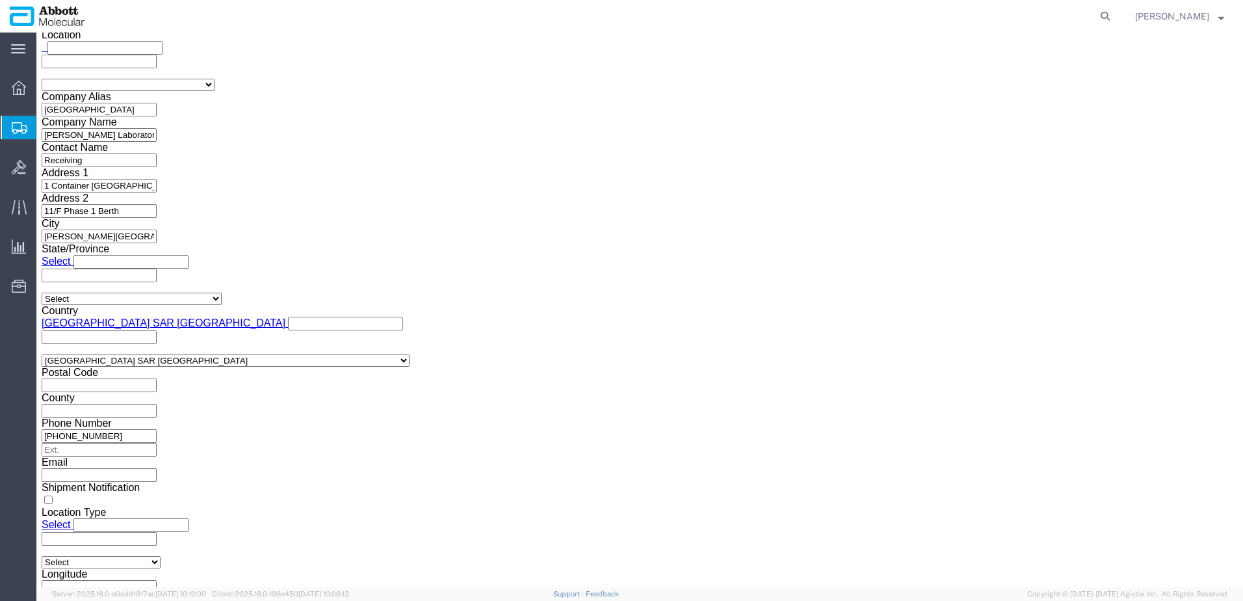
scroll to position [1734, 0]
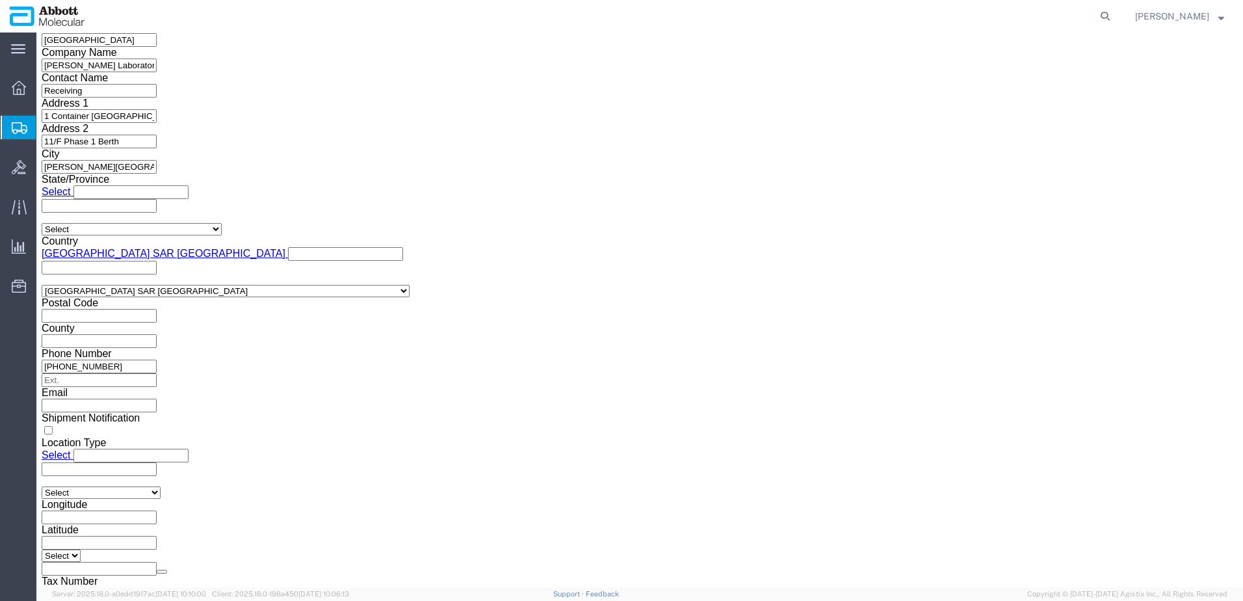
click button "Upload"
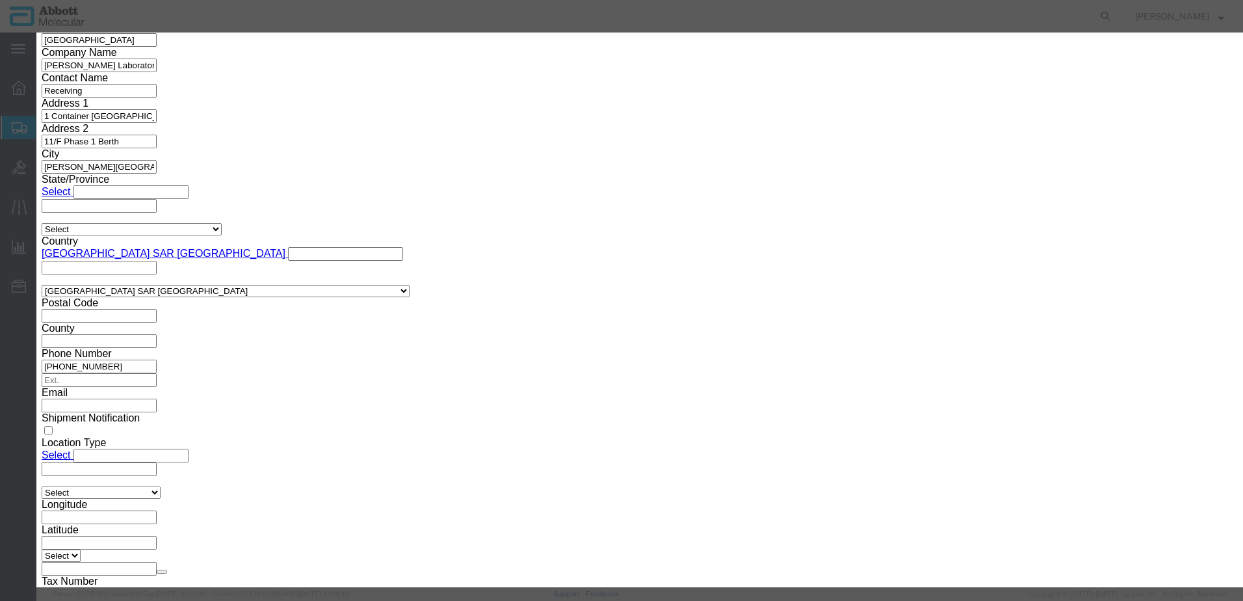
click button "Browse"
drag, startPoint x: 343, startPoint y: 105, endPoint x: 921, endPoint y: 209, distance: 588.0
click button "Upload"
type input "C:\fakepath\620669098 SLI KWE.pdf"
click button "Upload"
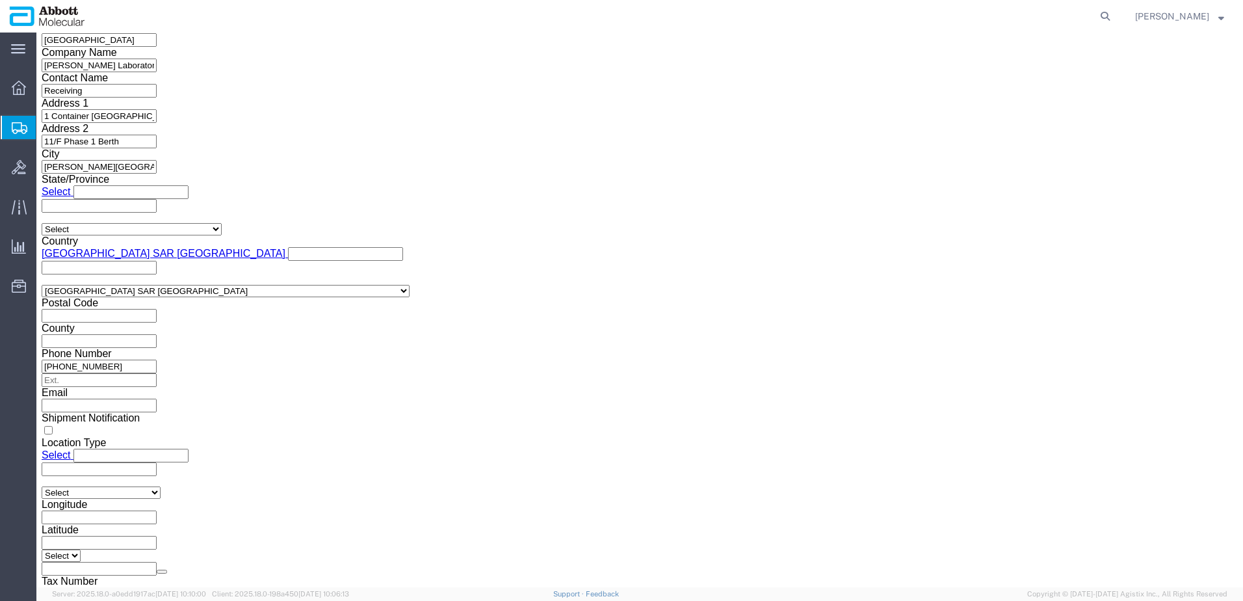
drag, startPoint x: 32, startPoint y: 12, endPoint x: 178, endPoint y: 20, distance: 146.5
click div "Shipment 56731846 New"
copy h1 "Shipment 56731846"
click button "Rate Shipment"
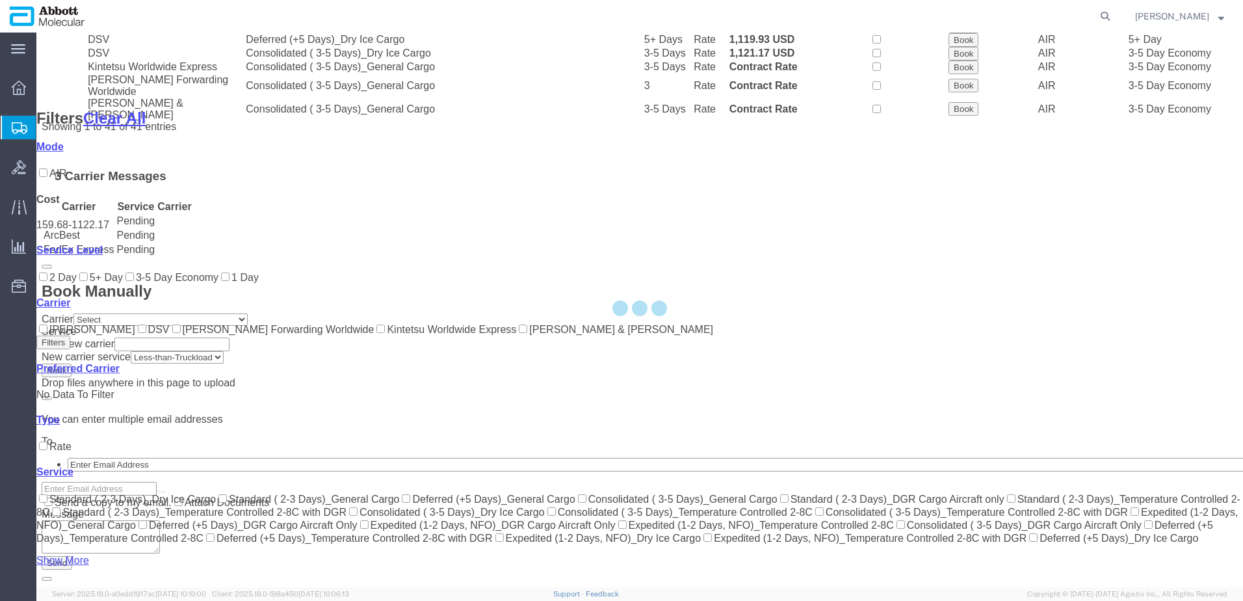
scroll to position [781, 0]
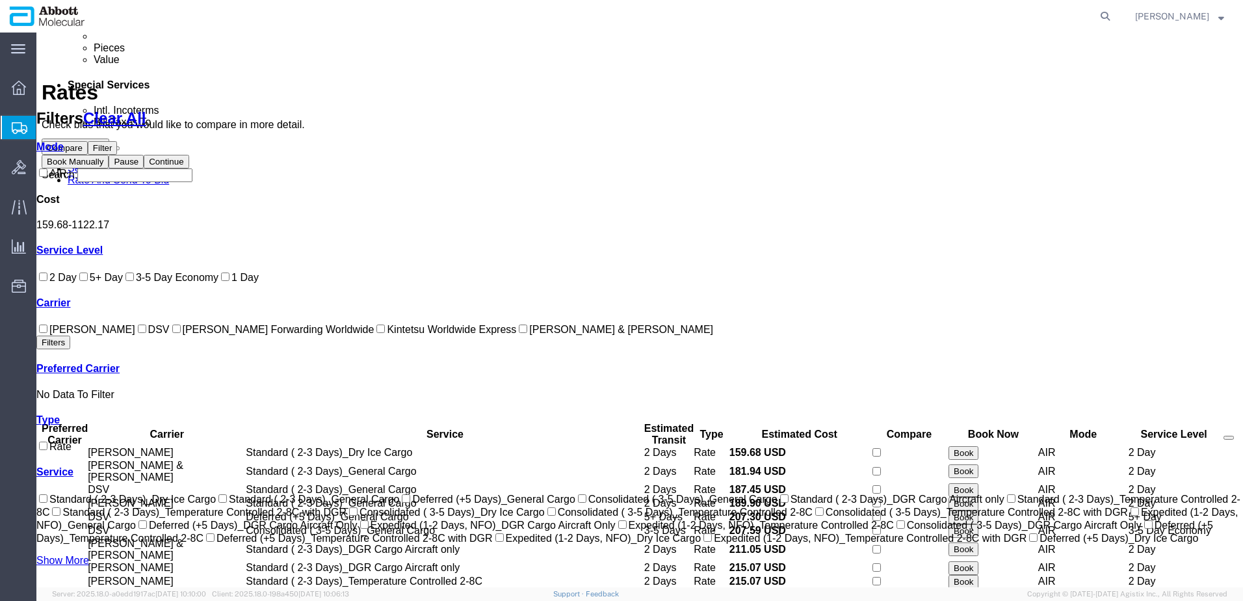
drag, startPoint x: 53, startPoint y: 430, endPoint x: 114, endPoint y: 389, distance: 73.6
click at [377, 333] on input "Kintetsu Worldwide Express" at bounding box center [381, 329] width 8 height 8
checkbox input "true"
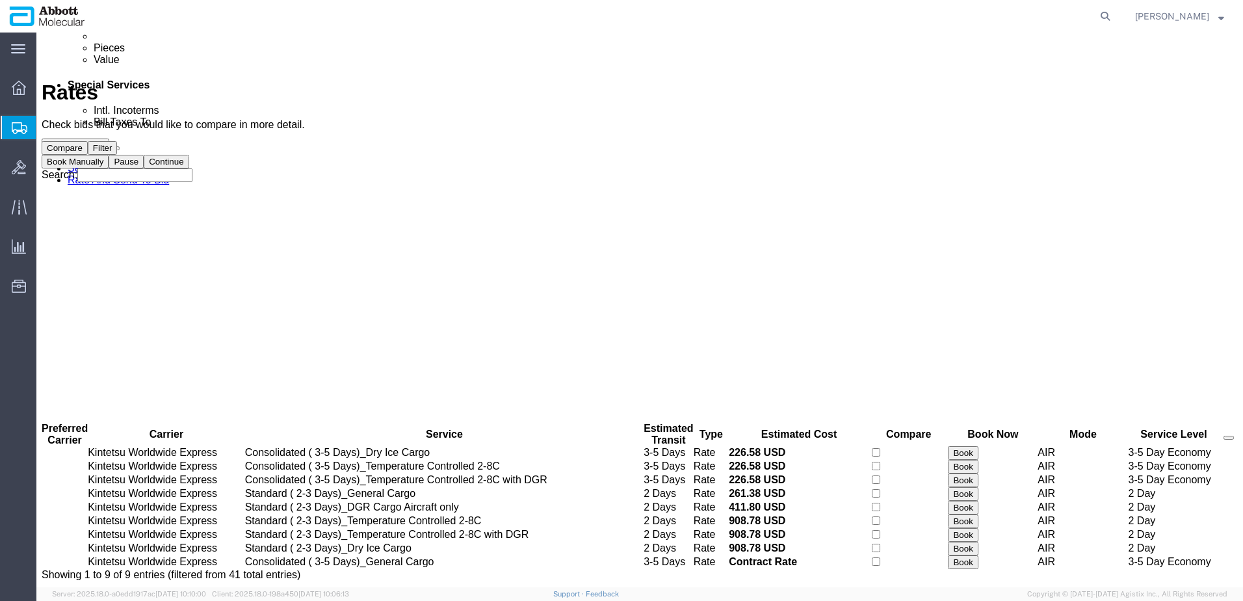
scroll to position [0, 0]
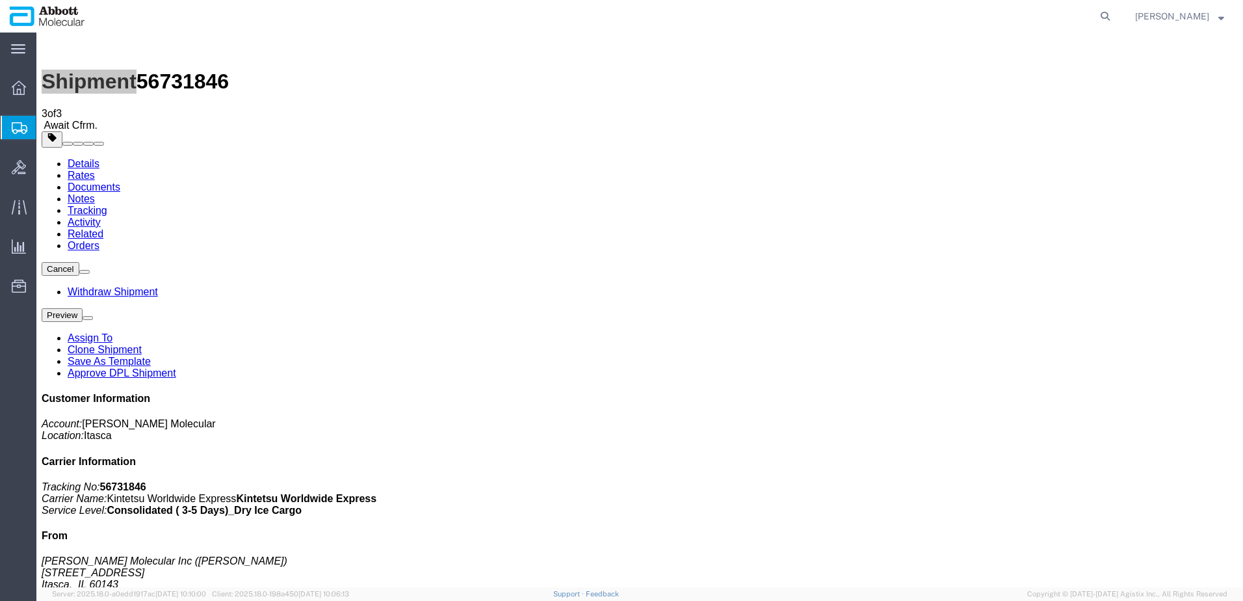
click at [0, 0] on span "Create from Template" at bounding box center [0, 0] width 0 height 0
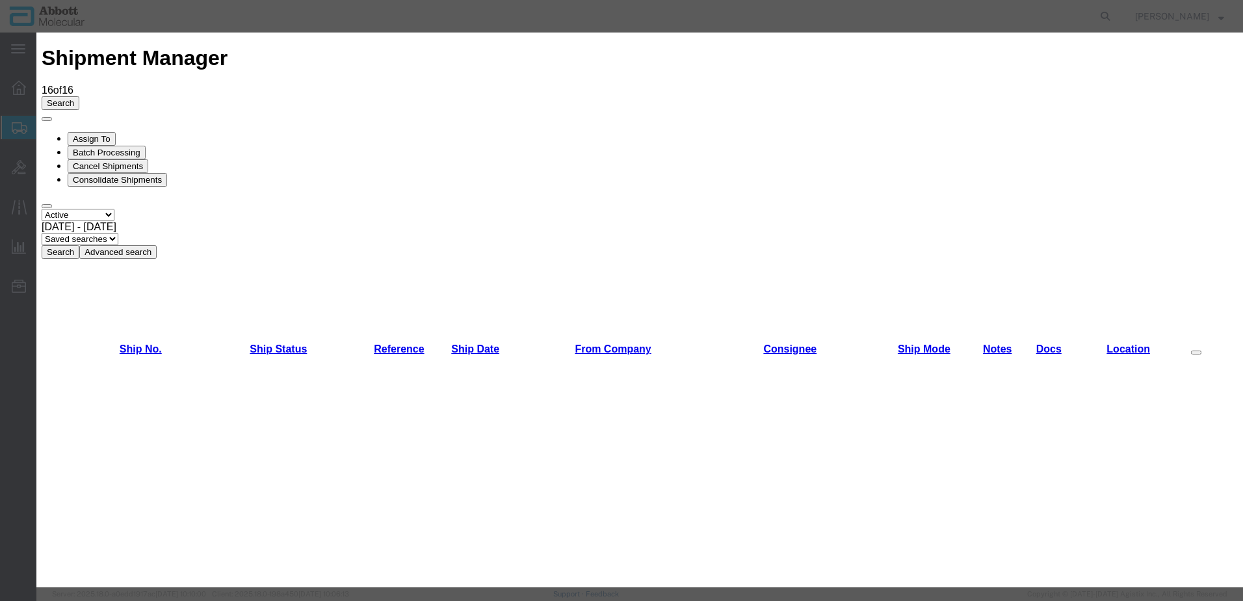
scroll to position [845, 0]
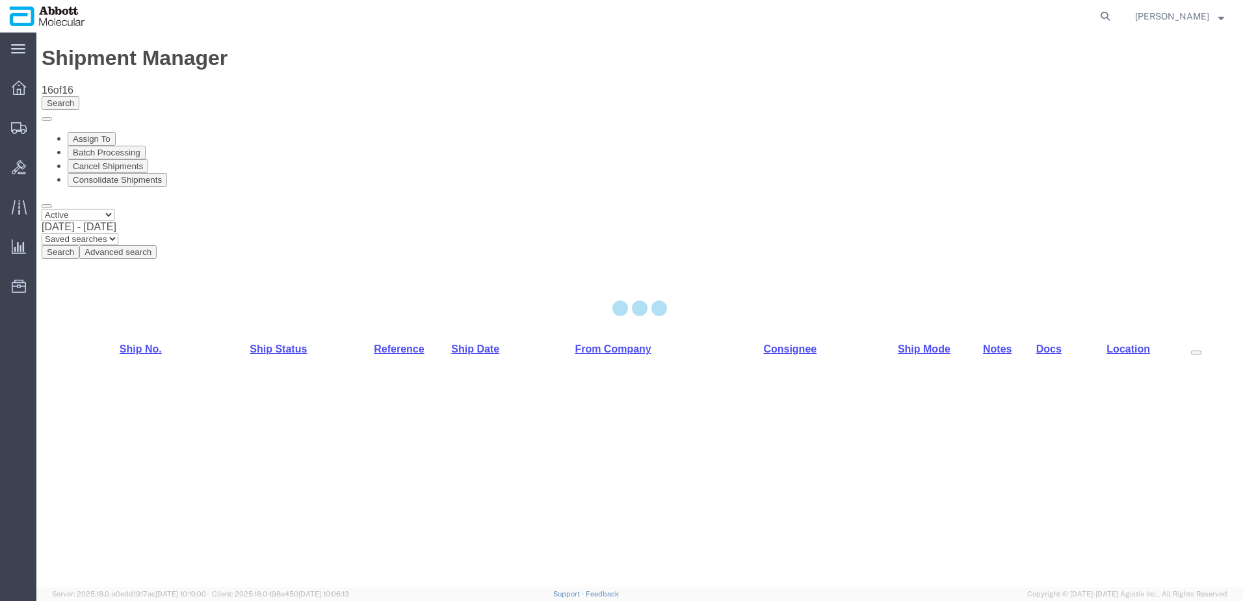
select select "48454"
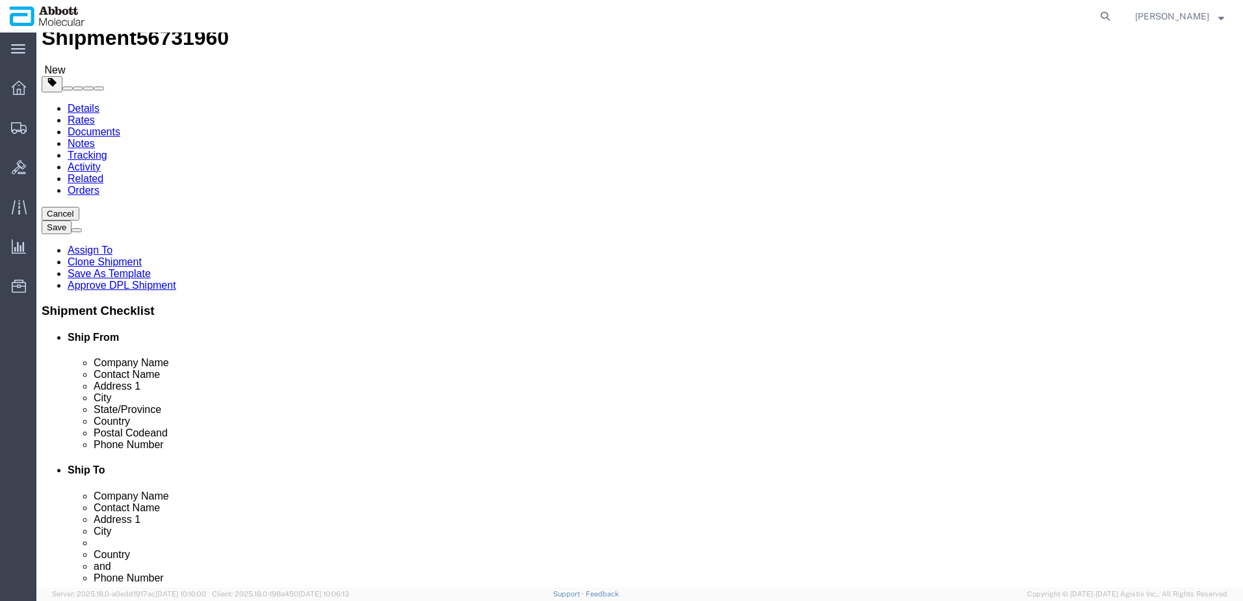
scroll to position [780, 0]
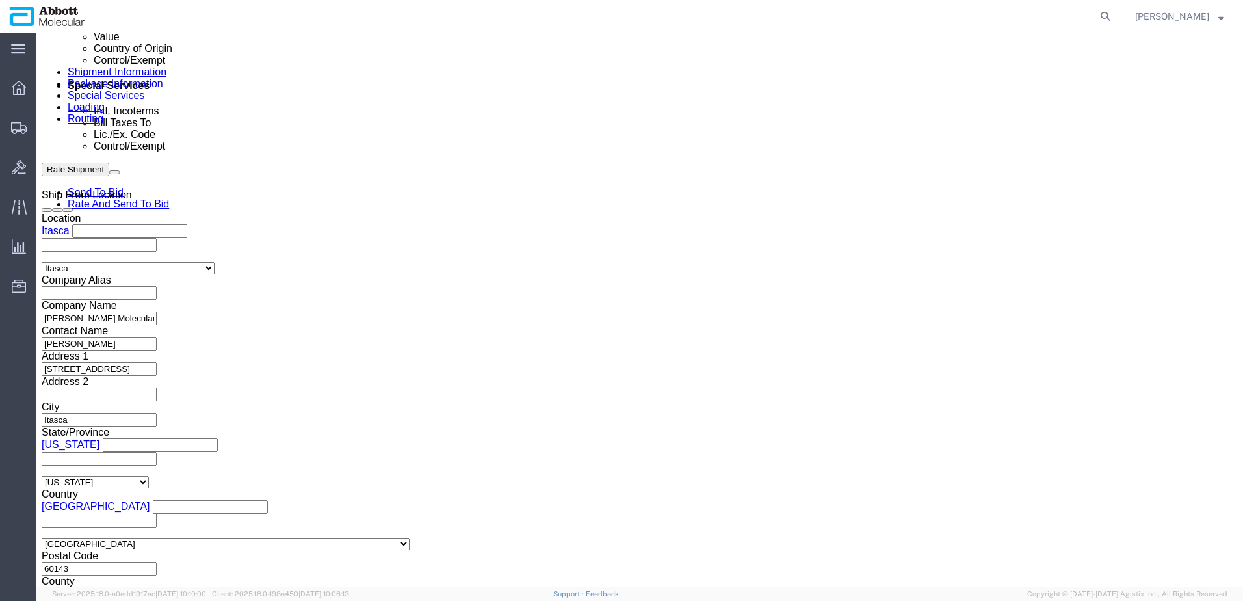
click button "Add reference"
click input "text"
paste input "620664502"
type input "620664502"
select select "INVOICE"
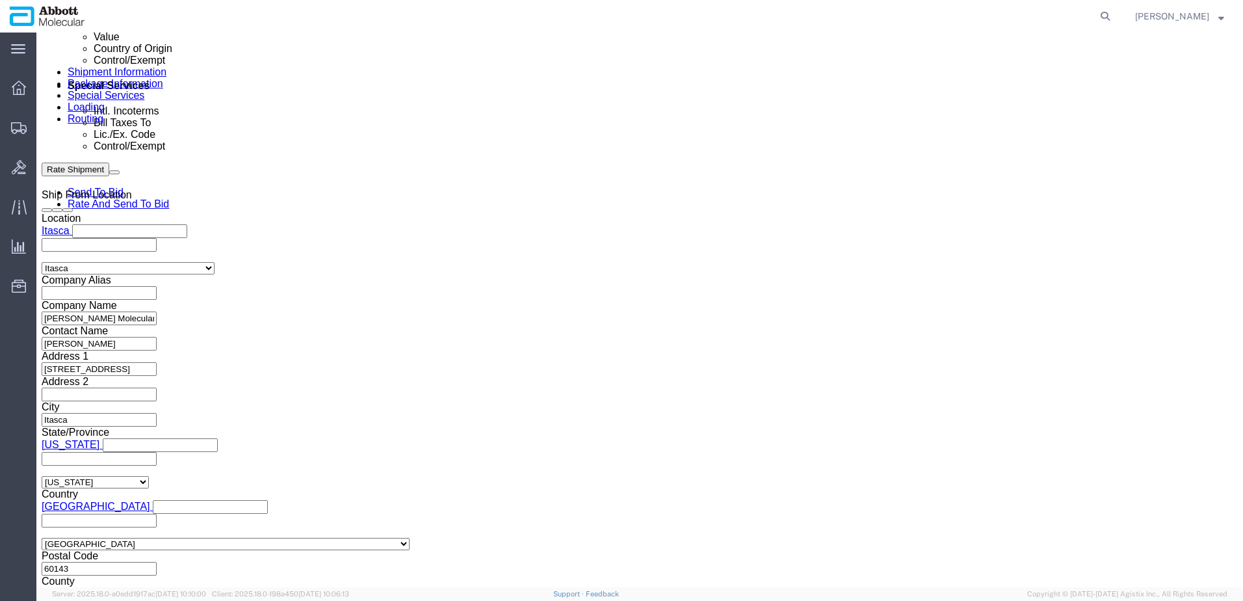
paste input "620664502"
type input "620664503"
select select "INVOICE"
paste input "620664502"
type input "620664504"
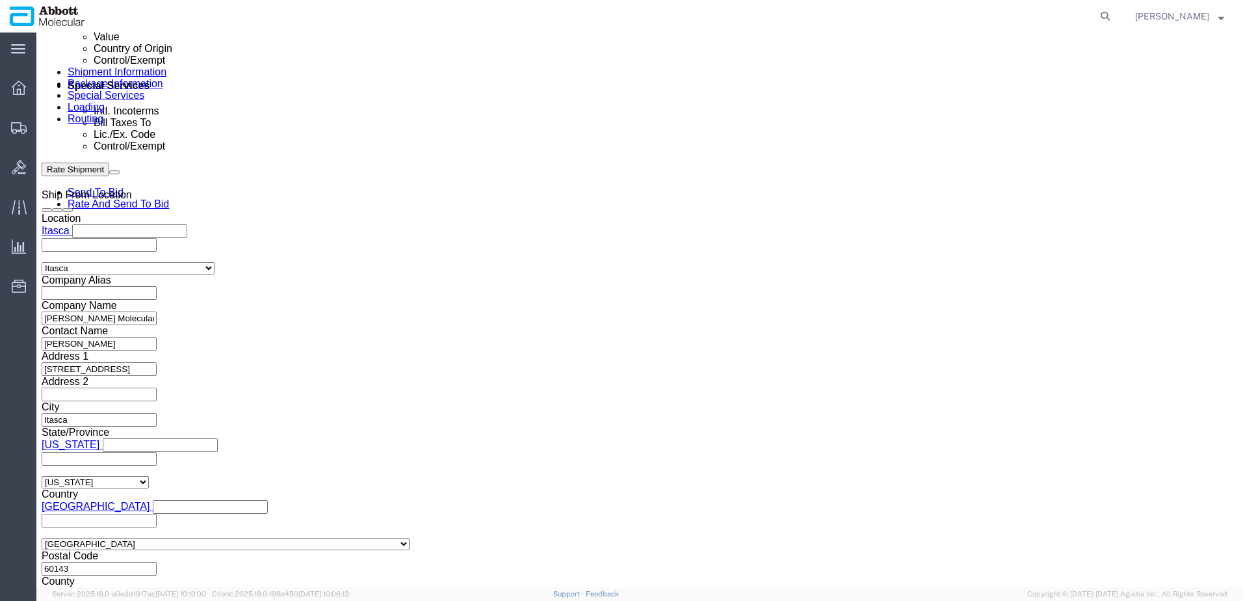
select select "INVOICE"
paste input "620664502"
type input "620664505"
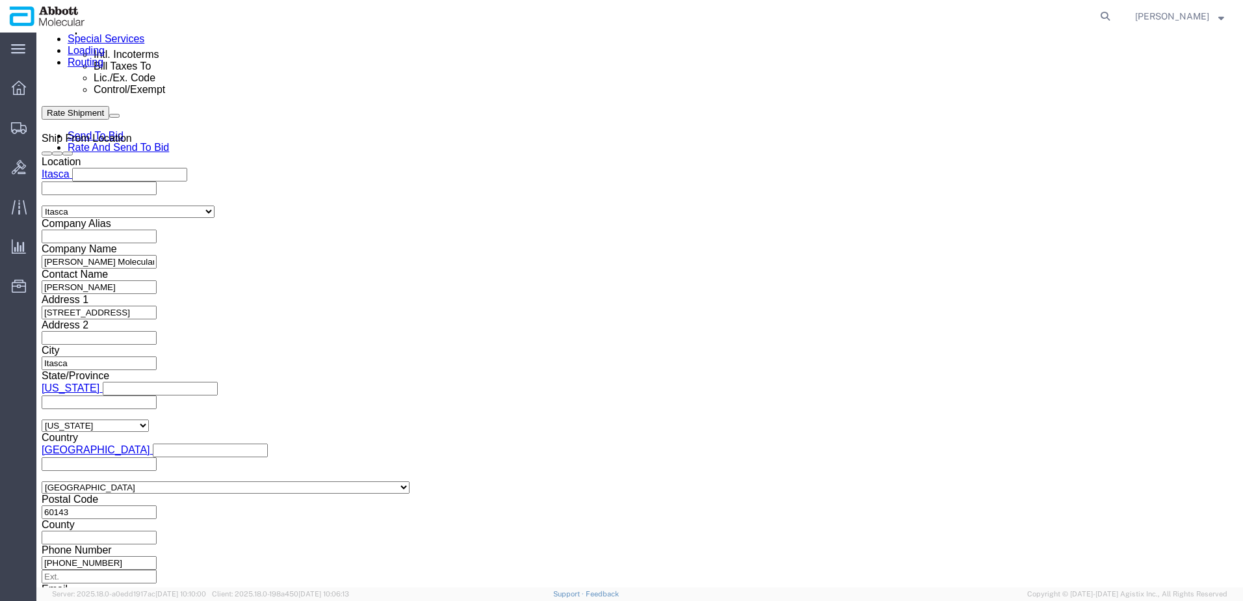
click button "Continue"
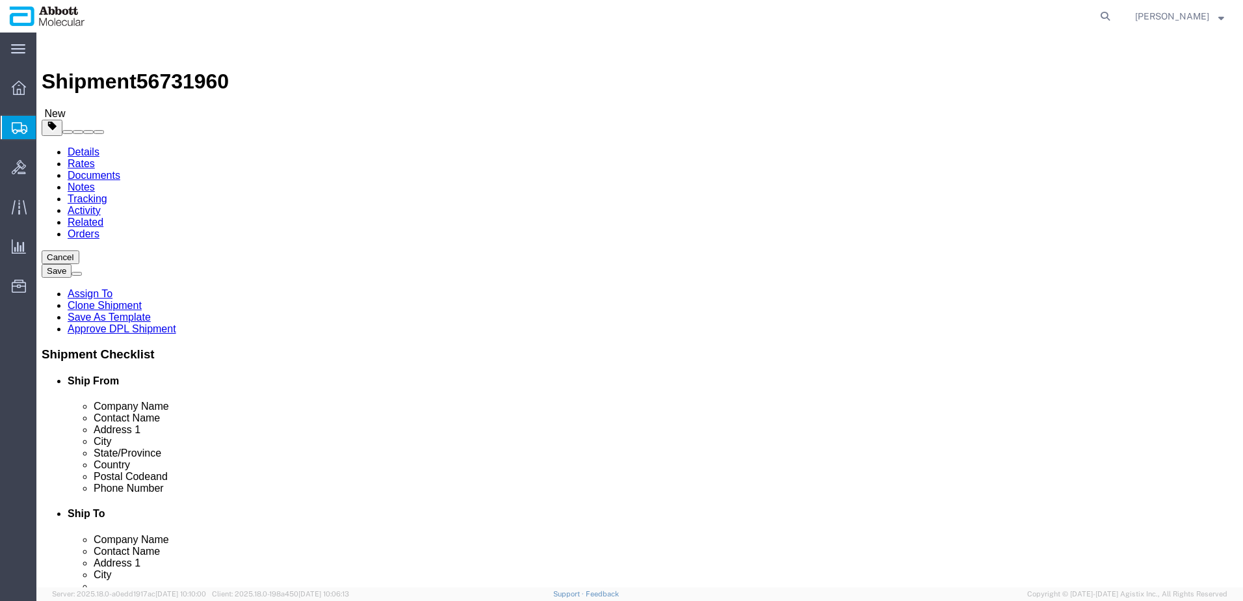
click select "Select Box (B) Box (C) Box (D) Cardboard Box(es) Crate (Instrument) Crate(s) En…"
select select "BOXC"
click select "Select Box (B) Box (C) Box (D) Cardboard Box(es) Crate (Instrument) Crate(s) En…"
type input "22.00"
type input "18.00"
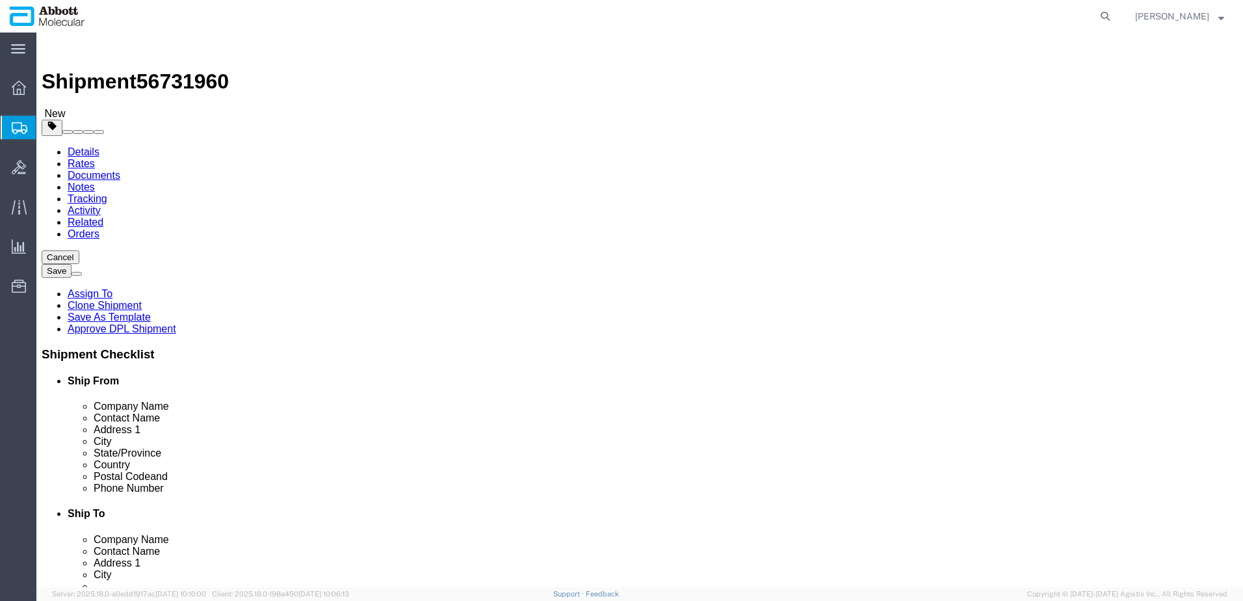
type input "18.00"
click select "Select Box (B) Box (C) Box (D) Cardboard Box(es) Crate (Instrument) Crate(s) En…"
select select "BOXD"
click select "Select Box (B) Box (C) Box (D) Cardboard Box(es) Crate (Instrument) Crate(s) En…"
type input "28.00"
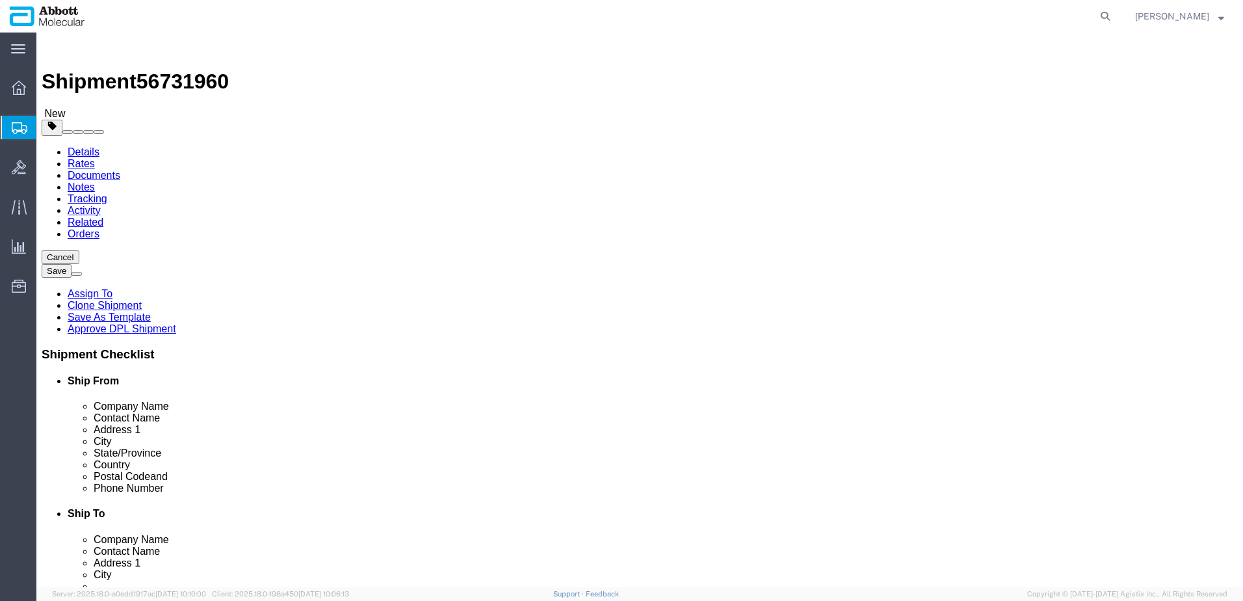
type input "24.00"
type input "21.00"
click link "Add Package"
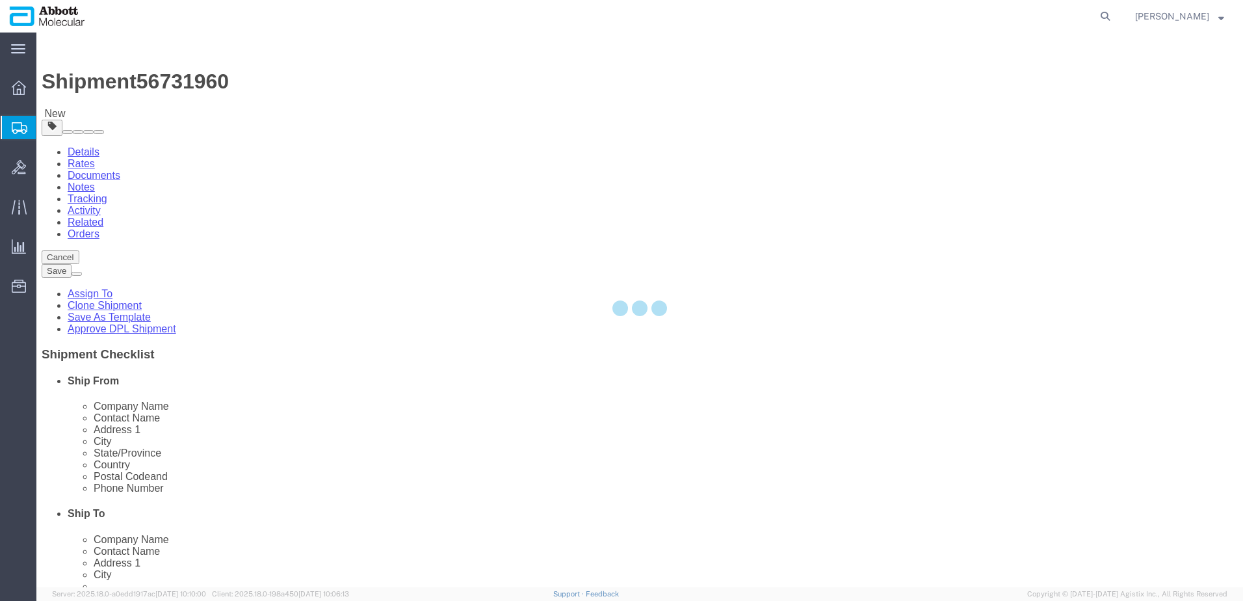
select select "BOXD"
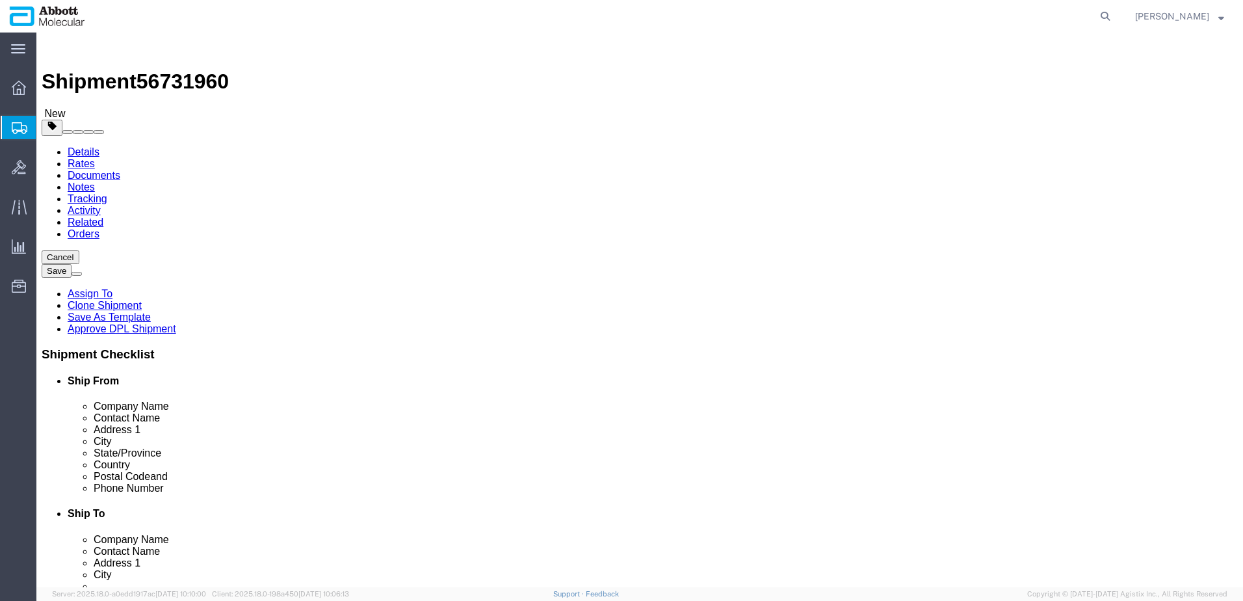
drag, startPoint x: 755, startPoint y: 261, endPoint x: 719, endPoint y: 229, distance: 48.8
click select "Select Box (B) Box (C) Box (D) Cardboard Box(es) Crate (Instrument) Crate(s) En…"
select select "BOXC"
click select "Select Box (B) Box (C) Box (D) Cardboard Box(es) Crate (Instrument) Crate(s) En…"
type input "22.00"
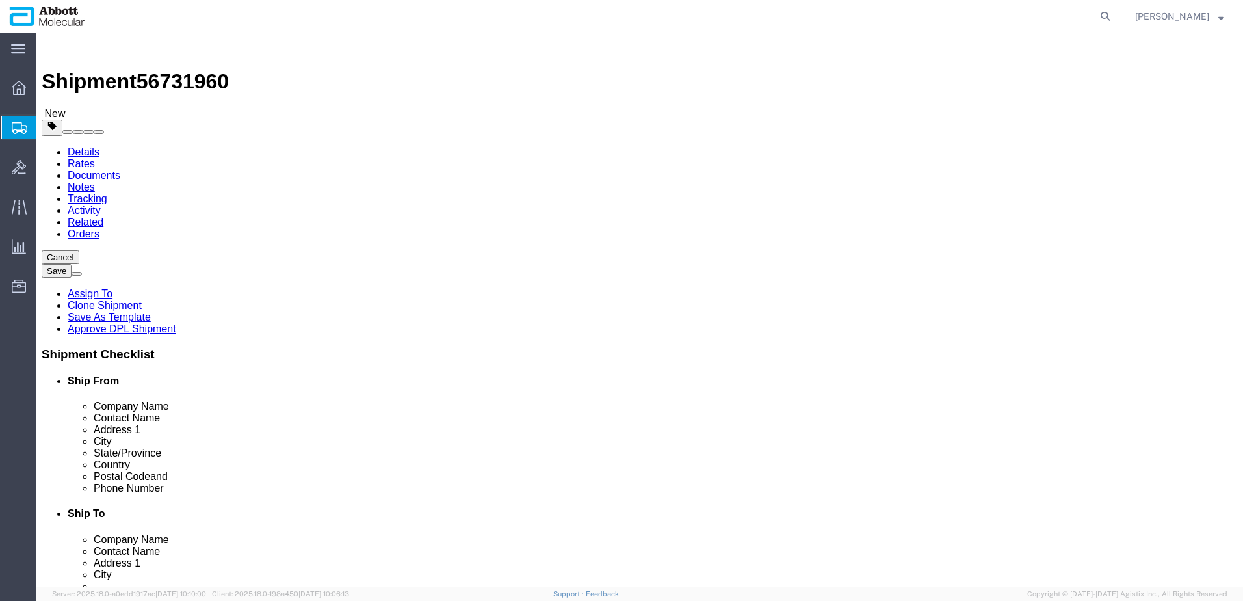
type input "18.00"
drag, startPoint x: 203, startPoint y: 295, endPoint x: 147, endPoint y: 298, distance: 56.0
click div "Weight 0.00 Select kgs lbs Ship. t°"
type input "30"
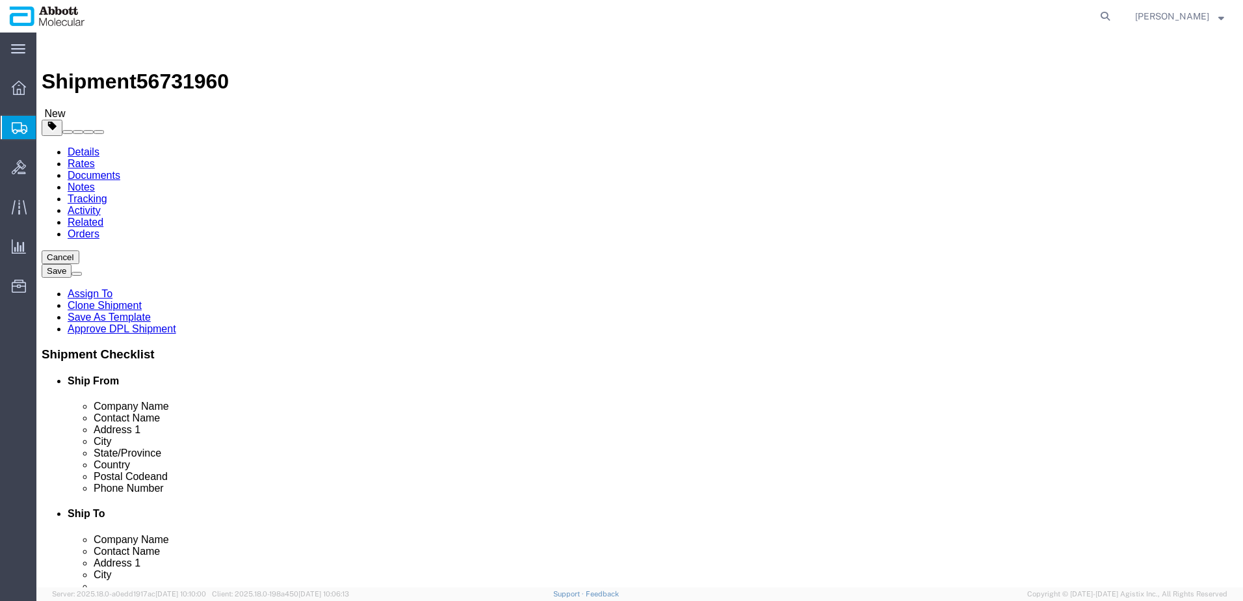
click input "checkbox"
checkbox input "true"
type input "FROZEN"
drag, startPoint x: 686, startPoint y: 303, endPoint x: 551, endPoint y: 303, distance: 134.6
click div "Weight 0.00 Select kgs lbs Ship. t°"
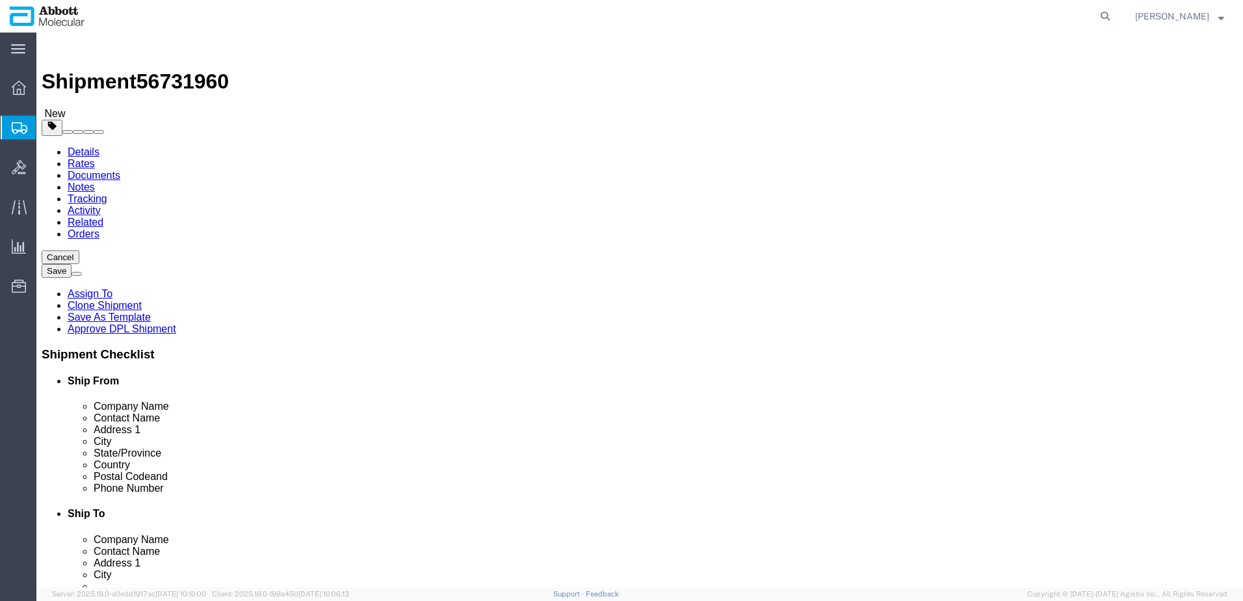
type input "20"
click input "checkbox"
checkbox input "true"
type input "FROM_2_TO_8"
click link "Add Content"
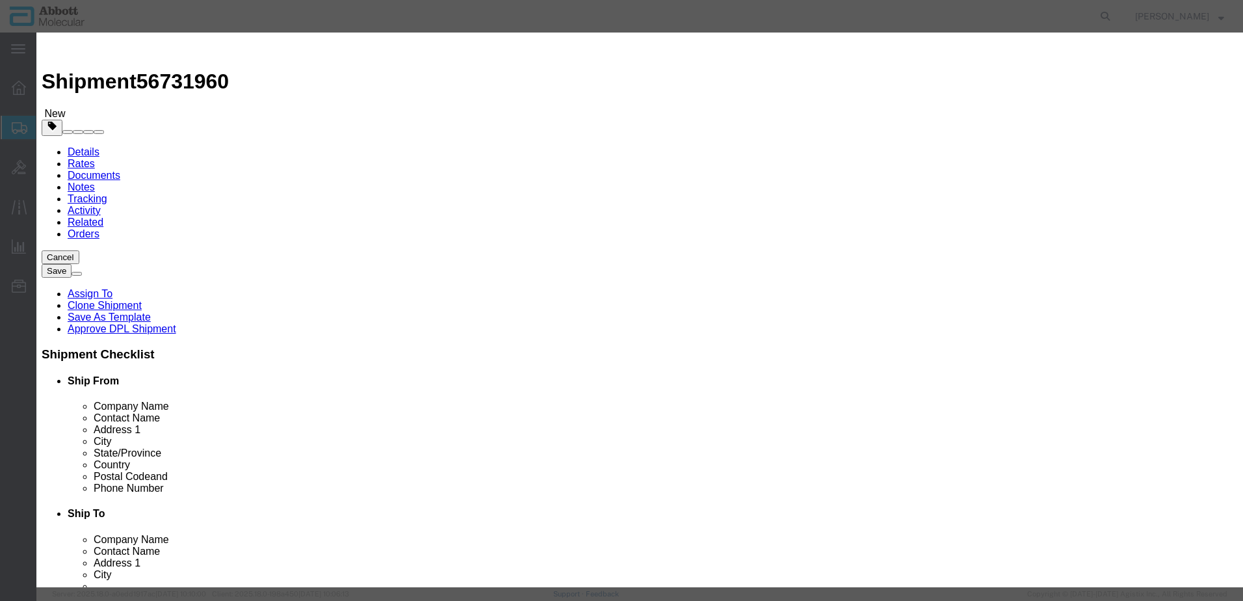
click input "text"
type input "07J0501"
click strong "07J0501"
select select
checkbox input "false"
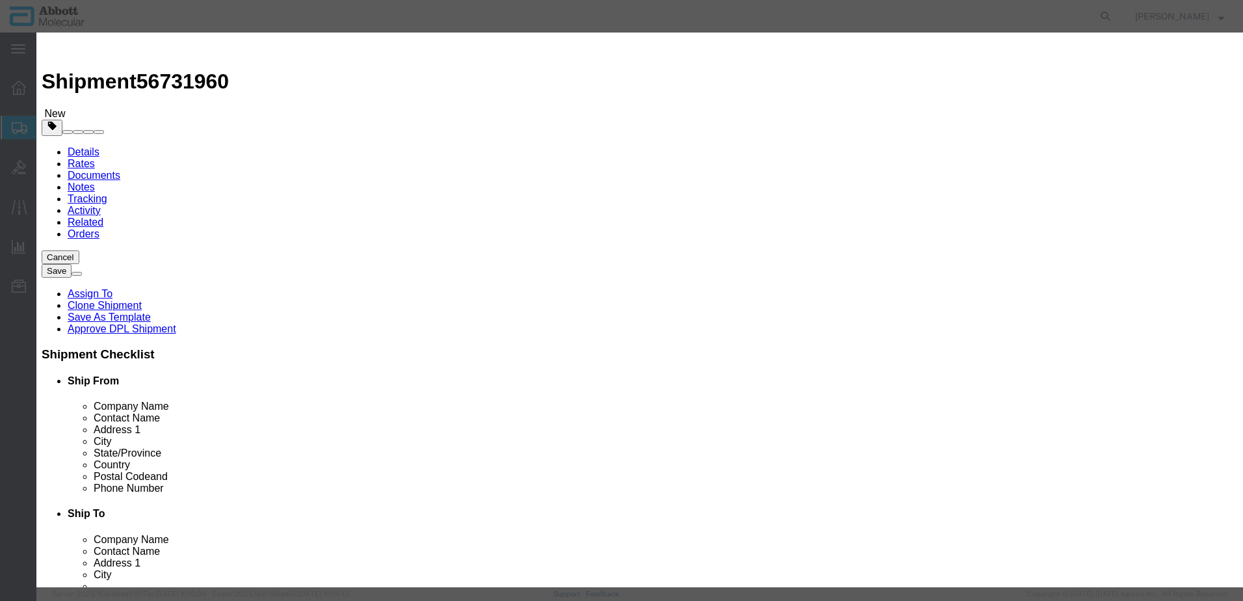
select select "US"
type input "3824999397"
select select "BIS"
checkbox input "false"
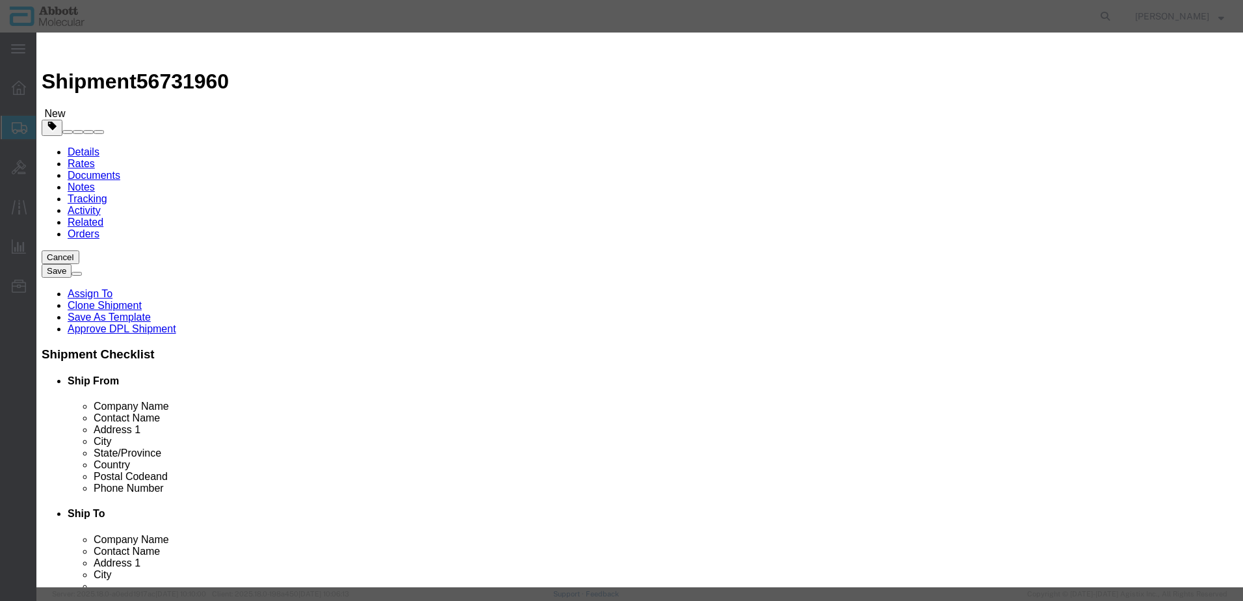
type input "07J0501"
click select "Select Account Type Activity ID Airline Appointment Number ASN Batch Number Bil…"
click button "Save & Add Another"
click input "text"
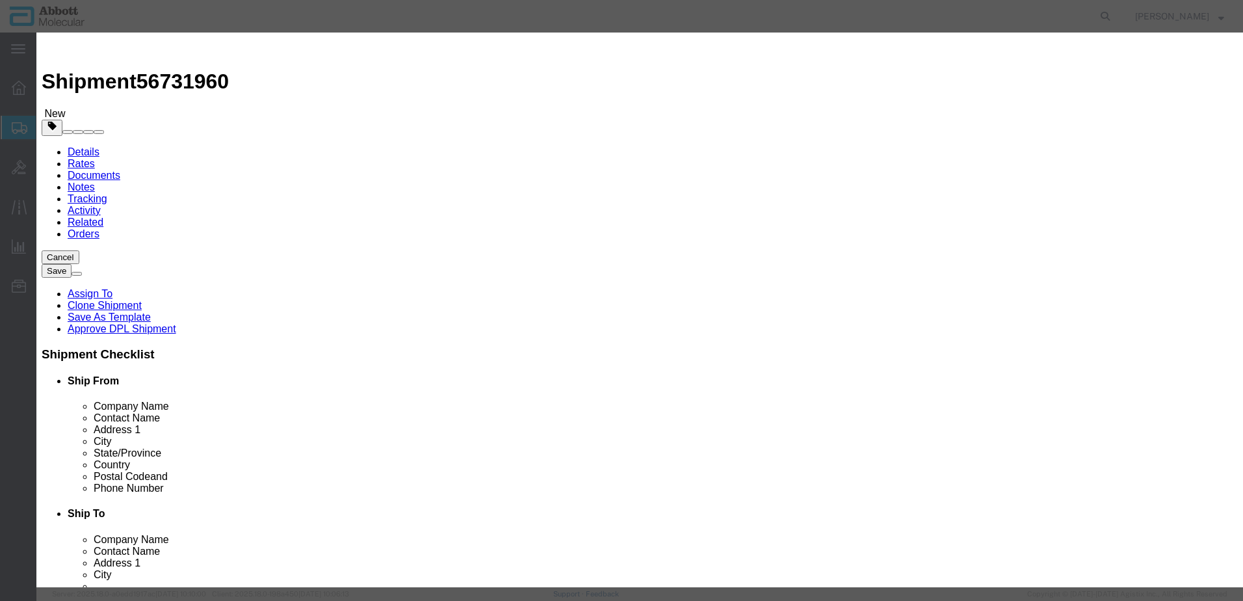
click strong "02J0832"
drag, startPoint x: 758, startPoint y: 205, endPoint x: 756, endPoint y: 219, distance: 13.8
click select "Select Account Type Activity ID Airline Appointment Number ASN Batch Number Bil…"
click button "Save & Add Another"
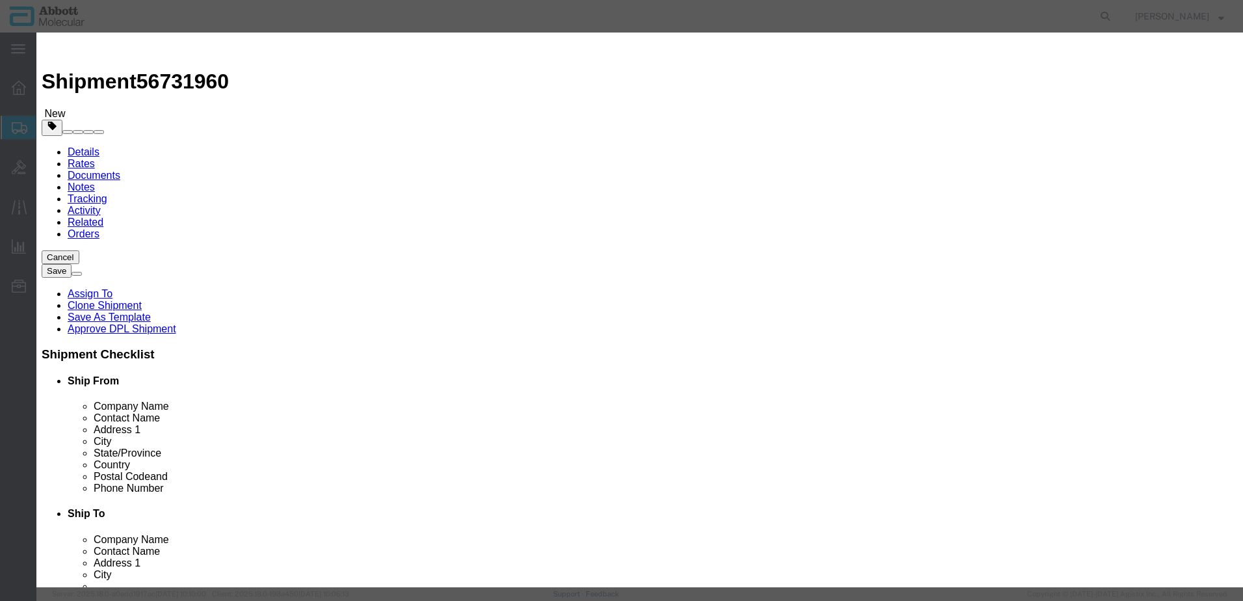
click input "text"
click strong "01N7820"
click select "Select Account Type Activity ID Airline Appointment Number ASN Batch Number Bil…"
click button "Save & Add Another"
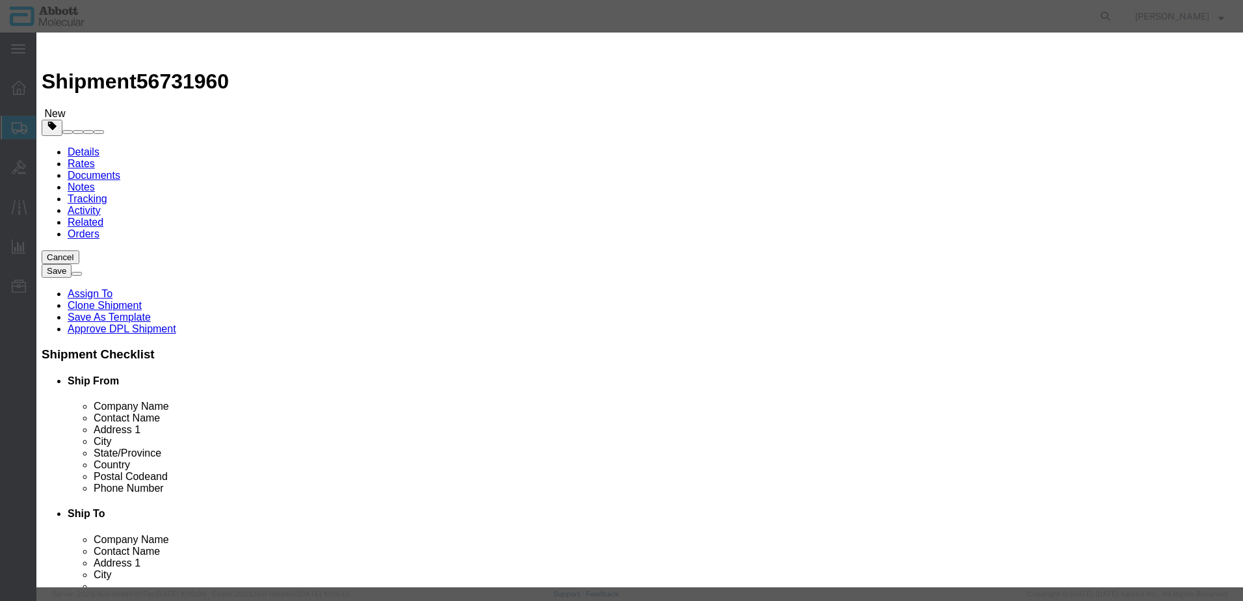
drag, startPoint x: 436, startPoint y: 132, endPoint x: 399, endPoint y: 99, distance: 48.8
click input "text"
click strong "08N8701"
click select "Select Account Type Activity ID Airline Appointment Number ASN Batch Number Bil…"
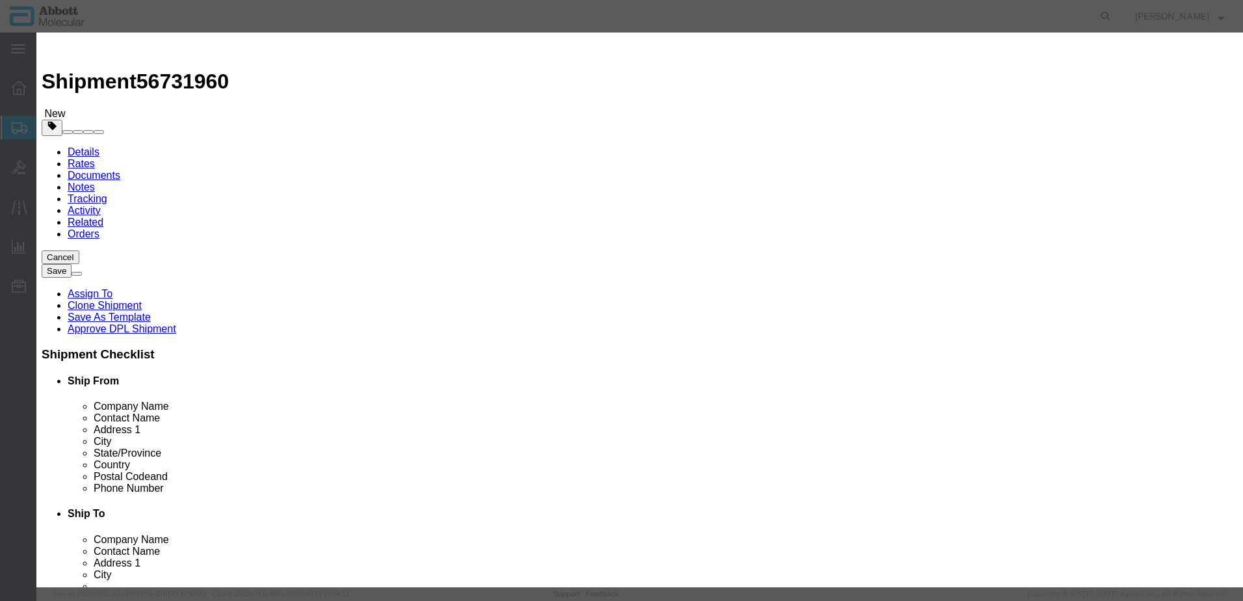
click button "Save & Add Another"
click input "text"
click td "Model: 06N3833"
click select "Select Account Type Activity ID Airline Appointment Number ASN Batch Number Bil…"
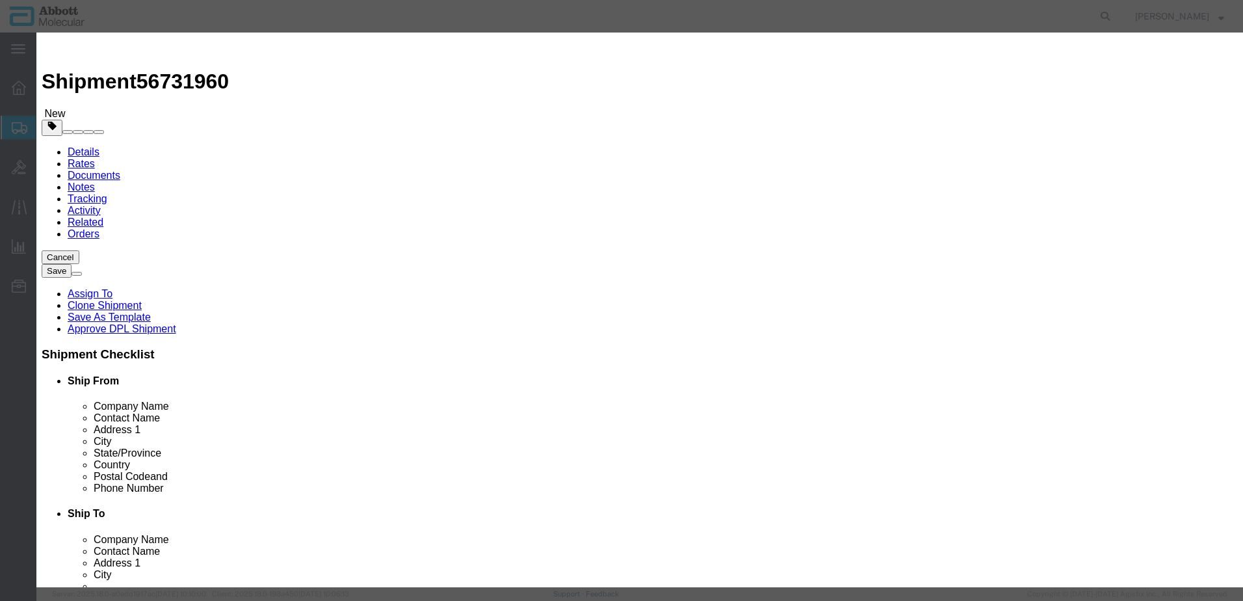
click button "Save & Add Another"
click input "text"
click strong "02J0130"
click select "Select Account Type Activity ID Airline Appointment Number ASN Batch Number Bil…"
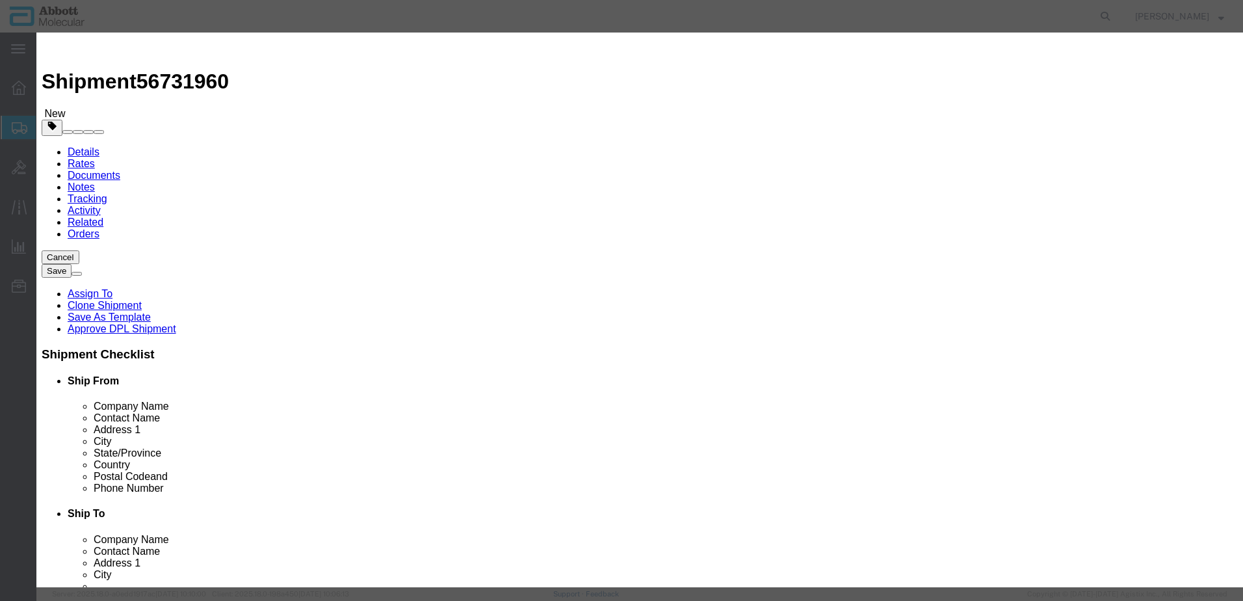
click button "Save & Add Another"
click input "text"
click td "Model: 05N0720"
click select "Select Account Type Activity ID Airline Appointment Number ASN Batch Number Bil…"
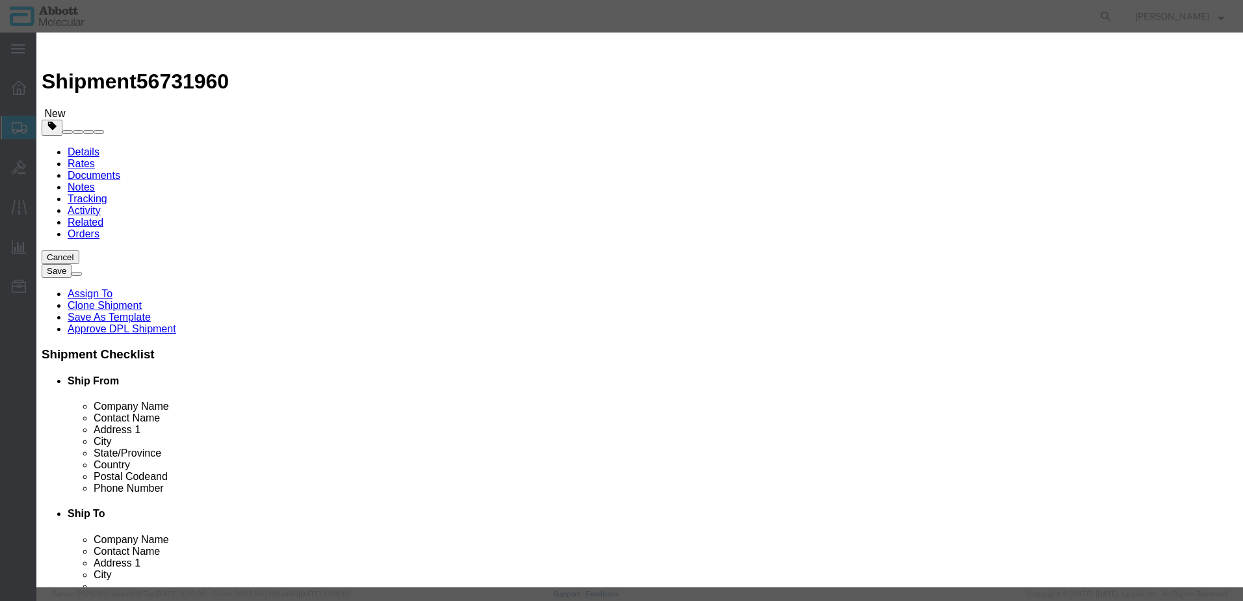
click button "Save & Add Another"
click input "text"
click span "Name:"
click select "Select Account Type Activity ID Airline Appointment Number ASN Batch Number Bil…"
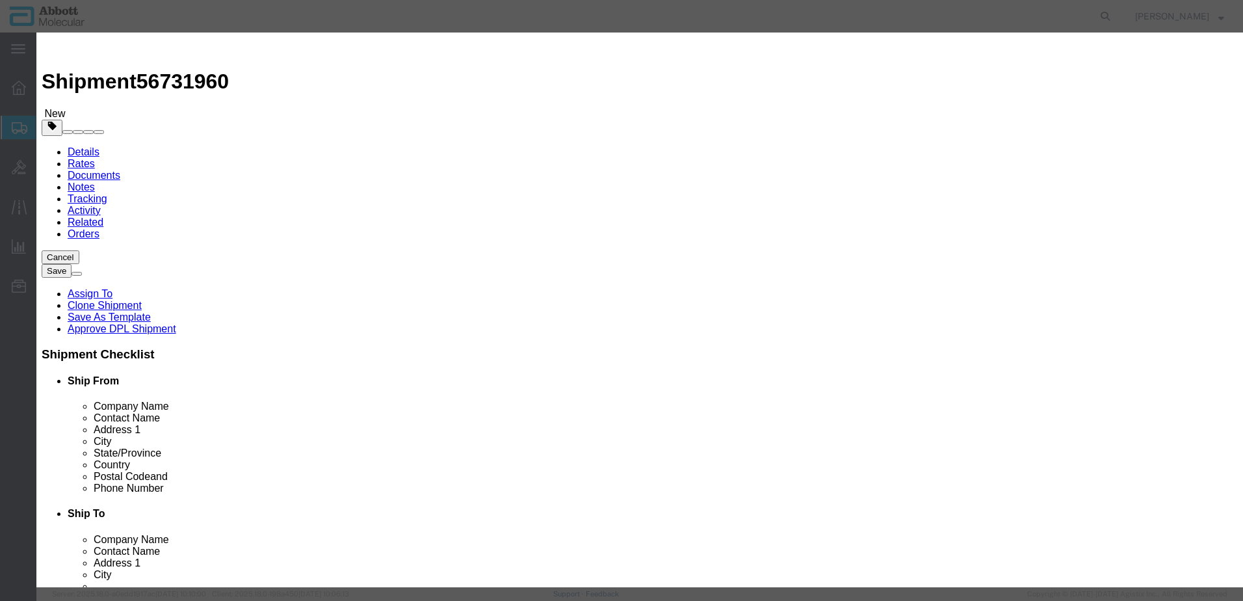
click button "Save & Add Another"
click button "Close"
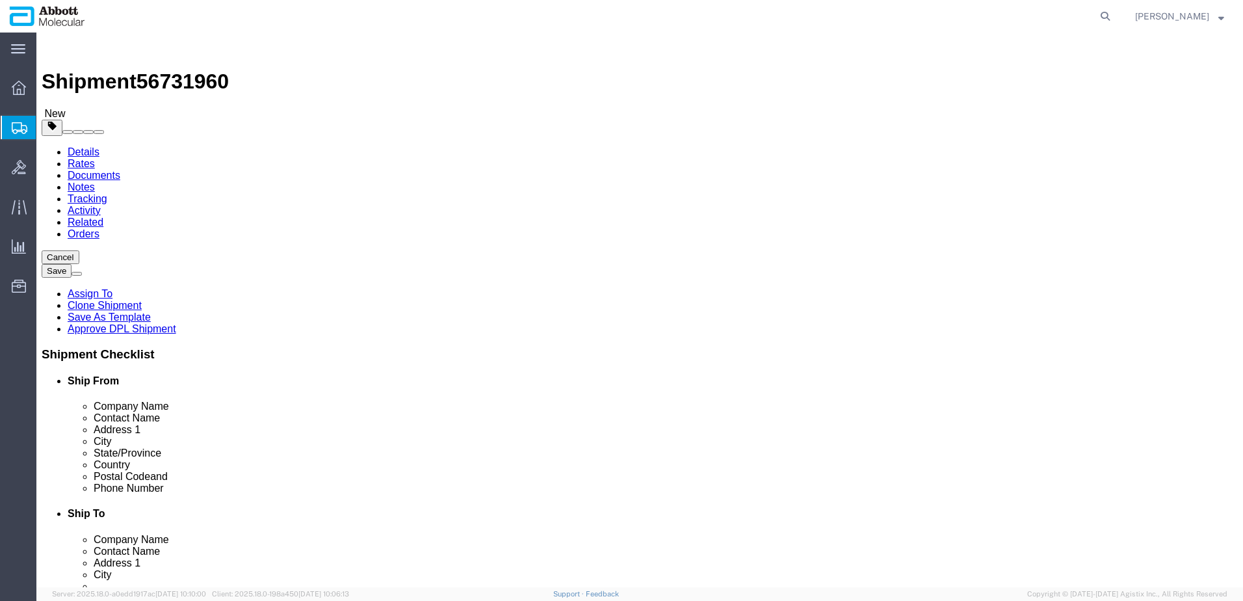
click link "Add Content"
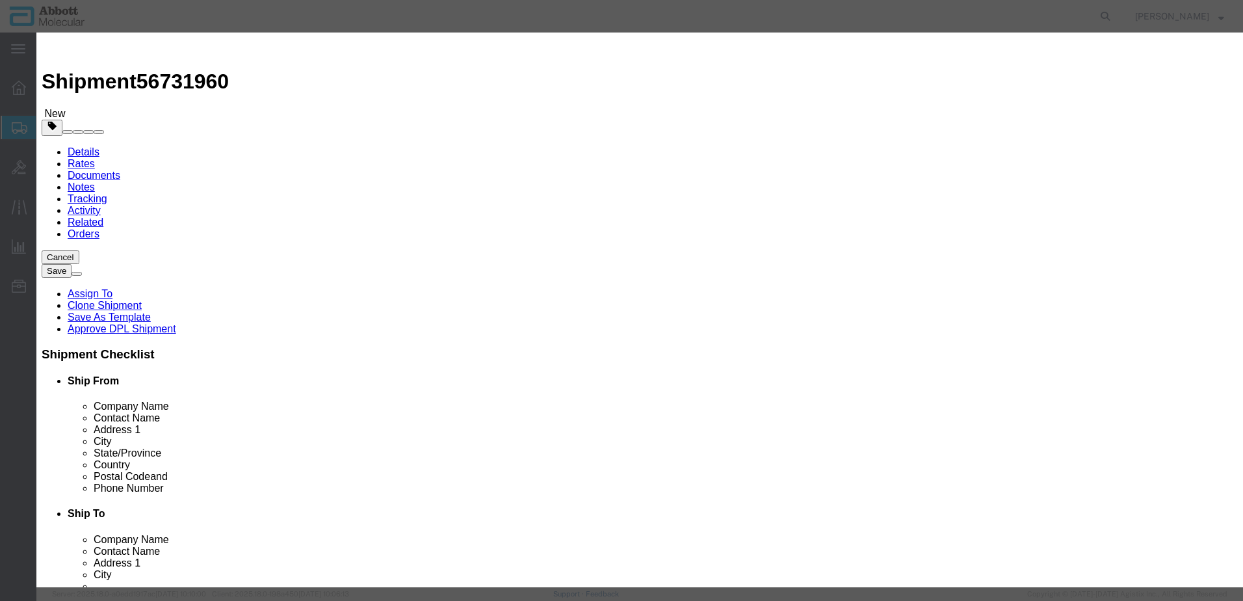
click input "text"
click strong "01N1520"
click select "Select Account Type Activity ID Airline Appointment Number ASN Batch Number Bil…"
drag, startPoint x: 333, startPoint y: 488, endPoint x: 0, endPoint y: 438, distance: 336.8
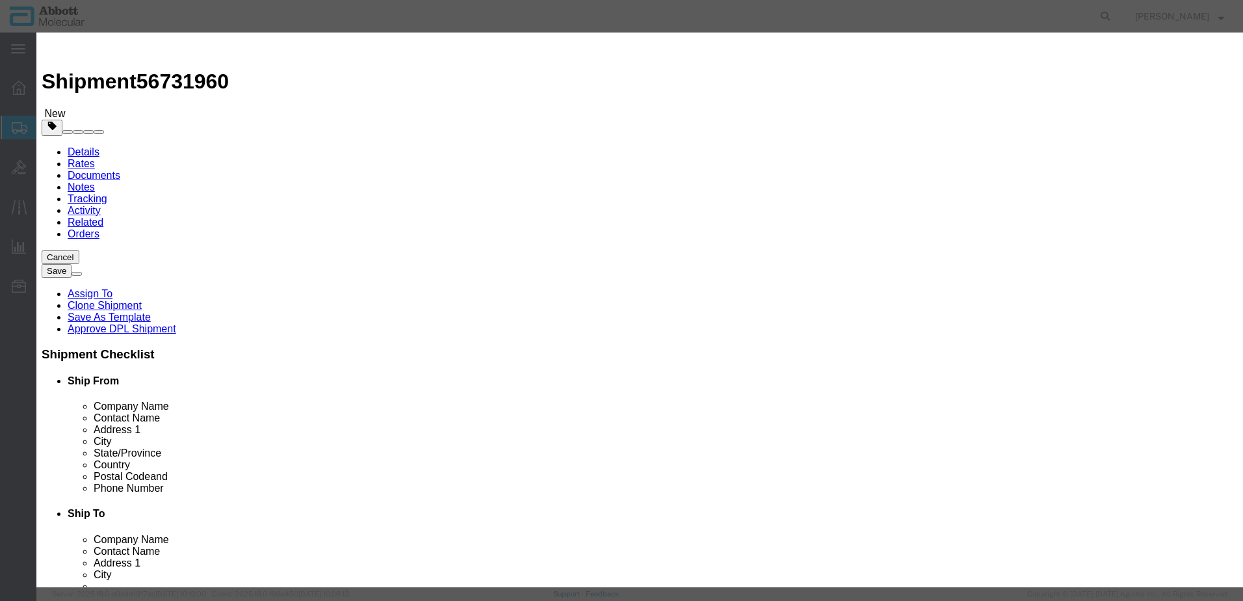
click button "Save & Add Another"
click input "text"
click td "Model: 06J3712"
click select "Select Account Type Activity ID Airline Appointment Number ASN Batch Number Bil…"
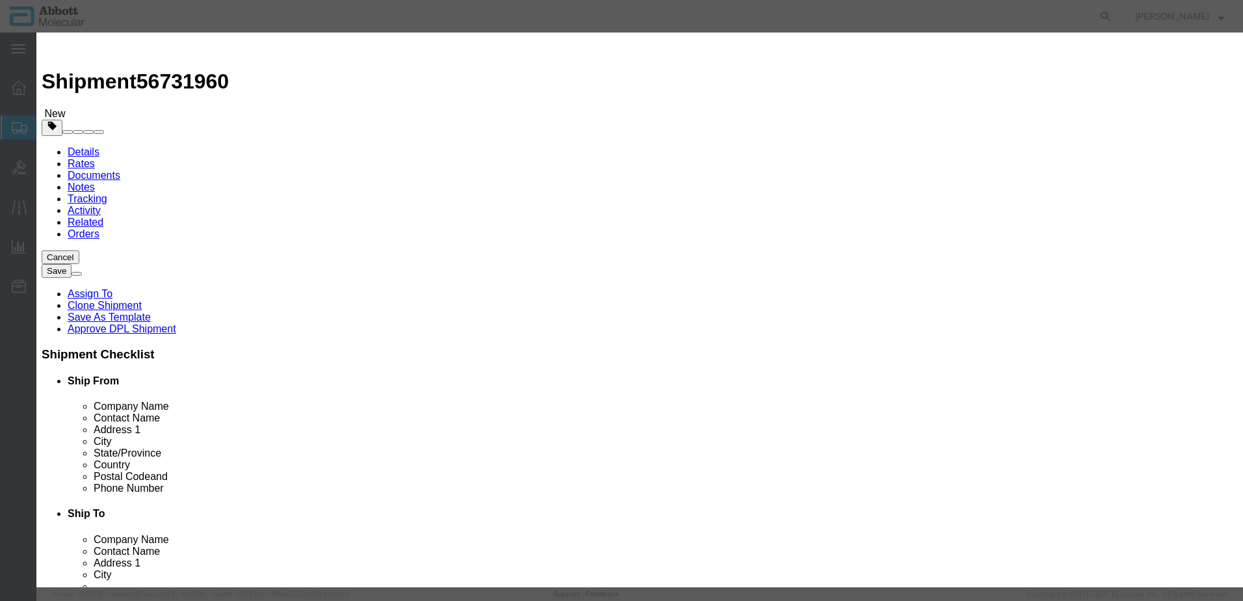
click button "Save & Add Another"
click input "text"
click div "Name: 06J3707 Sku: 06J3707 Model: 06J3707 Description: VYS CEP 7SG PRB 32-132007"
click input "06J3707"
drag, startPoint x: 778, startPoint y: 214, endPoint x: 773, endPoint y: 222, distance: 9.4
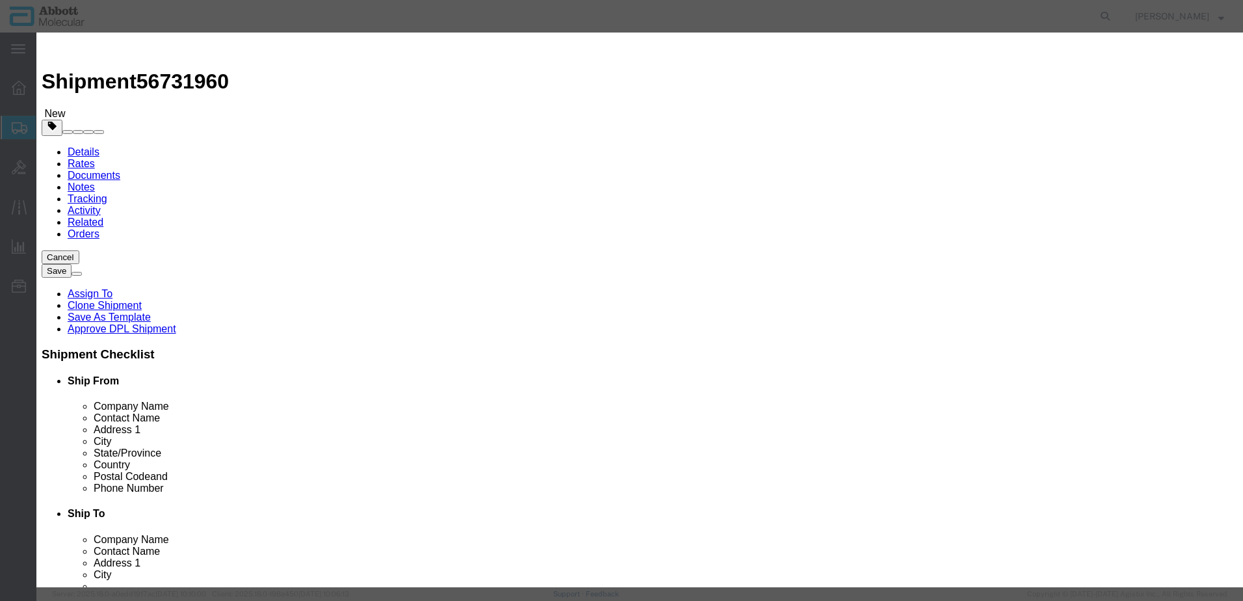
click select "Select Account Type Activity ID Airline Appointment Number ASN Batch Number Bil…"
click button "Save & Add Another"
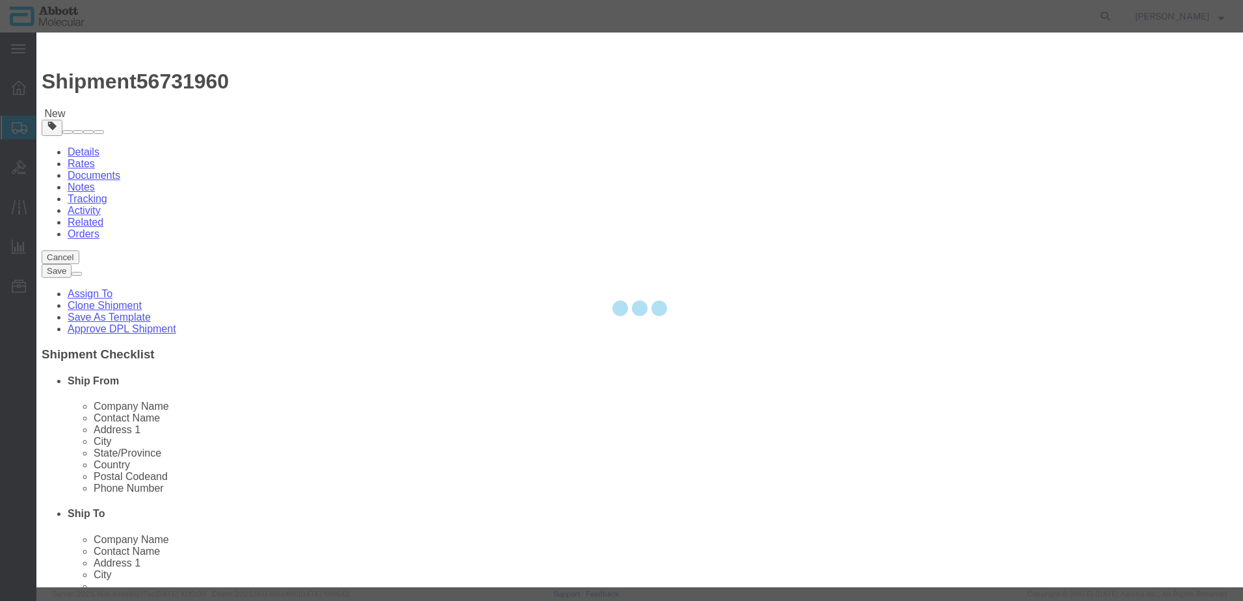
drag, startPoint x: 462, startPoint y: 134, endPoint x: 450, endPoint y: 134, distance: 12.4
click at [462, 134] on div at bounding box center [639, 310] width 1207 height 555
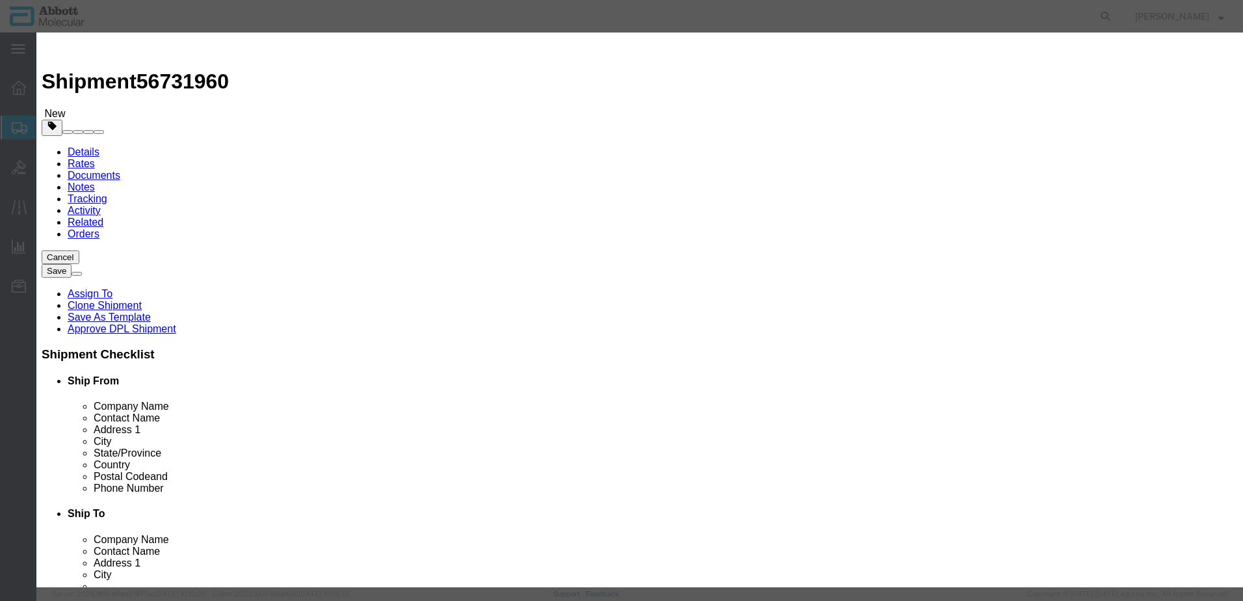
click input "text"
click strong "05N0220"
click select "Select Account Type Activity ID Airline Appointment Number ASN Batch Number Bil…"
click button "Save & Add Another"
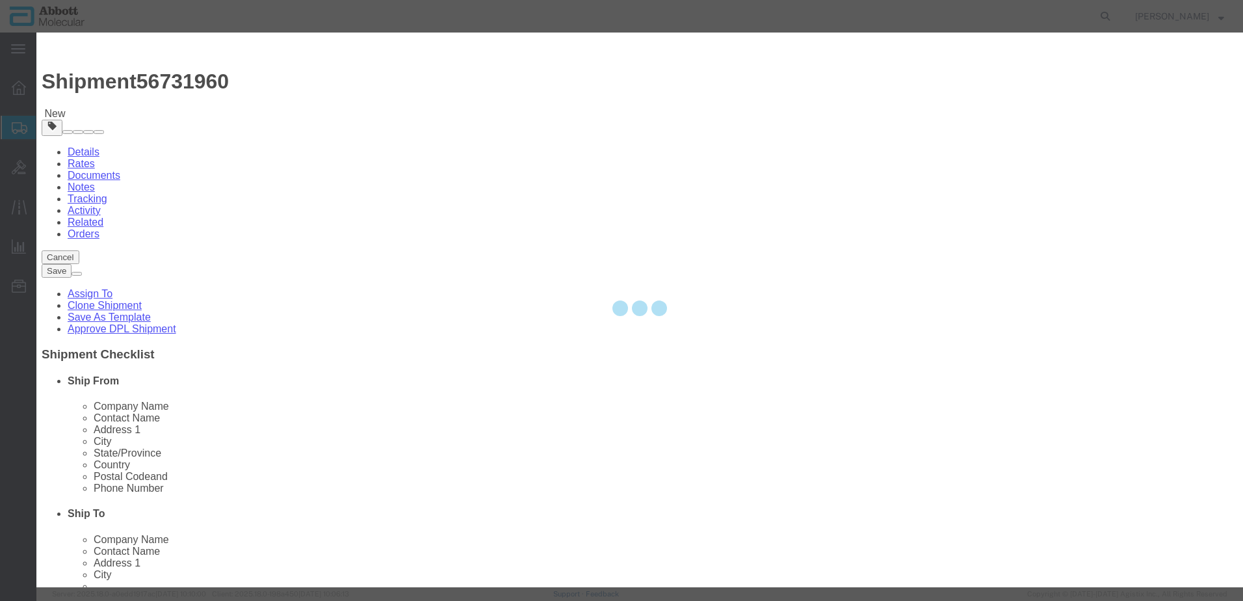
click at [454, 132] on div at bounding box center [639, 310] width 1207 height 555
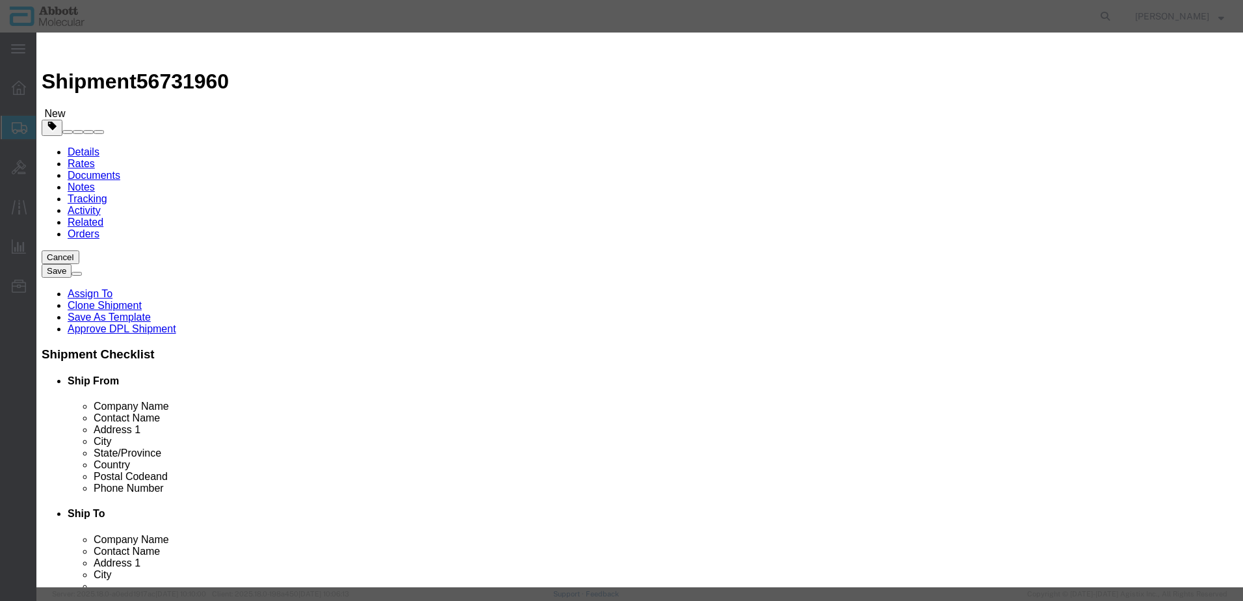
drag, startPoint x: 454, startPoint y: 132, endPoint x: 417, endPoint y: 100, distance: 48.4
click input "text"
click strong "06J3708"
click select "Select Account Type Activity ID Airline Appointment Number ASN Batch Number Bil…"
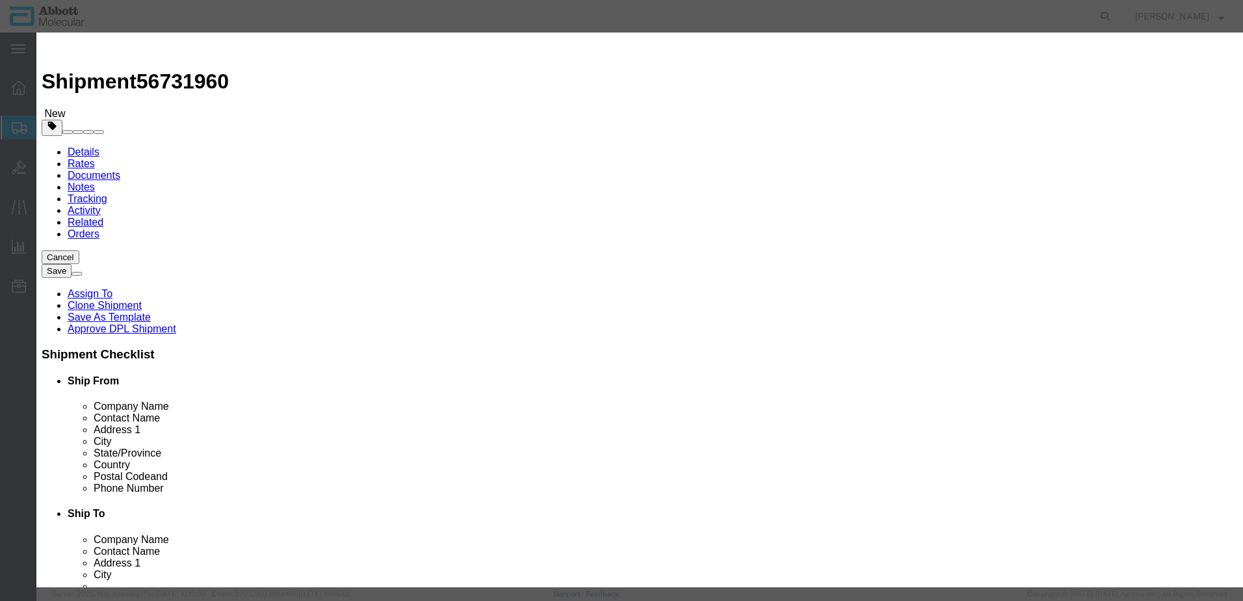
click button "Save & Add Another"
click input "text"
click strong "08N3140"
drag, startPoint x: 808, startPoint y: 217, endPoint x: 802, endPoint y: 222, distance: 7.8
click select "Select Account Type Activity ID Airline Appointment Number ASN Batch Number Bil…"
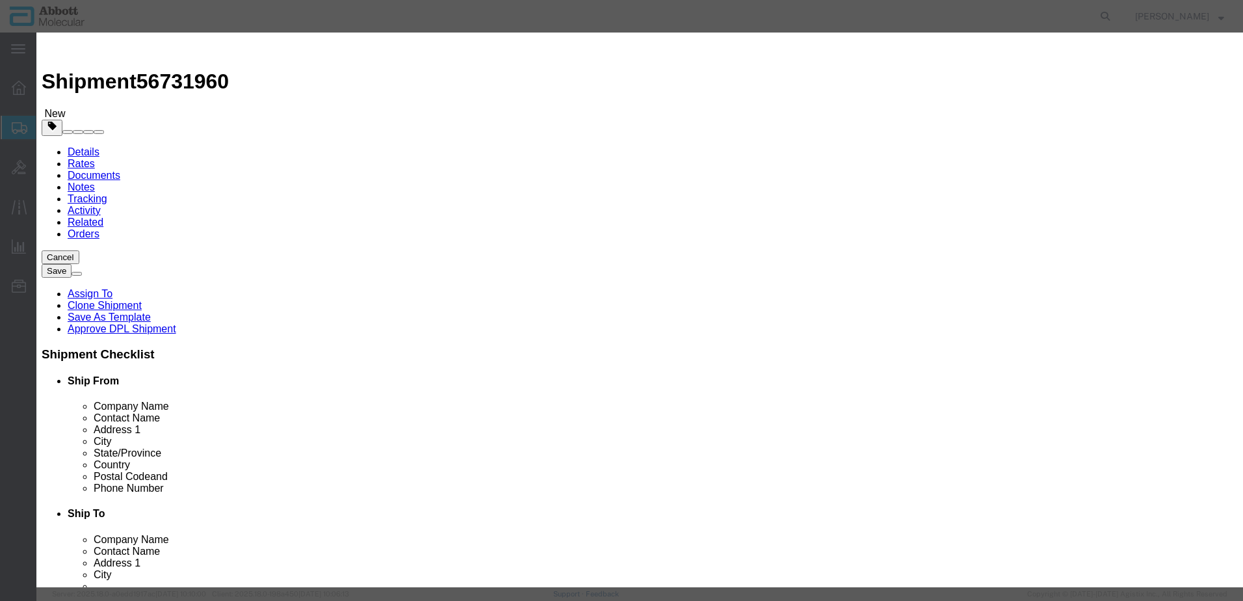
click select "Select Account Type Activity ID Airline Appointment Number ASN Batch Number Bil…"
click button "Save & Add Another"
drag, startPoint x: 467, startPoint y: 135, endPoint x: 431, endPoint y: 103, distance: 48.8
click input "text"
click strong "08N3130"
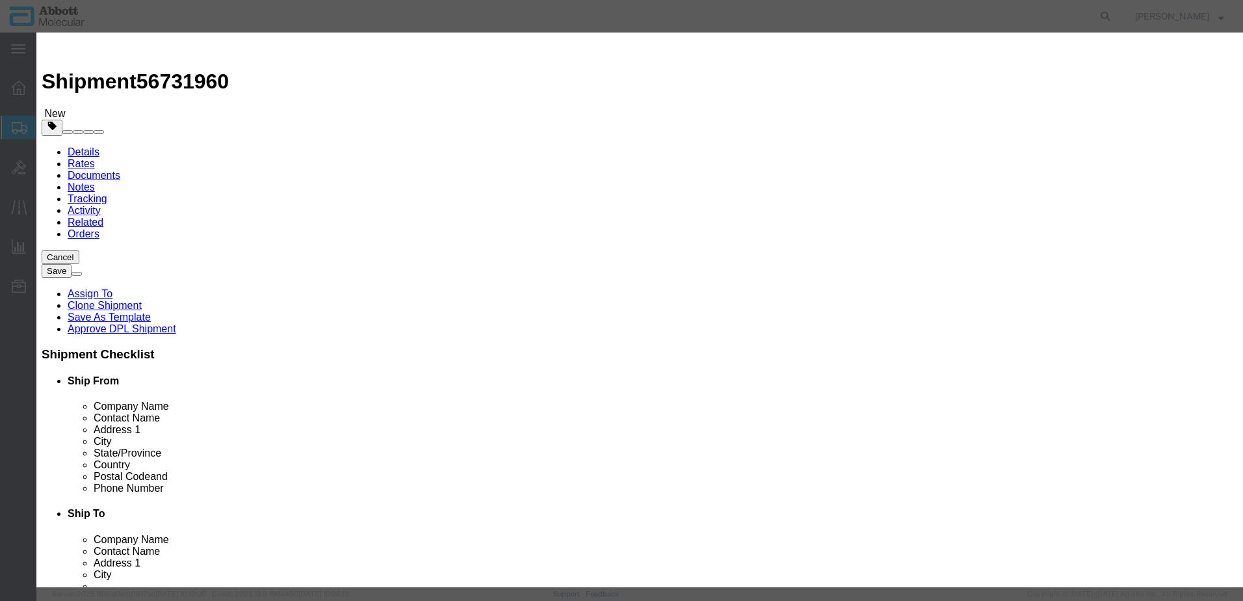
drag, startPoint x: 792, startPoint y: 208, endPoint x: 786, endPoint y: 223, distance: 16.3
click select "Select Account Type Activity ID Airline Appointment Number ASN Batch Number Bil…"
click button "Save & Add Another"
click input "text"
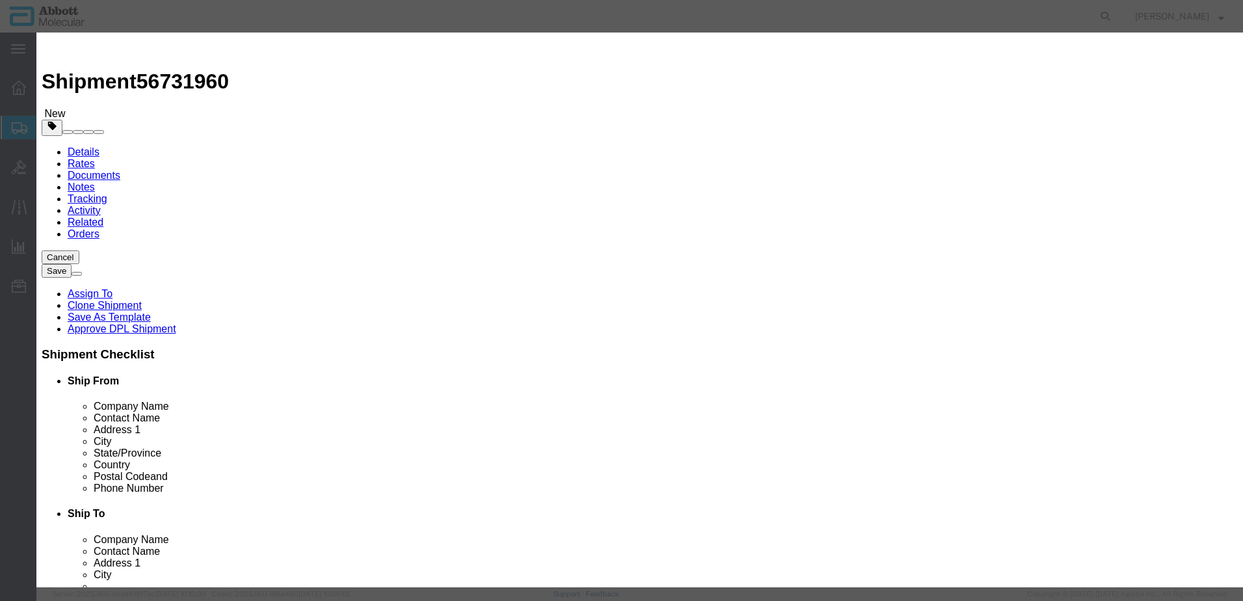
click strong "06J5001"
drag, startPoint x: 790, startPoint y: 209, endPoint x: 785, endPoint y: 218, distance: 10.5
click select "Select Account Type Activity ID Airline Appointment Number ASN Batch Number Bil…"
click button "Save & Close"
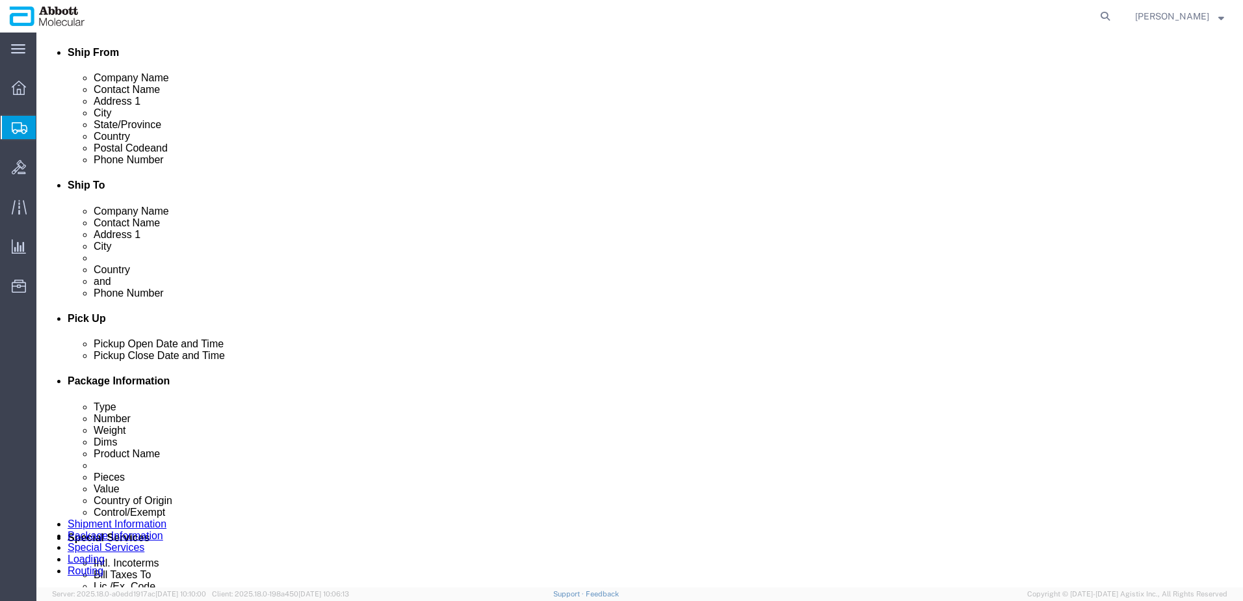
scroll to position [786, 0]
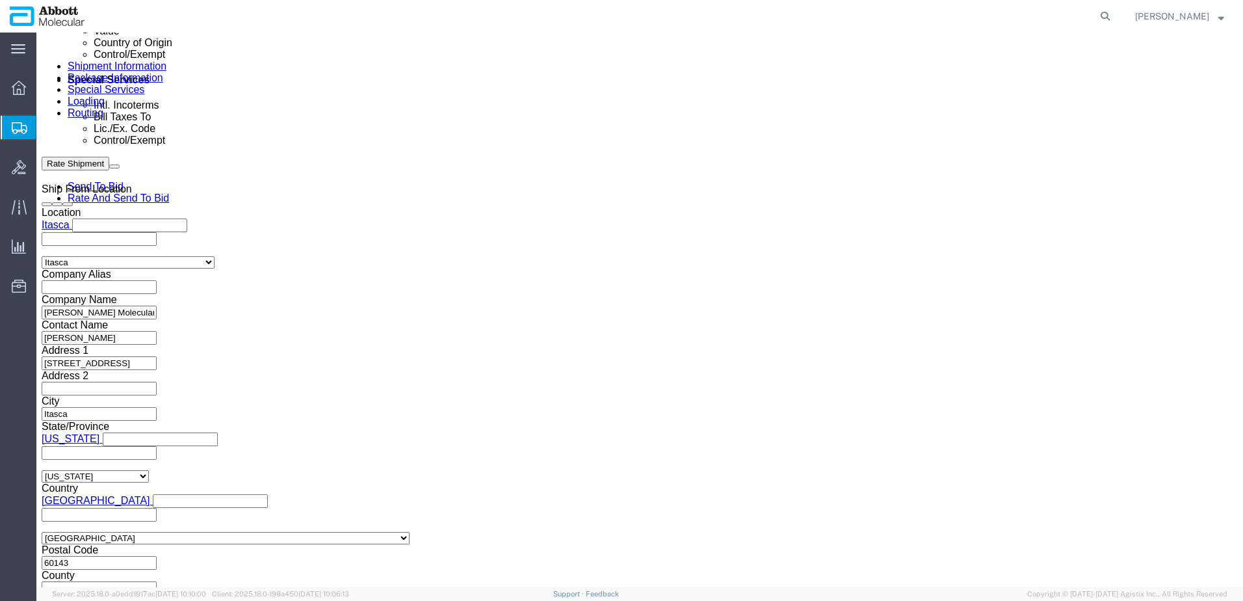
click button "Continue"
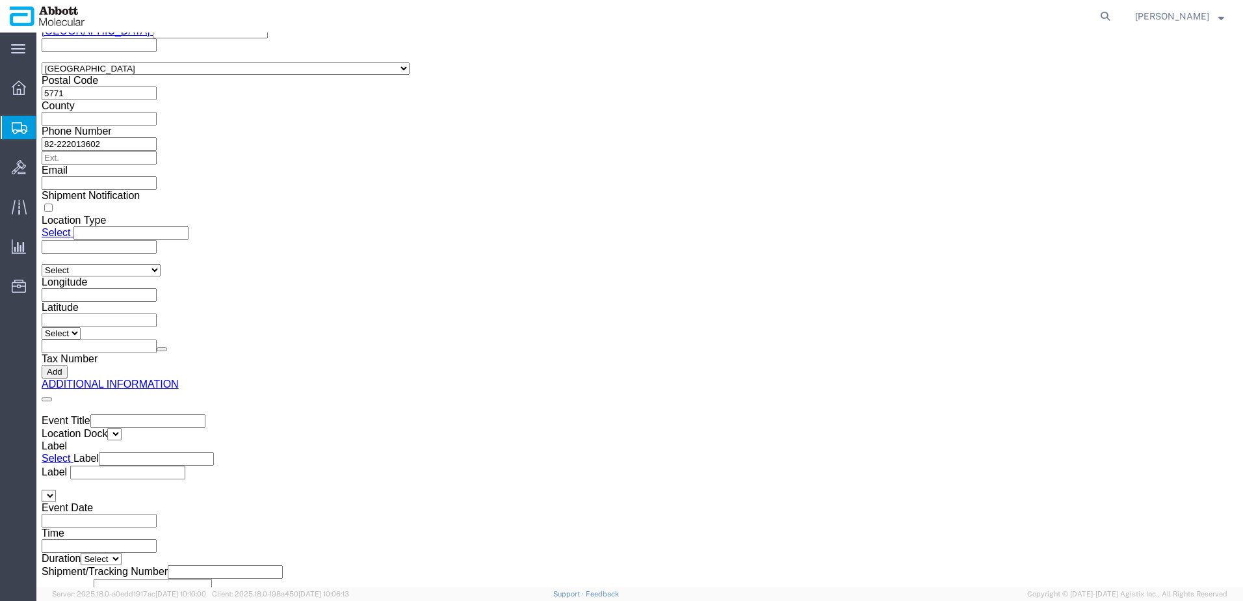
click button "Upload"
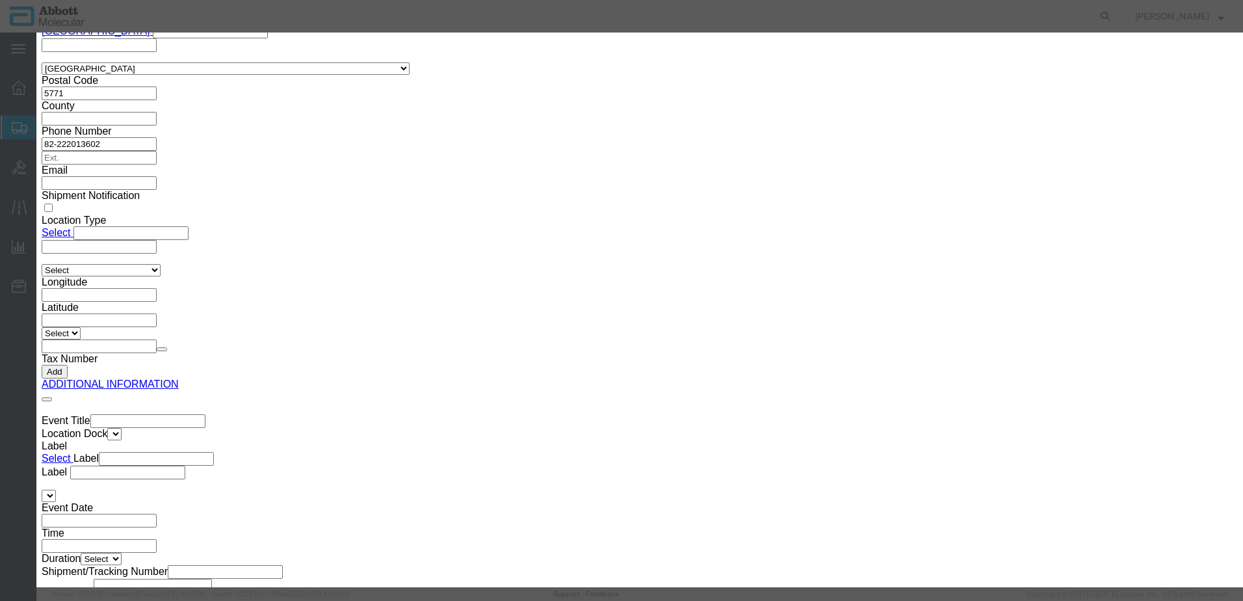
click button "Browse"
click button "Upload"
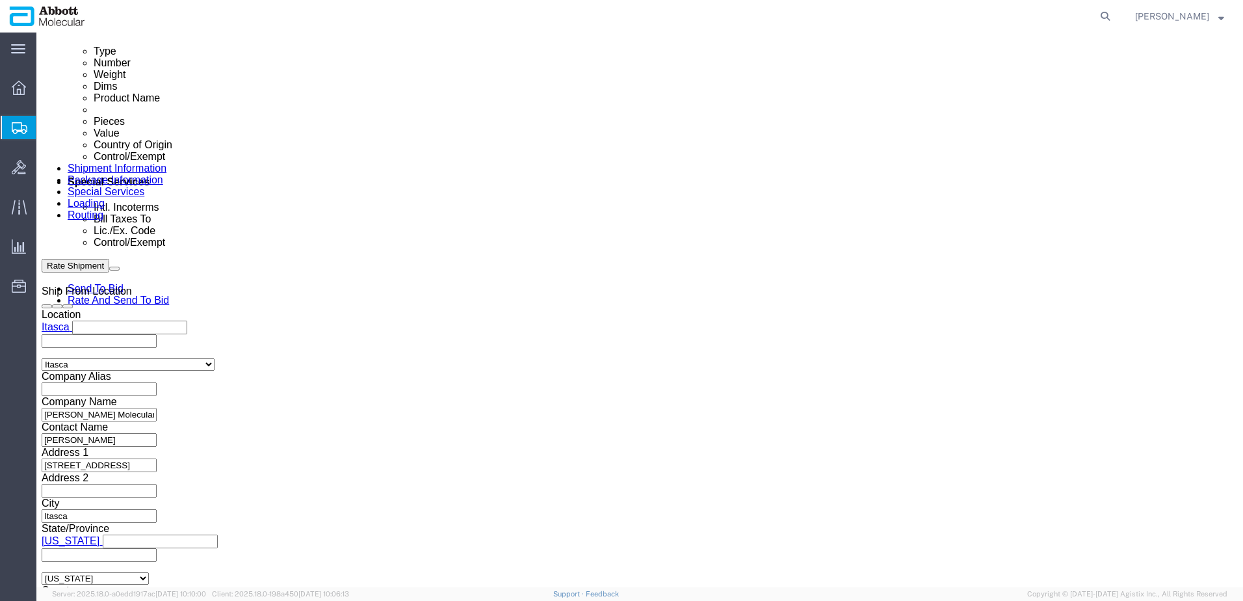
scroll to position [656, 0]
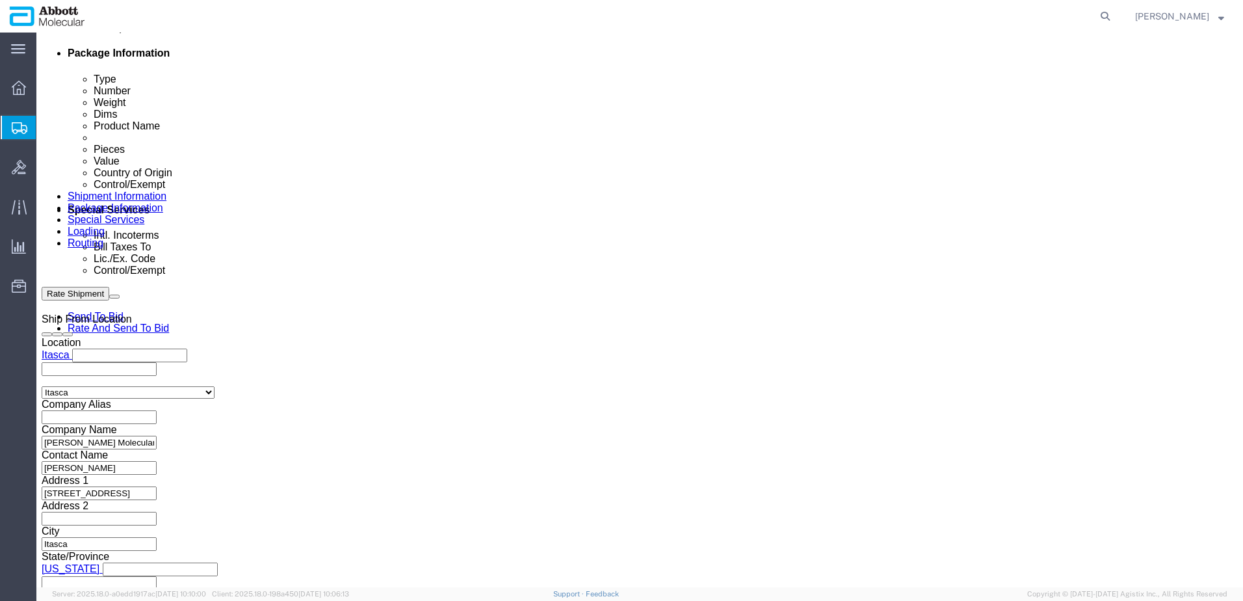
drag, startPoint x: 34, startPoint y: 17, endPoint x: 176, endPoint y: 8, distance: 142.1
click h1 "Shipment 56731960"
copy h1 "Shipment 56731960"
click button "Rate Shipment"
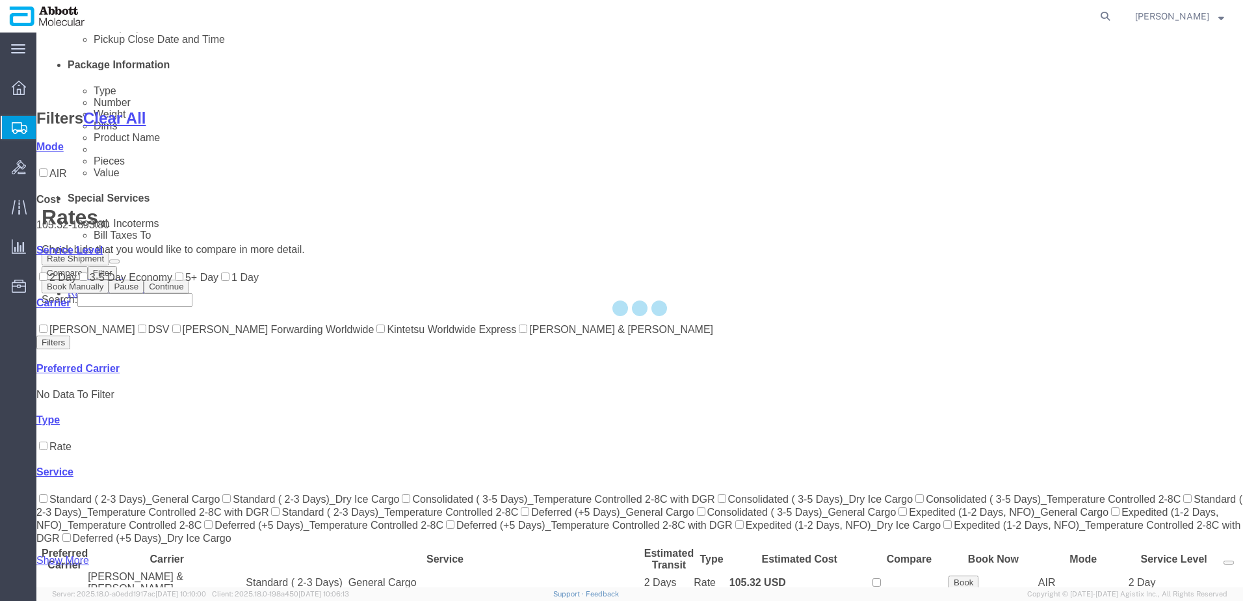
scroll to position [602, 0]
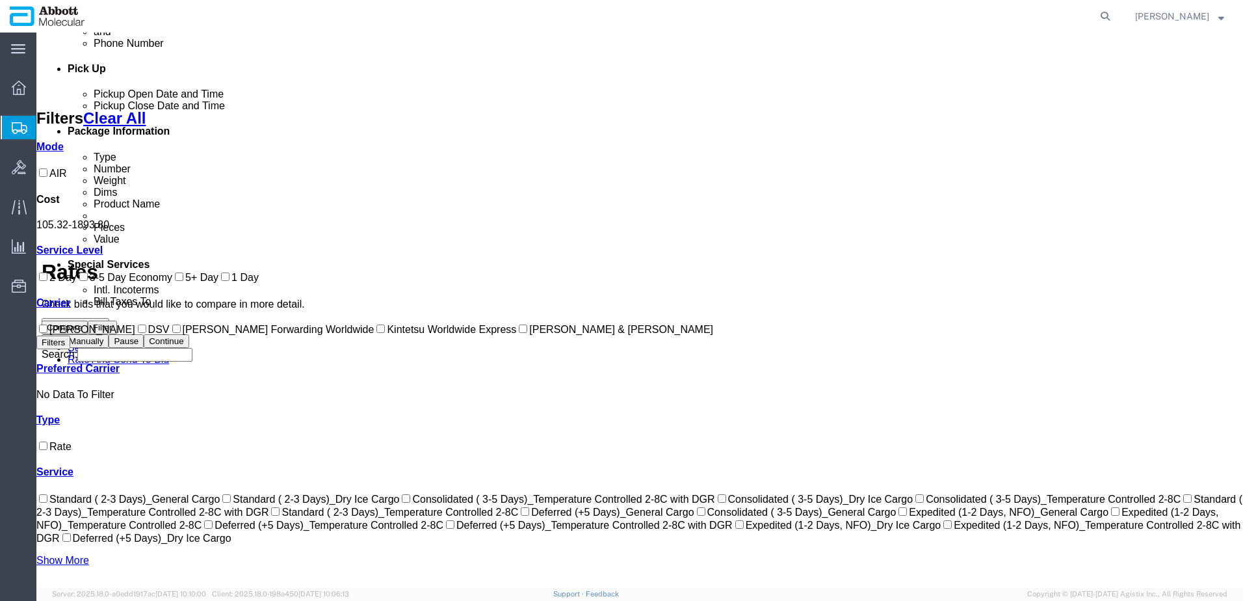
click at [377, 333] on input "Kintetsu Worldwide Express" at bounding box center [381, 329] width 8 height 8
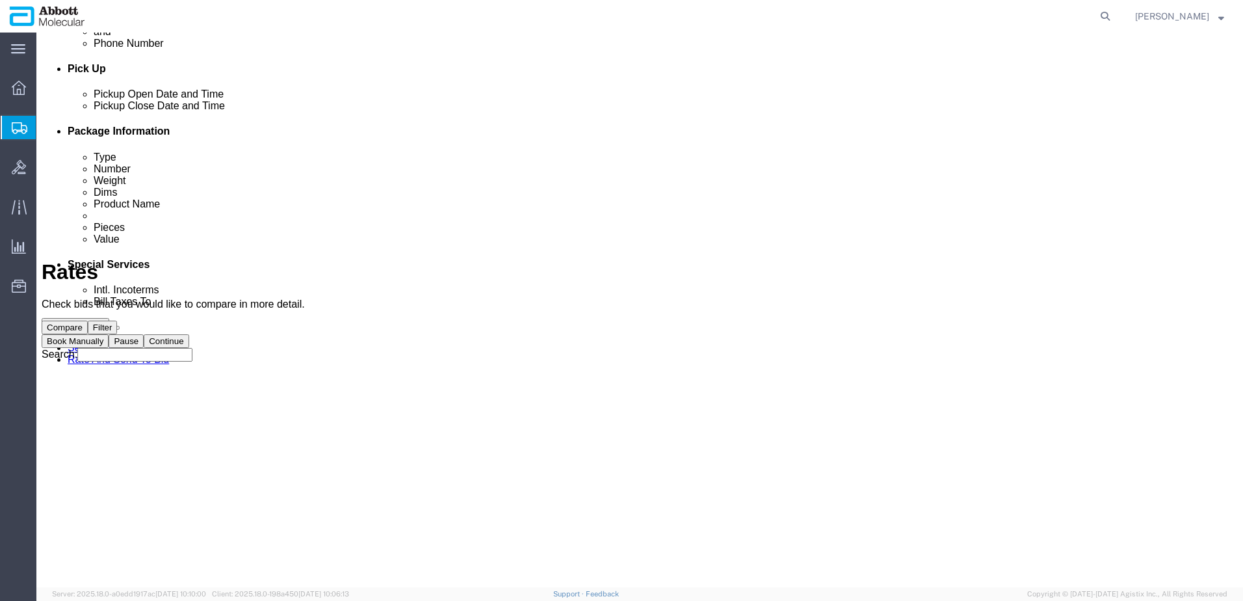
scroll to position [0, 0]
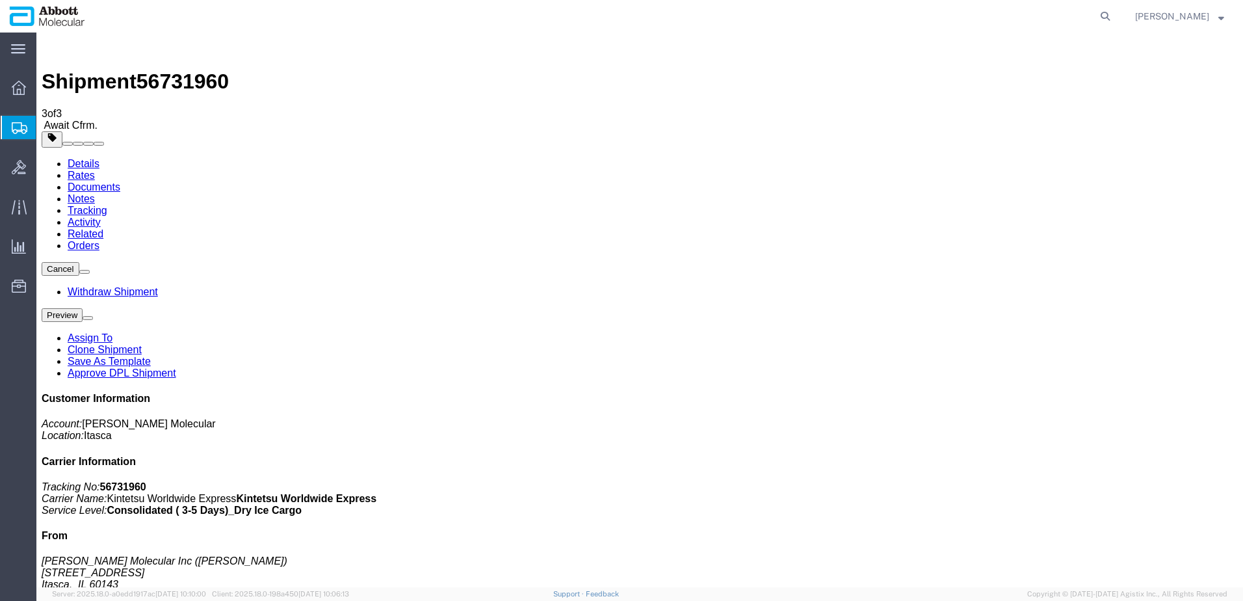
click at [164, 70] on span "56731960" at bounding box center [183, 81] width 92 height 23
copy span "56731960"
